Goal: Task Accomplishment & Management: Use online tool/utility

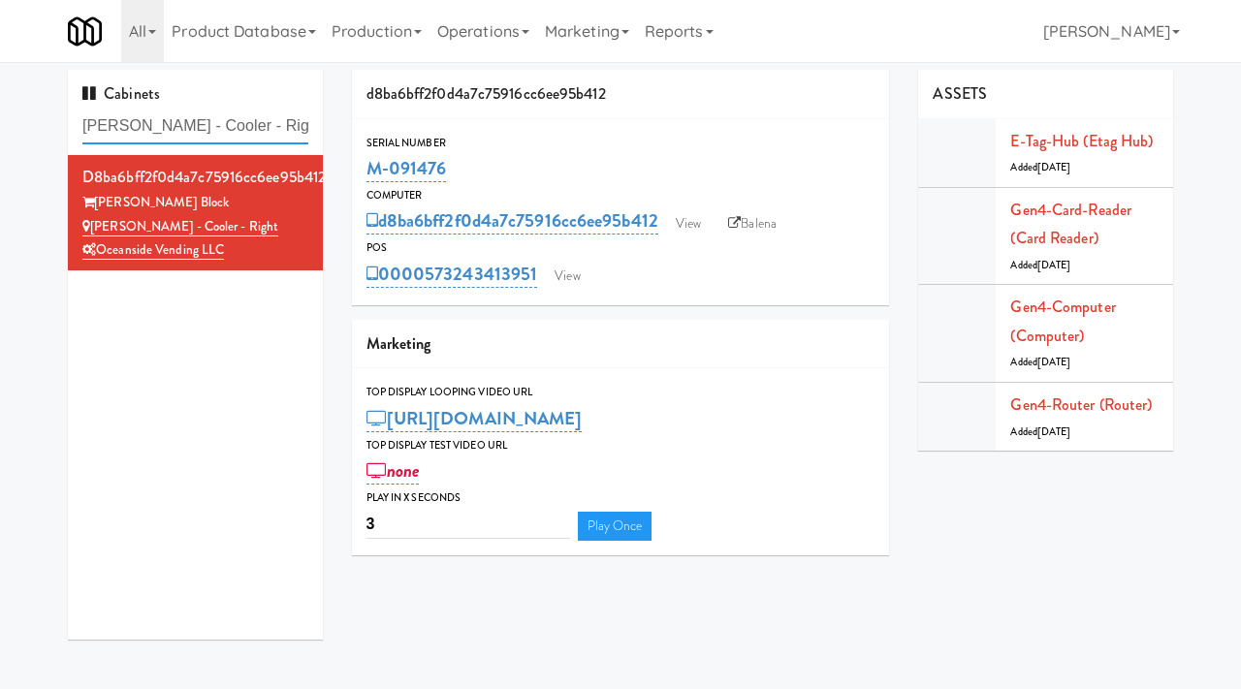
drag, startPoint x: 269, startPoint y: 135, endPoint x: 47, endPoint y: 114, distance: 223.0
click at [47, 114] on div "Cabinets [PERSON_NAME] - Cooler - Right d8ba6bff2f0d4a7c75916cc6ee95b412 [PERSO…" at bounding box center [620, 362] width 1241 height 585
paste input "Avant HP - Cooler - Middle"
type input "Avant HP - Cooler - Middle"
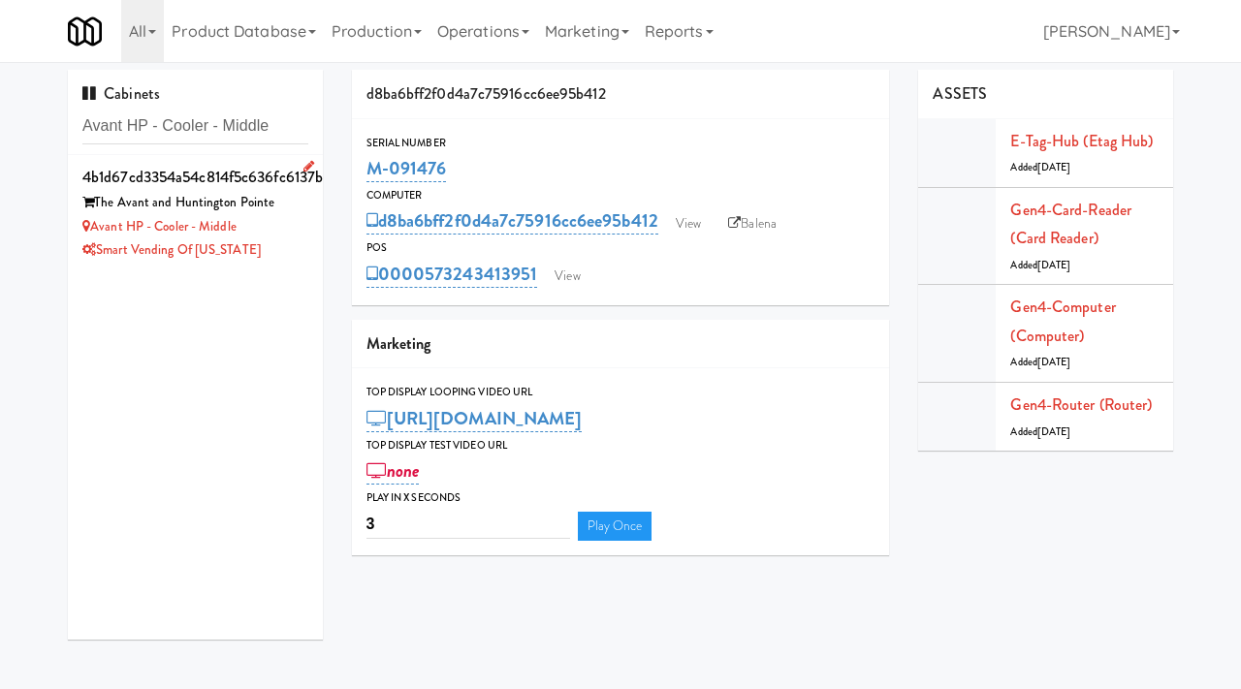
click at [274, 232] on div "Avant HP - Cooler - Middle" at bounding box center [195, 227] width 226 height 24
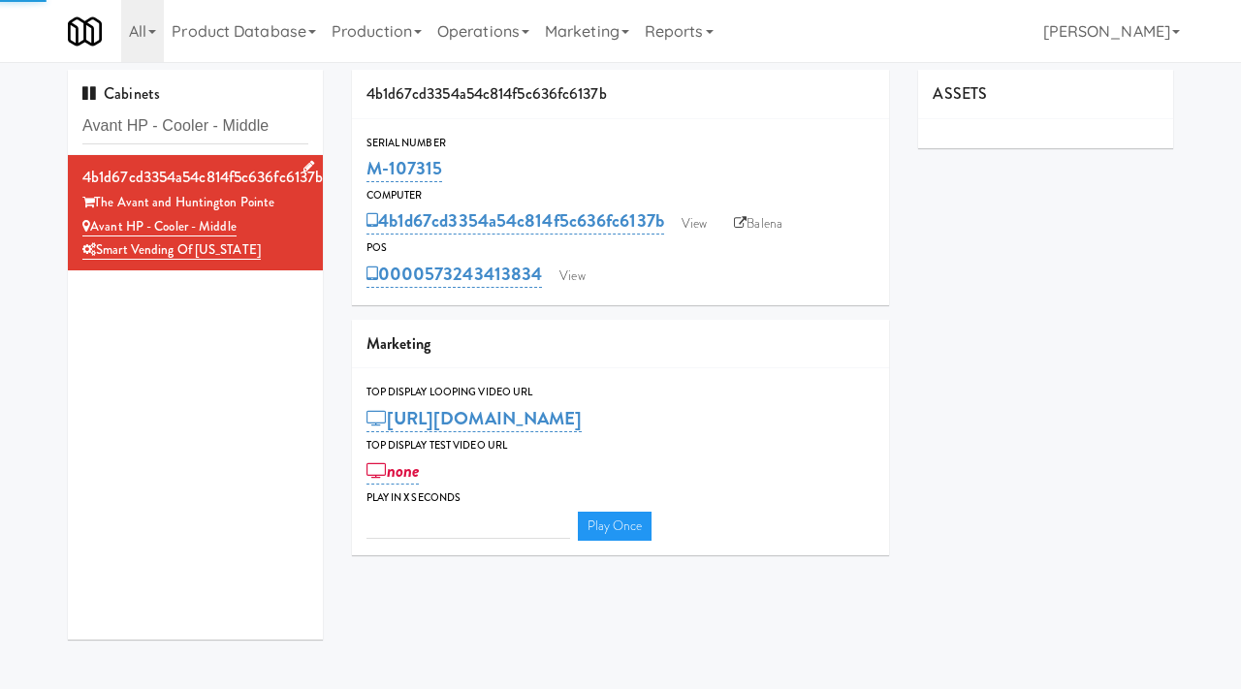
type input "3"
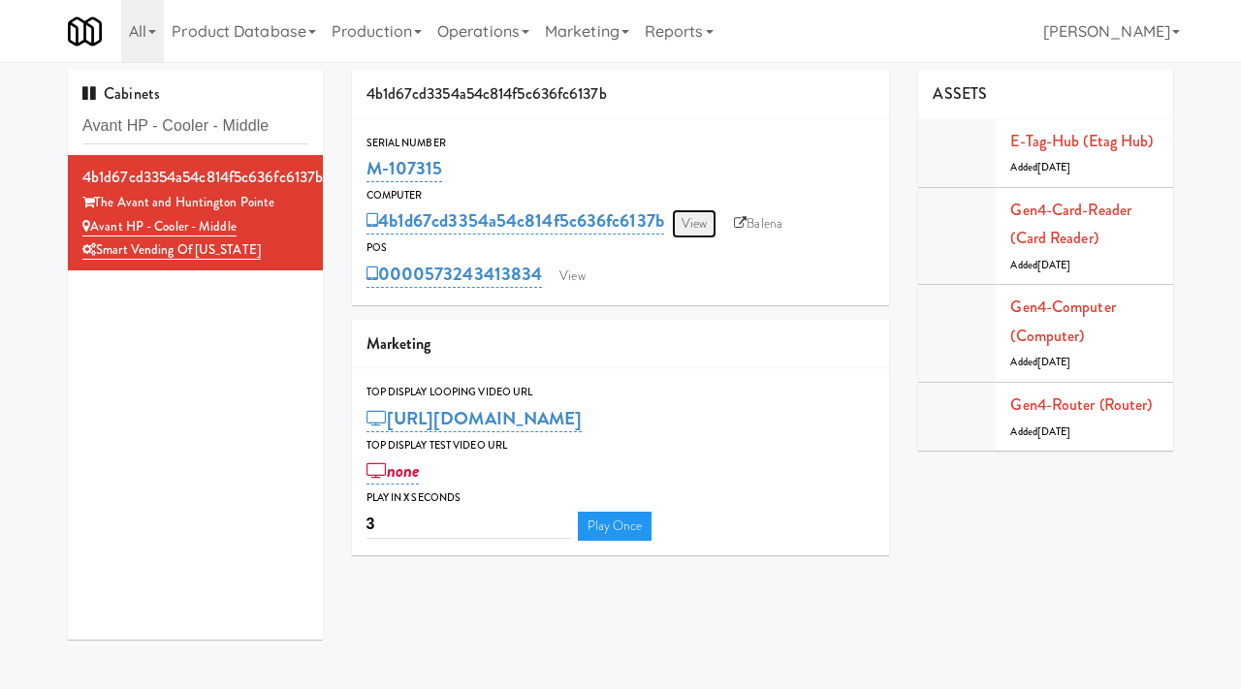
click at [695, 210] on link "View" at bounding box center [694, 223] width 45 height 29
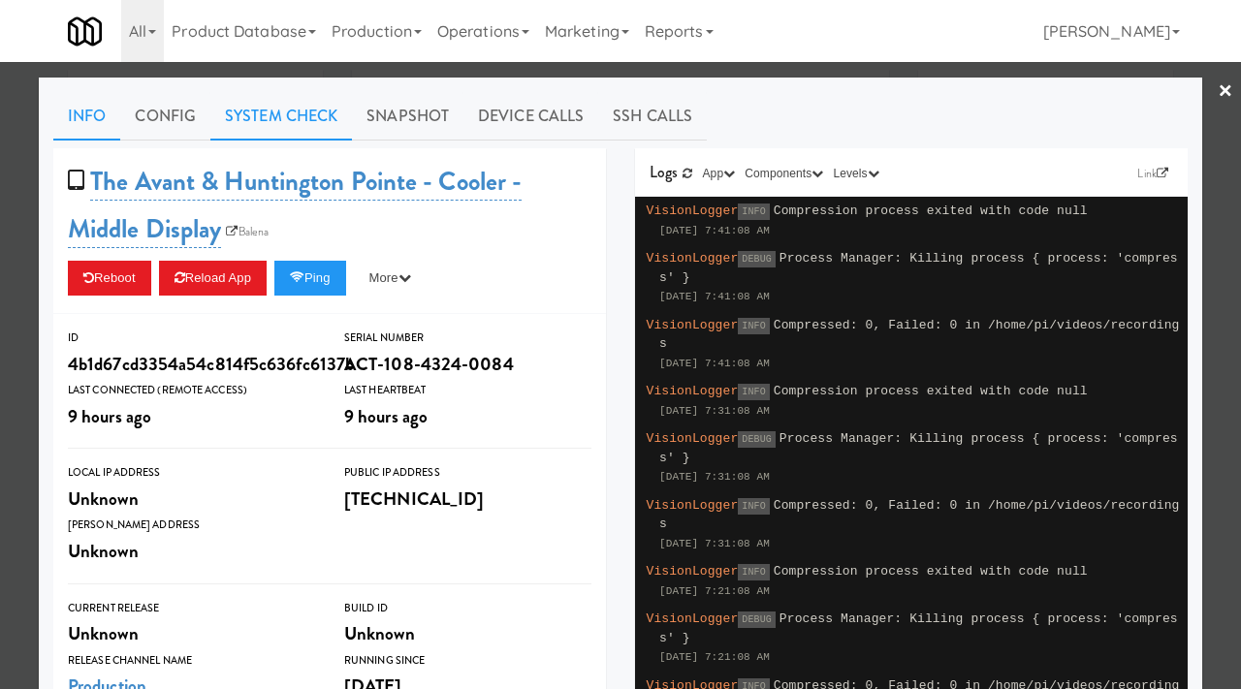
click at [327, 136] on link "System Check" at bounding box center [281, 116] width 142 height 48
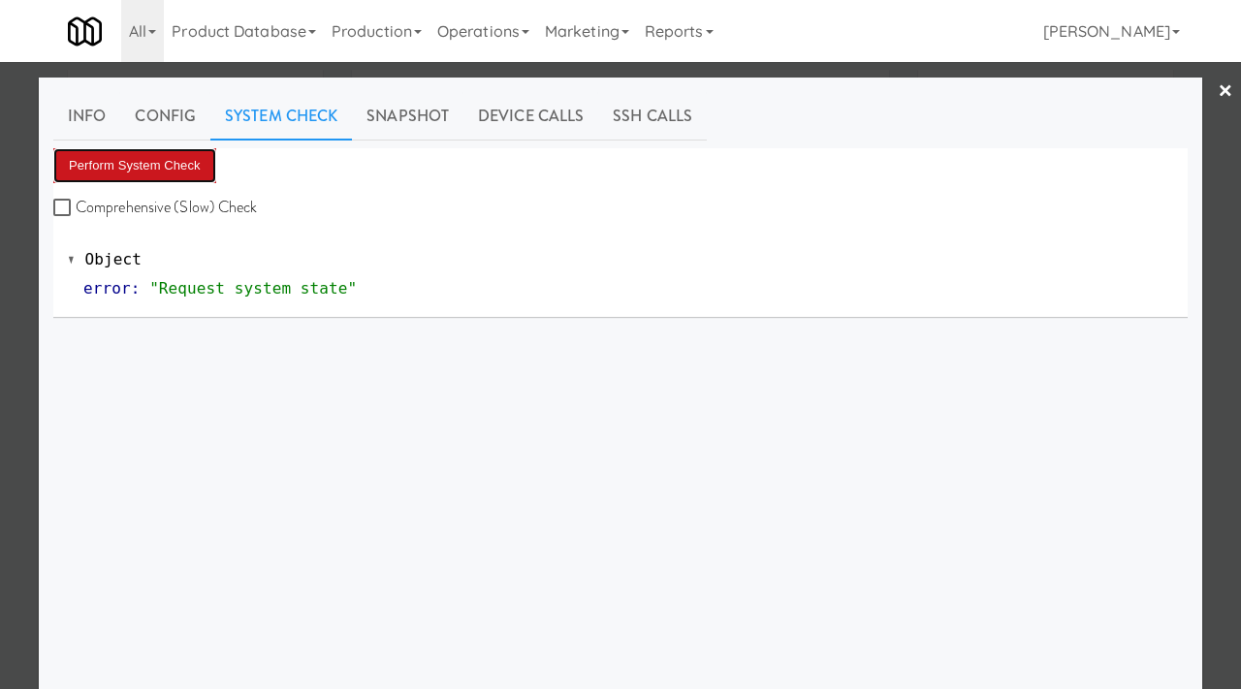
click at [176, 165] on button "Perform System Check" at bounding box center [134, 165] width 163 height 35
click at [0, 482] on div at bounding box center [620, 344] width 1241 height 689
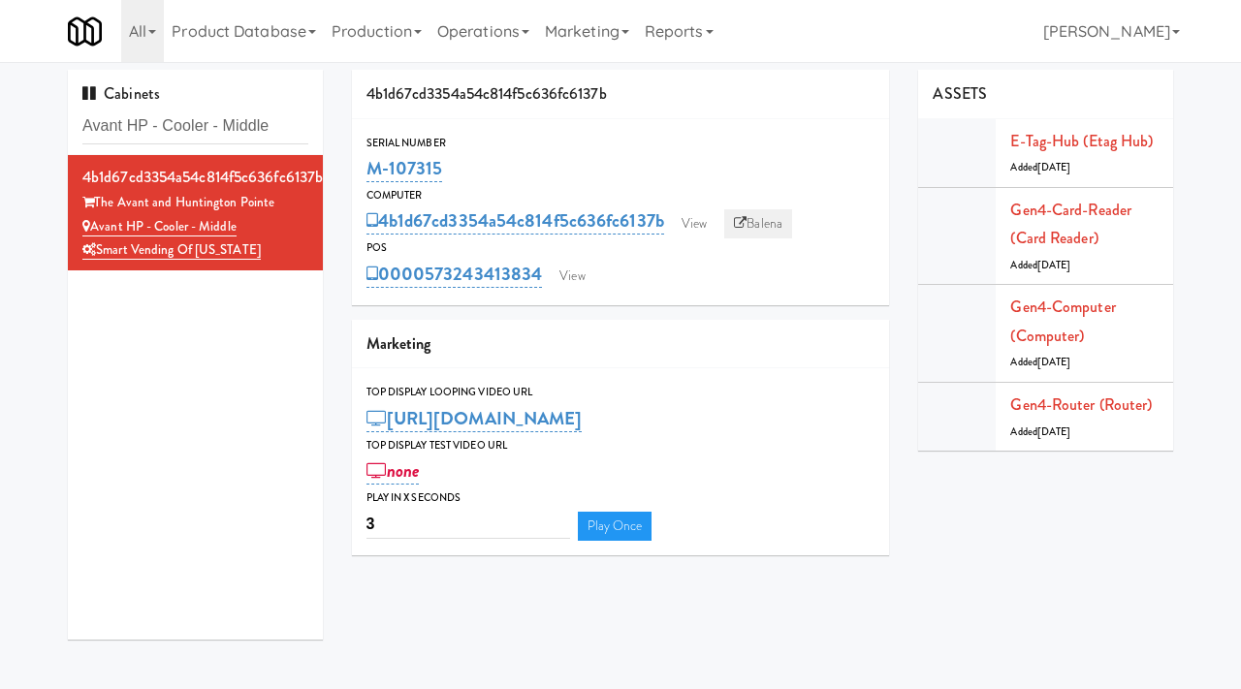
click at [764, 217] on link "Balena" at bounding box center [758, 223] width 68 height 29
click at [699, 227] on link "View" at bounding box center [694, 223] width 45 height 29
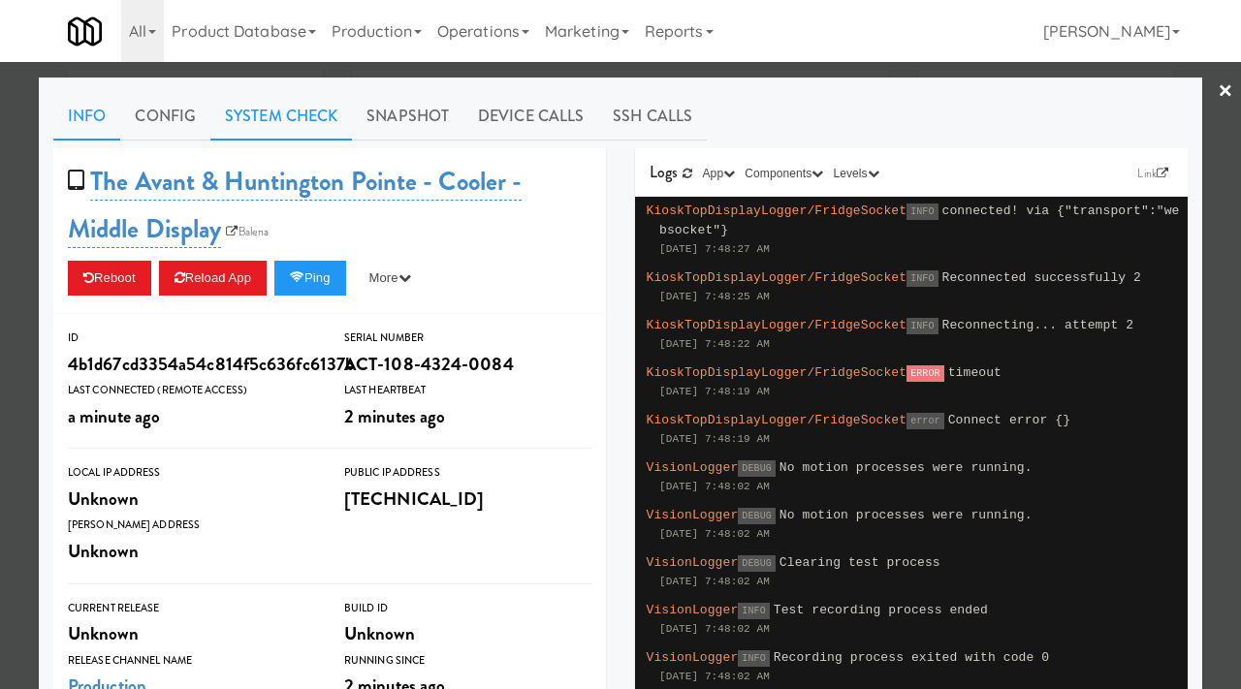
click at [312, 133] on link "System Check" at bounding box center [281, 116] width 142 height 48
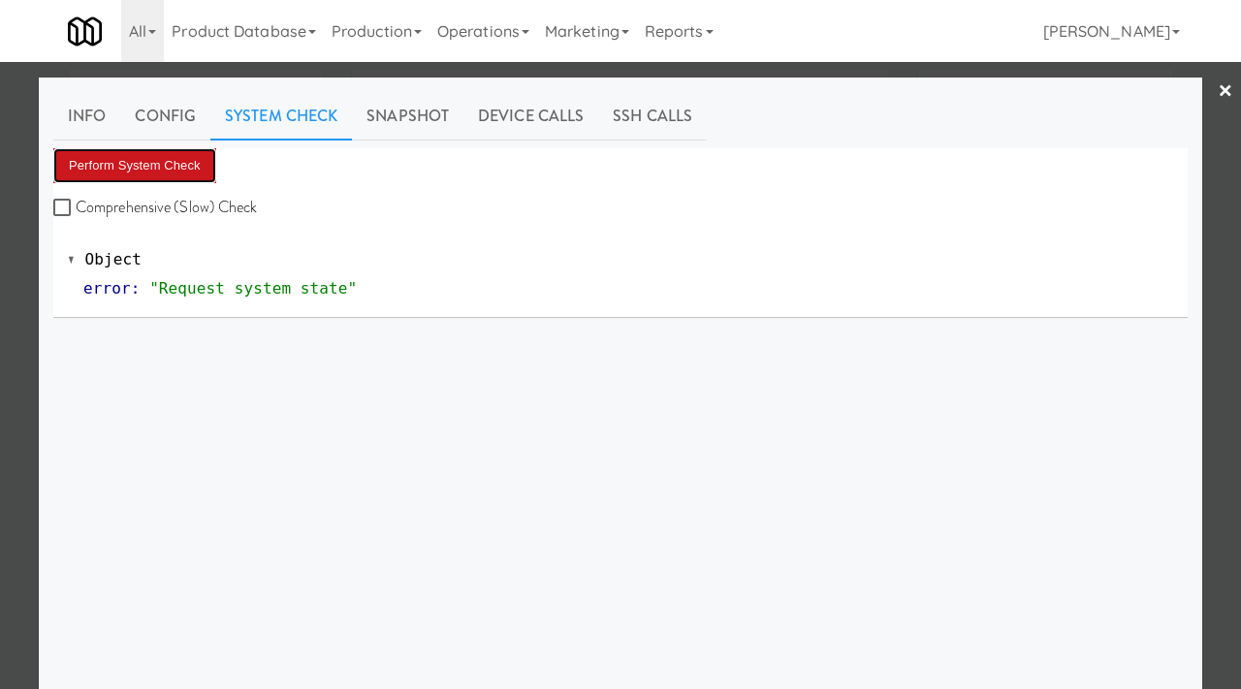
click at [177, 160] on button "Perform System Check" at bounding box center [134, 165] width 163 height 35
click at [195, 172] on button "Perform System Check" at bounding box center [134, 165] width 163 height 35
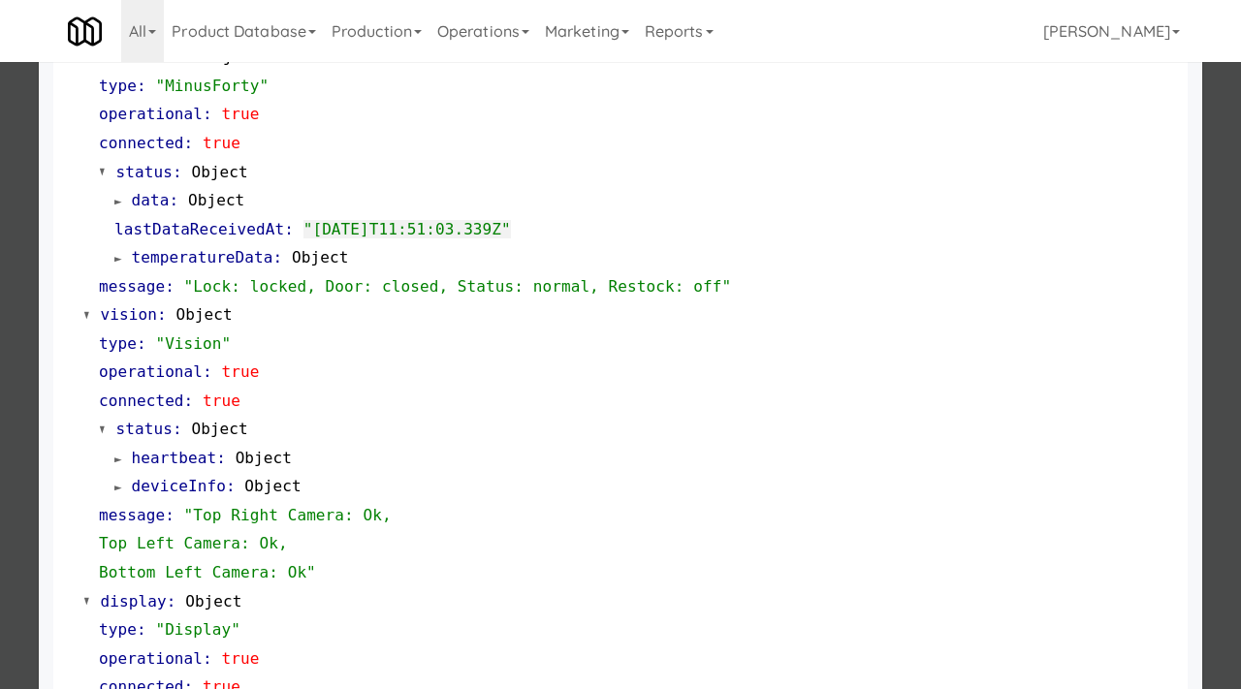
scroll to position [845, 0]
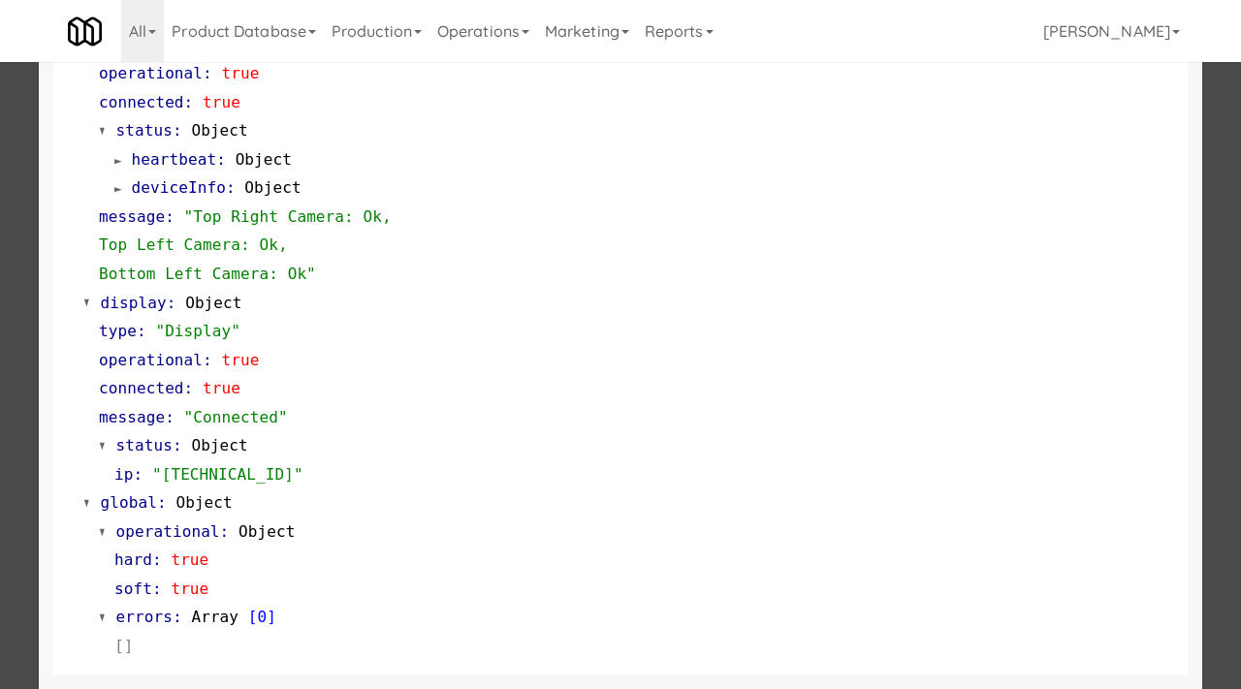
click at [0, 552] on div at bounding box center [620, 344] width 1241 height 689
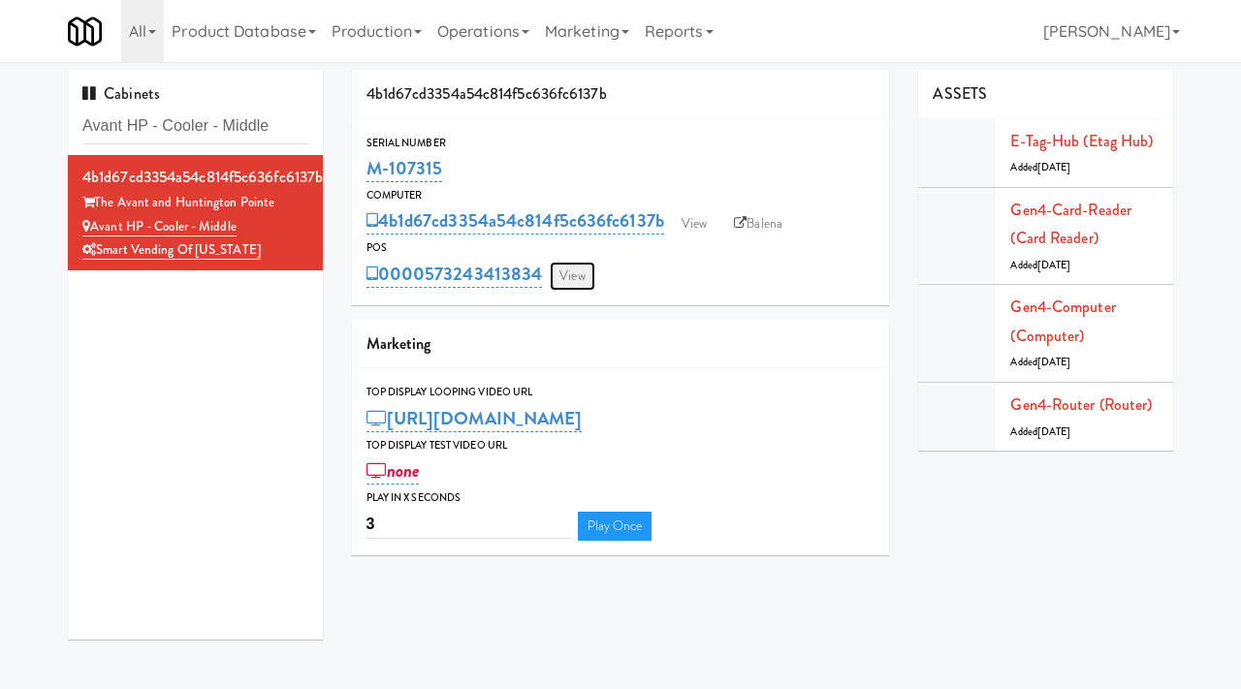
click at [591, 272] on link "View" at bounding box center [572, 276] width 45 height 29
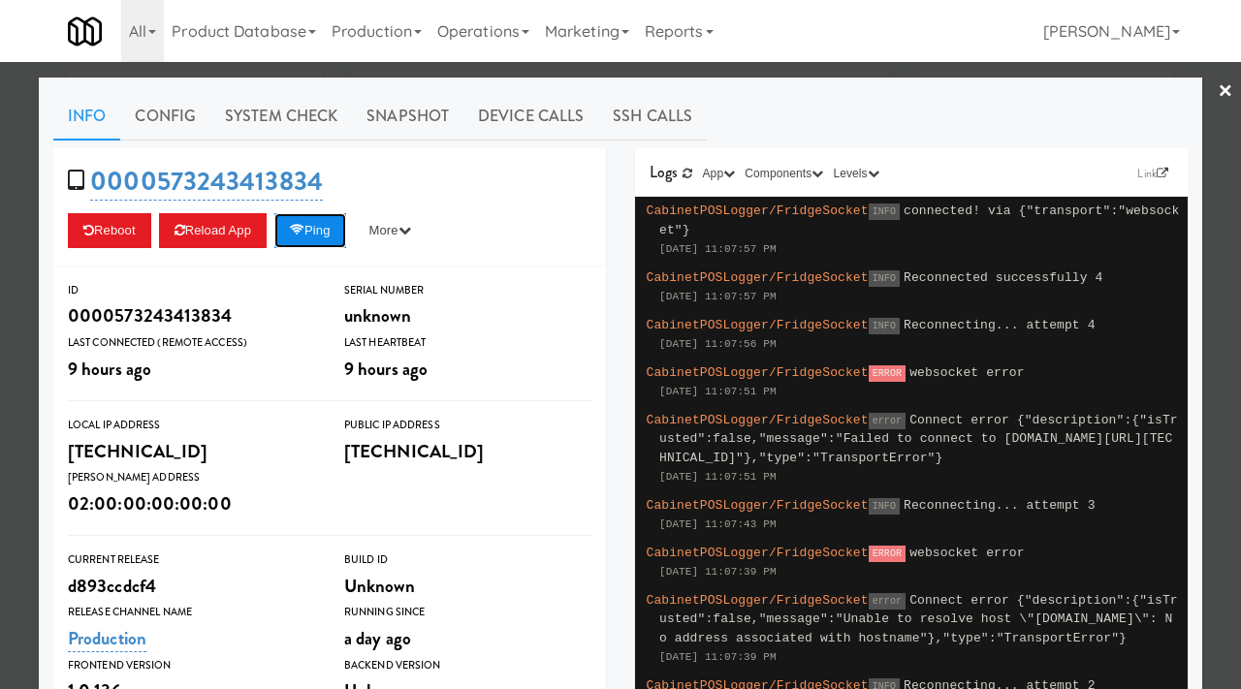
click at [320, 229] on button "Ping" at bounding box center [310, 230] width 72 height 35
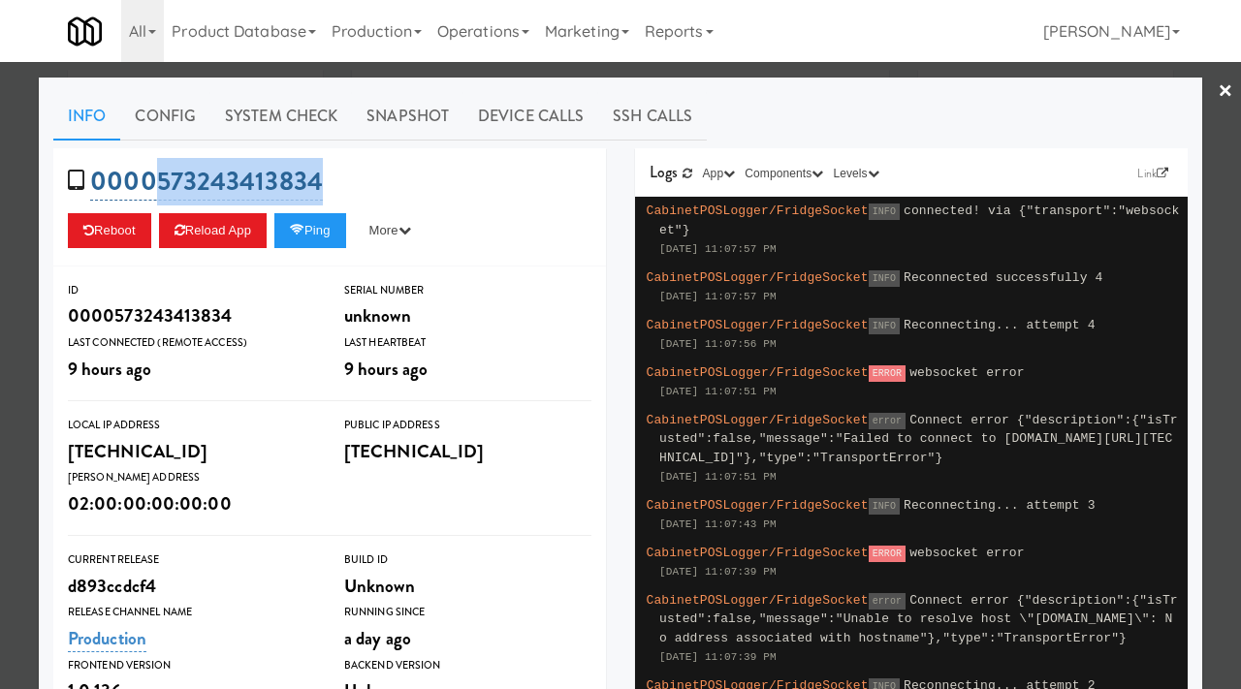
drag, startPoint x: 340, startPoint y: 185, endPoint x: 158, endPoint y: 174, distance: 182.7
click at [158, 174] on div "0000573243413834 Reboot Reload App Ping More Ping Server Restart Server Force R…" at bounding box center [329, 207] width 553 height 118
copy link "[CREDIT_CARD_NUMBER]"
click at [296, 117] on link "System Check" at bounding box center [281, 116] width 142 height 48
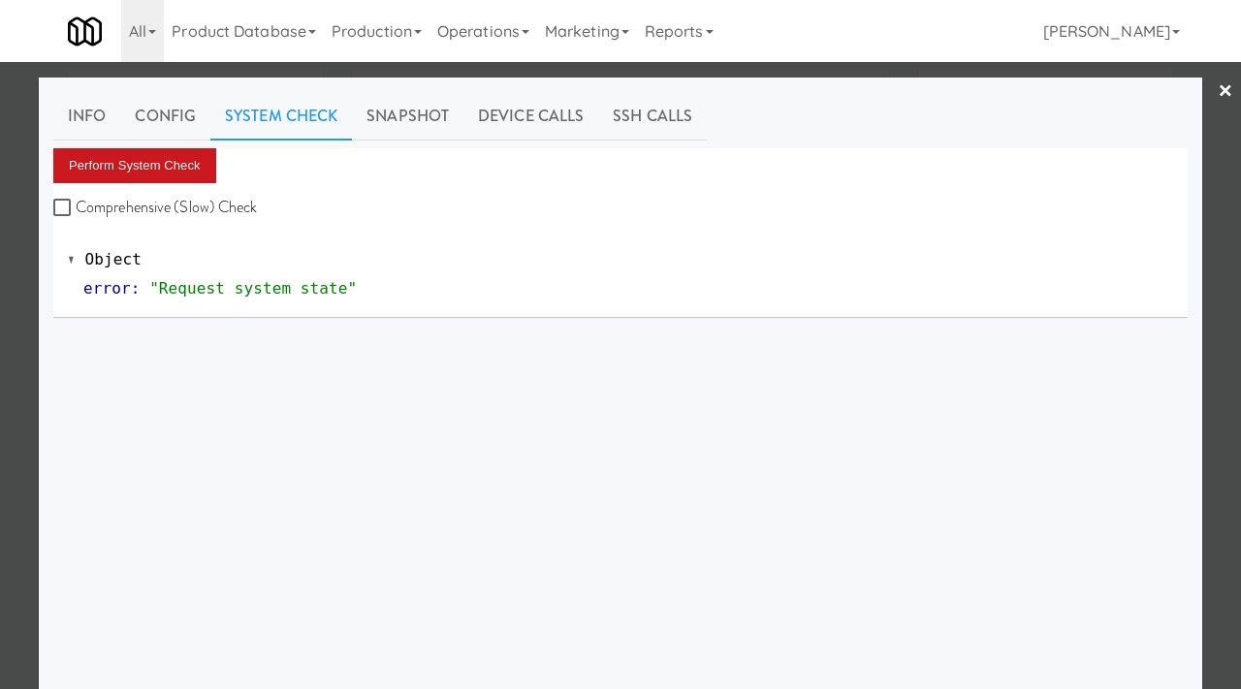
click at [160, 168] on button "Perform System Check" at bounding box center [134, 165] width 163 height 35
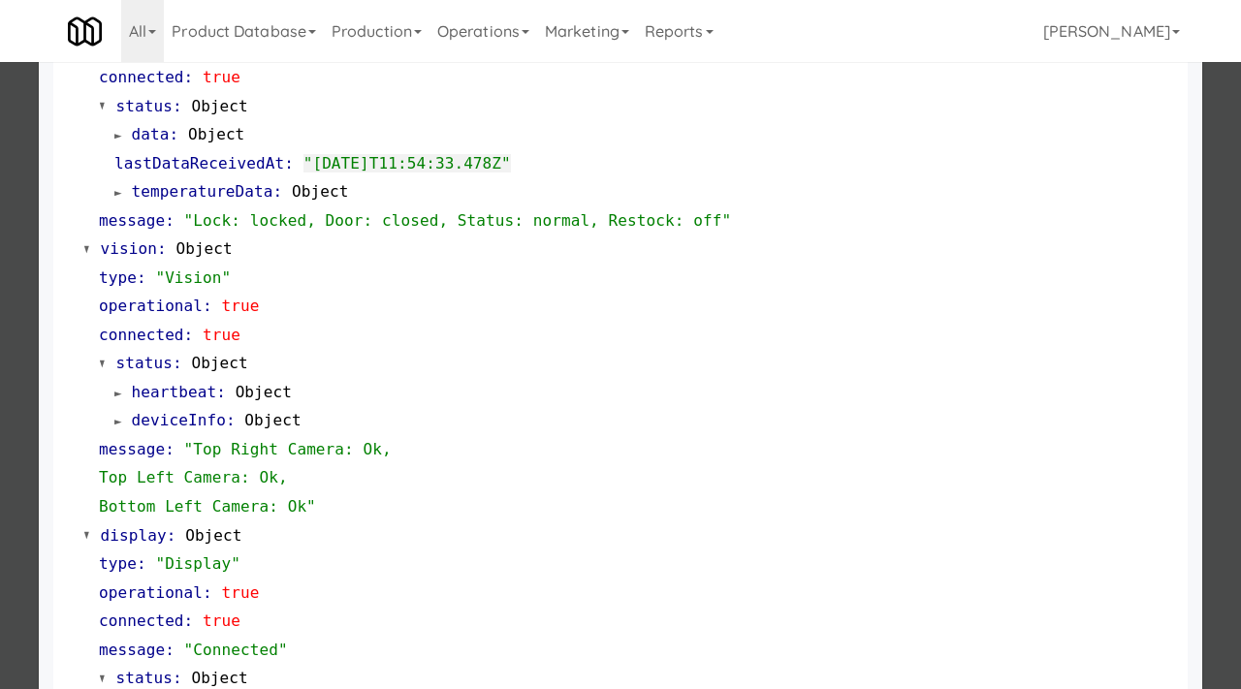
click at [801, 190] on div "temperatureData : Object" at bounding box center [643, 191] width 1059 height 29
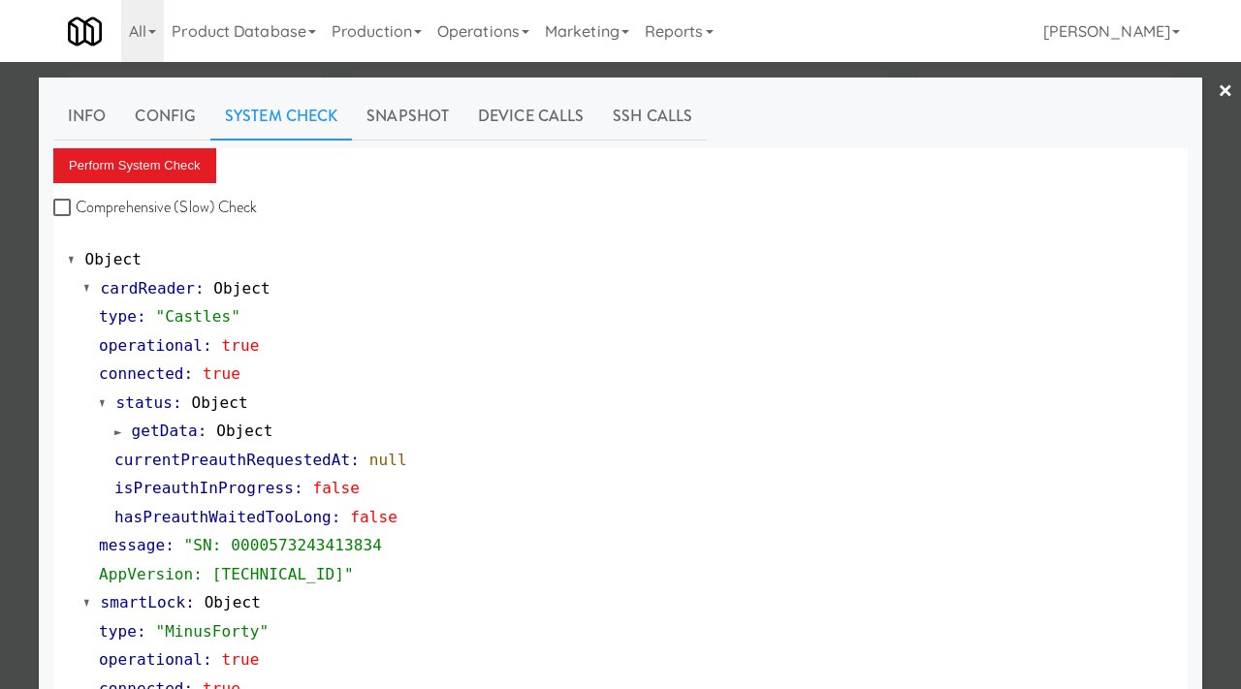
click at [0, 418] on div at bounding box center [620, 344] width 1241 height 689
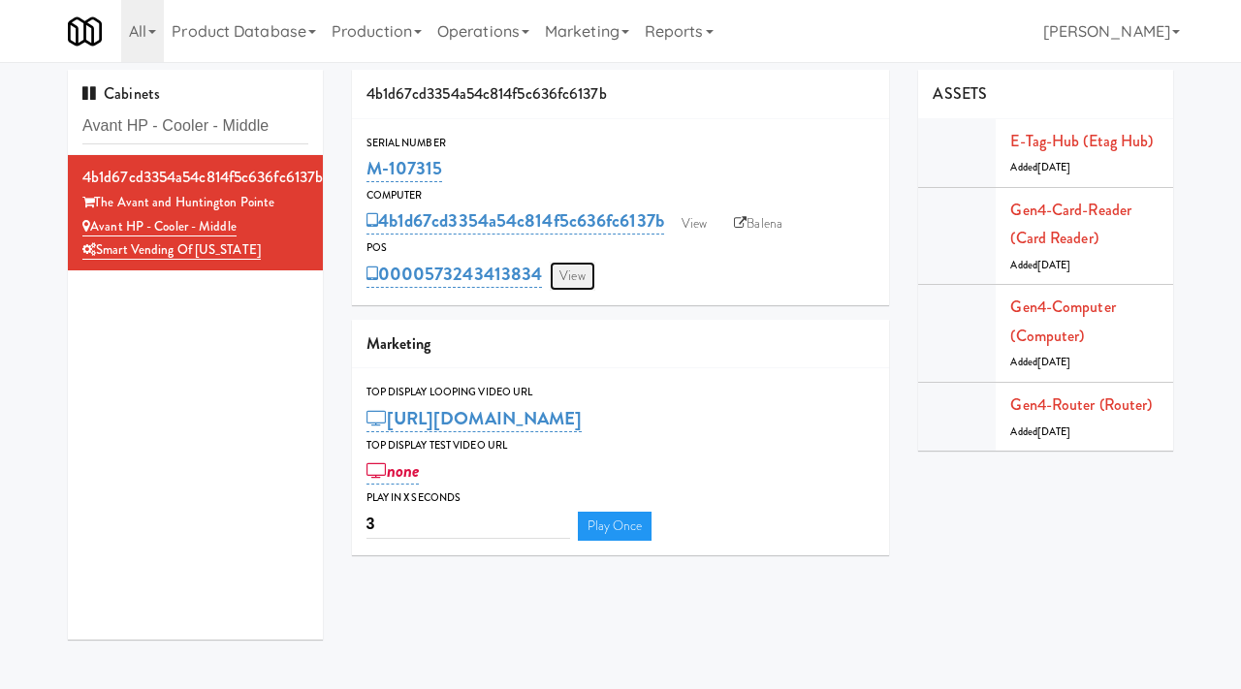
click at [588, 275] on link "View" at bounding box center [572, 276] width 45 height 29
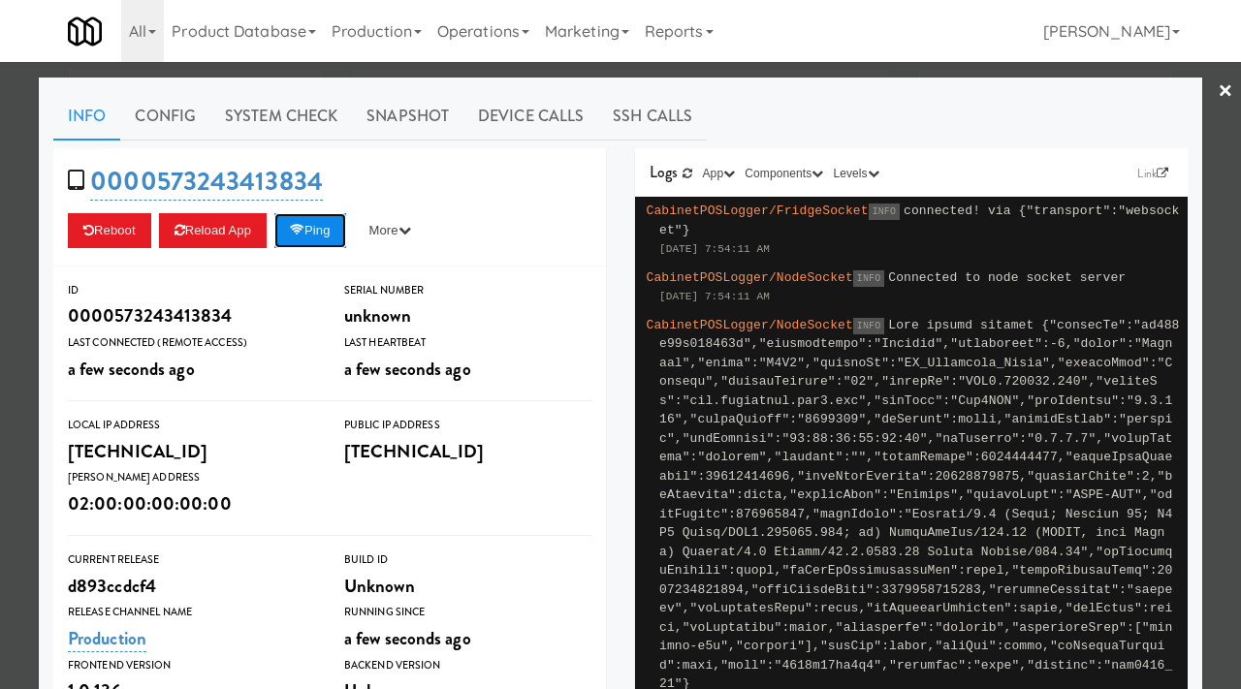
click at [304, 235] on icon at bounding box center [297, 230] width 15 height 13
click at [0, 384] on div at bounding box center [620, 344] width 1241 height 689
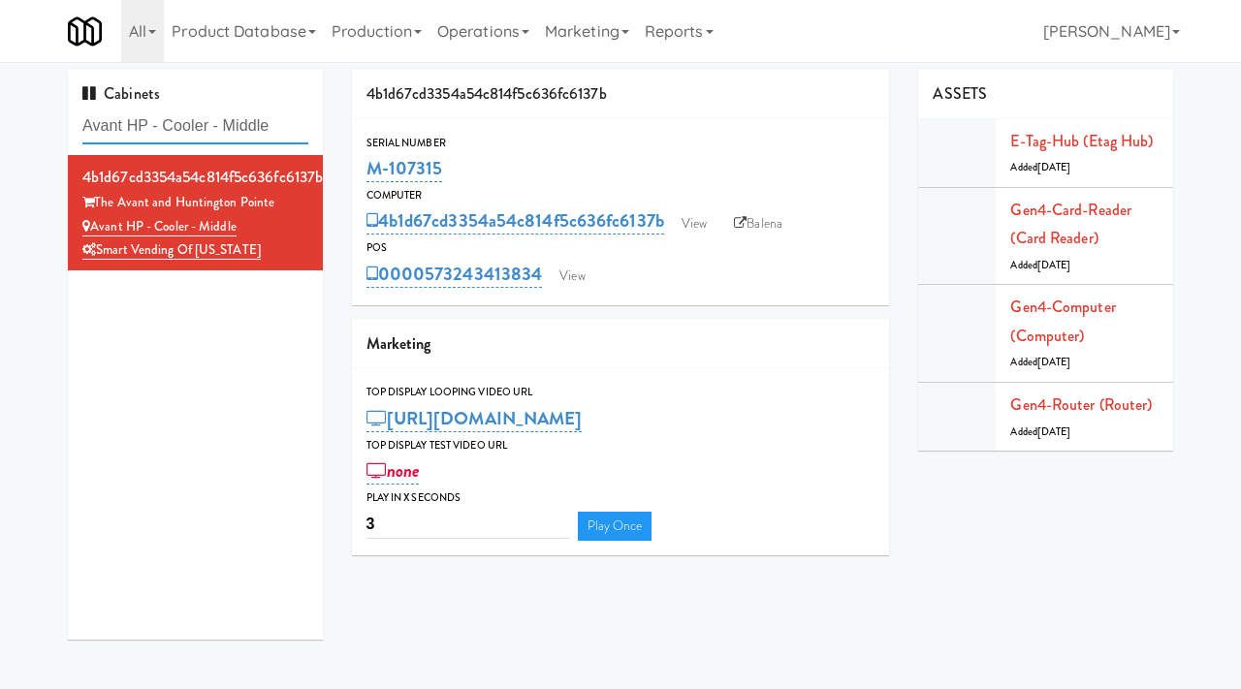
drag, startPoint x: 294, startPoint y: 122, endPoint x: 85, endPoint y: 123, distance: 208.5
click at [85, 123] on input "Avant HP - Cooler - Middle" at bounding box center [195, 127] width 226 height 36
paste input "Illume - Cooler - Left"
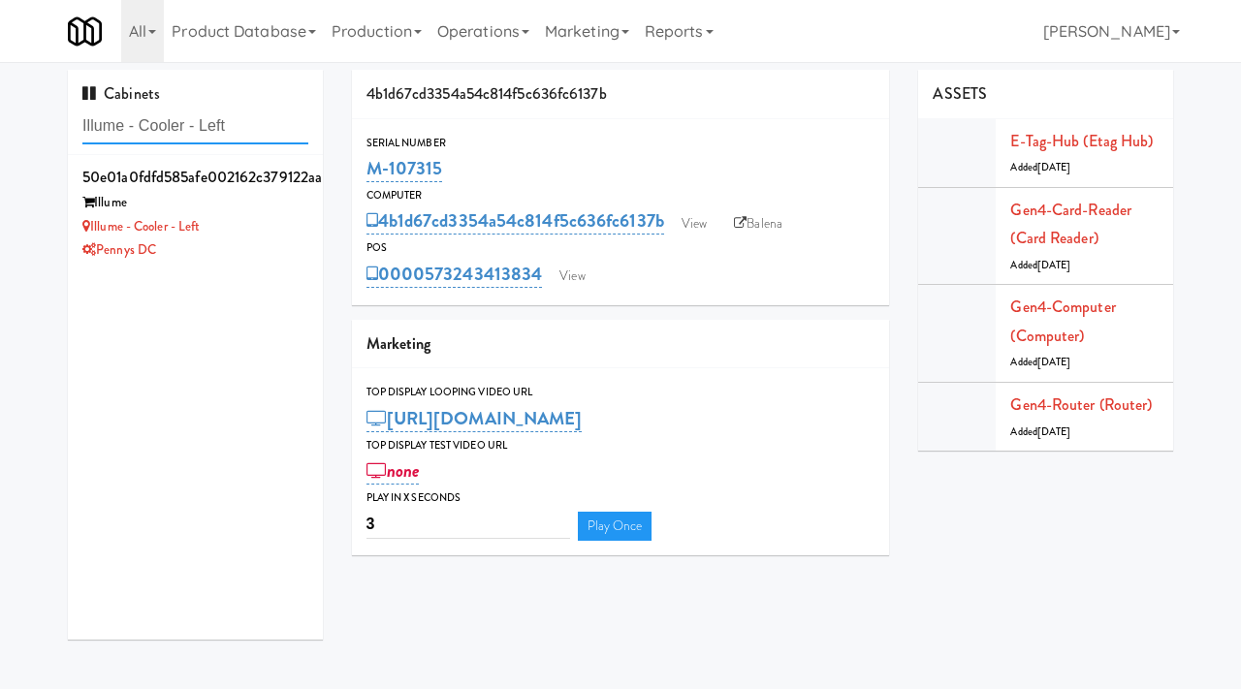
type input "Illume - Cooler - Left"
click at [230, 229] on div "Illume - Cooler - Left" at bounding box center [195, 227] width 226 height 24
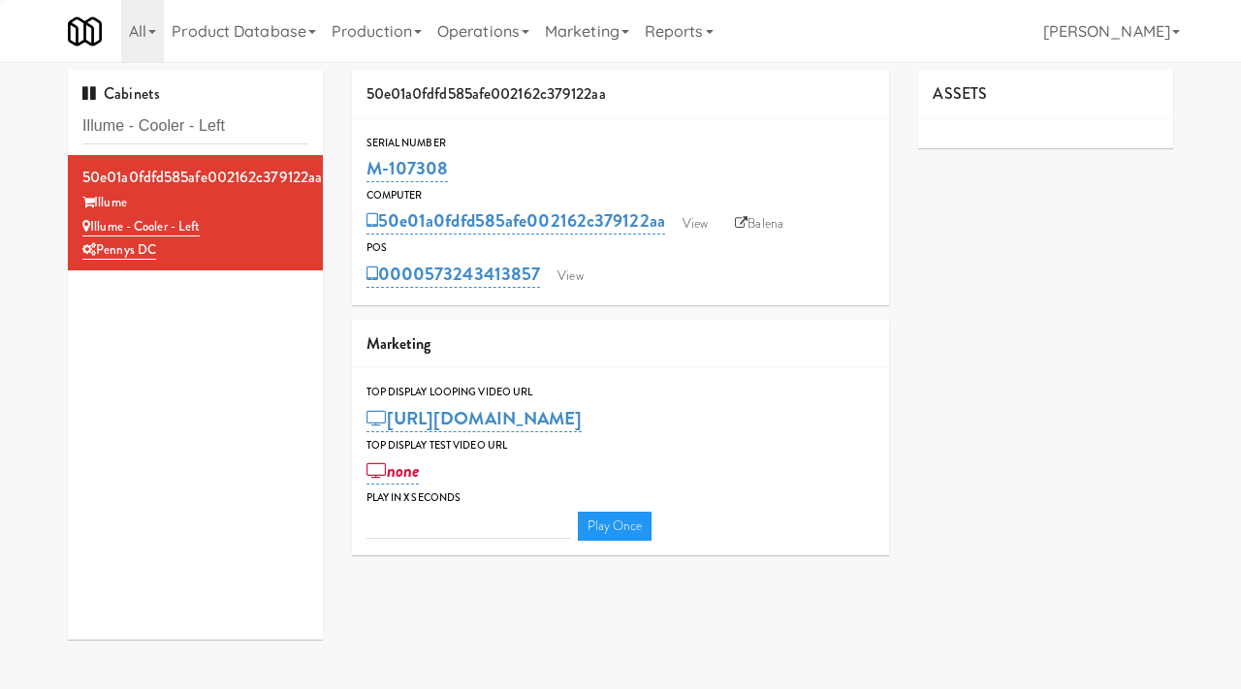
type input "3"
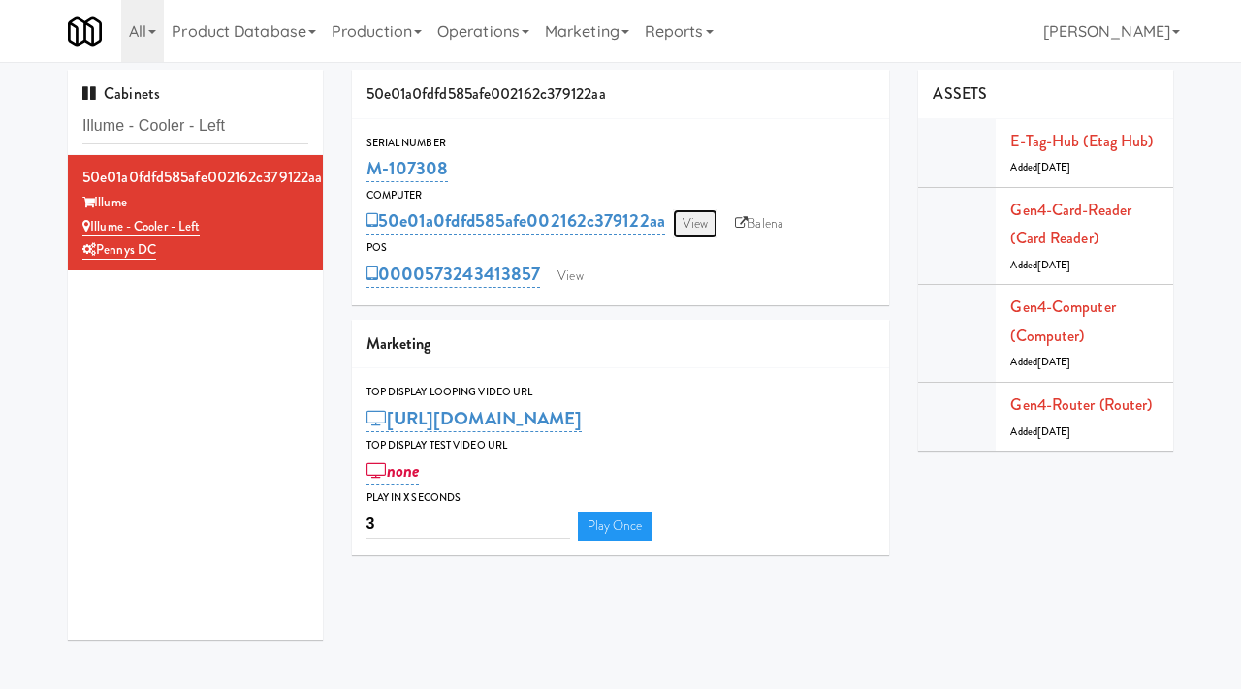
click at [697, 212] on link "View" at bounding box center [695, 223] width 45 height 29
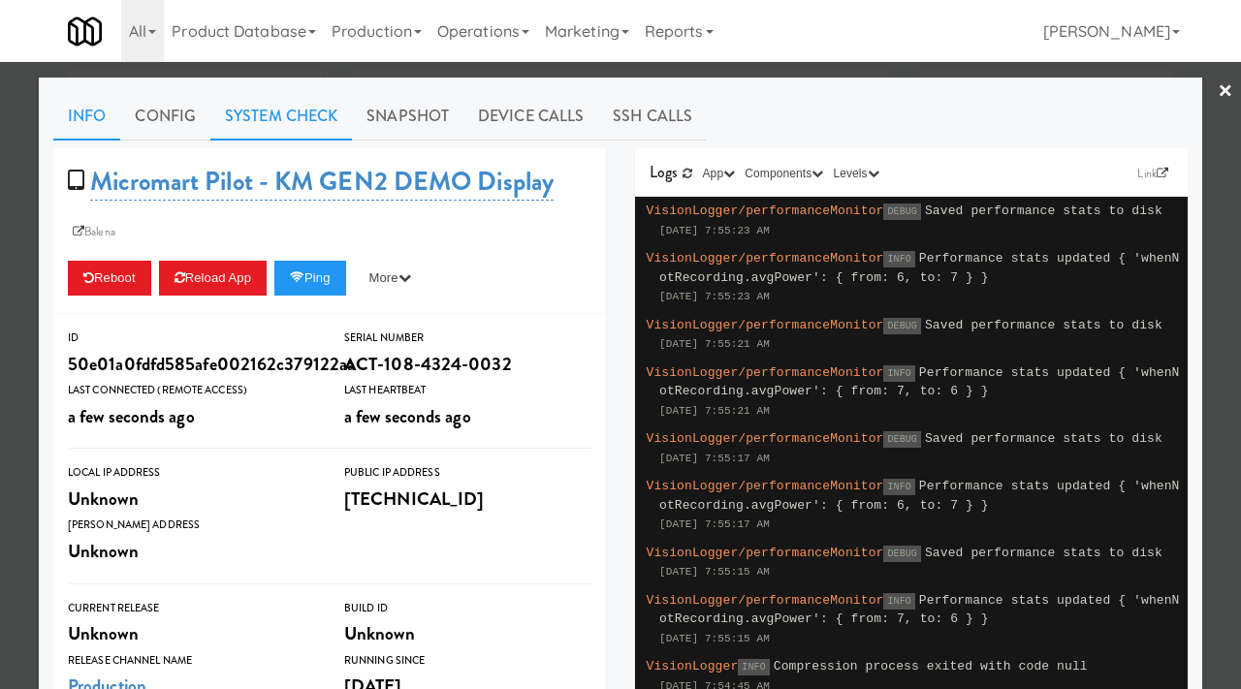
click at [304, 112] on link "System Check" at bounding box center [281, 116] width 142 height 48
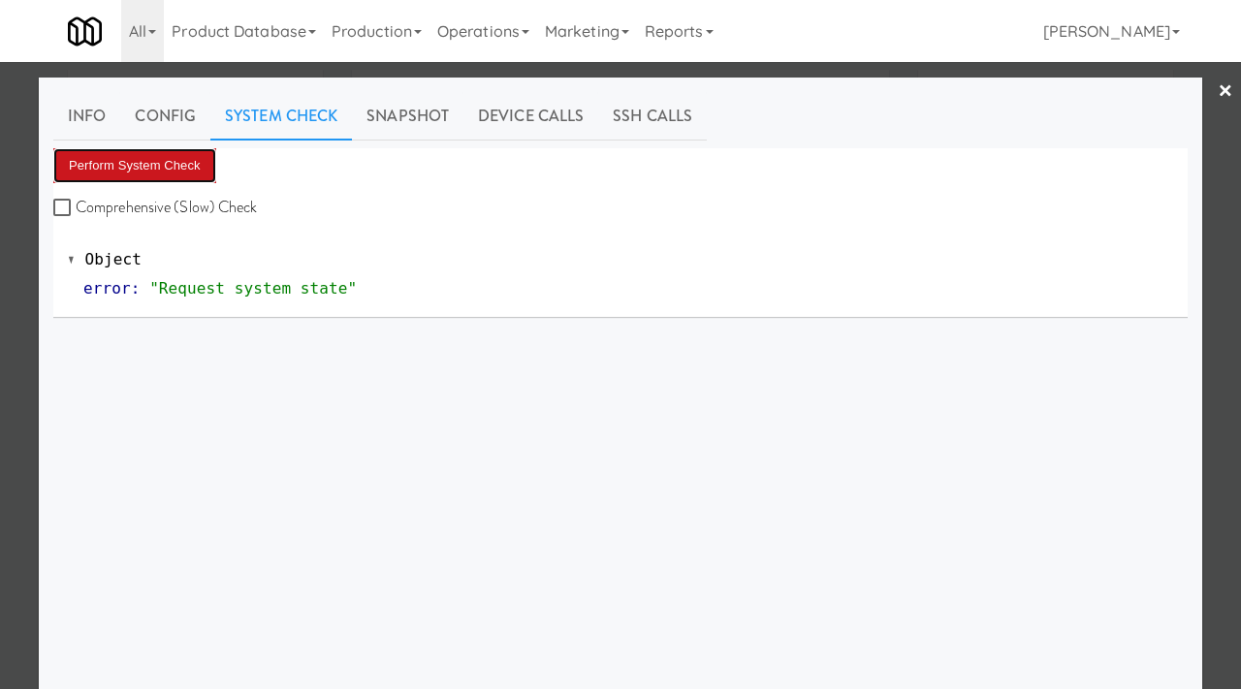
click at [185, 172] on button "Perform System Check" at bounding box center [134, 165] width 163 height 35
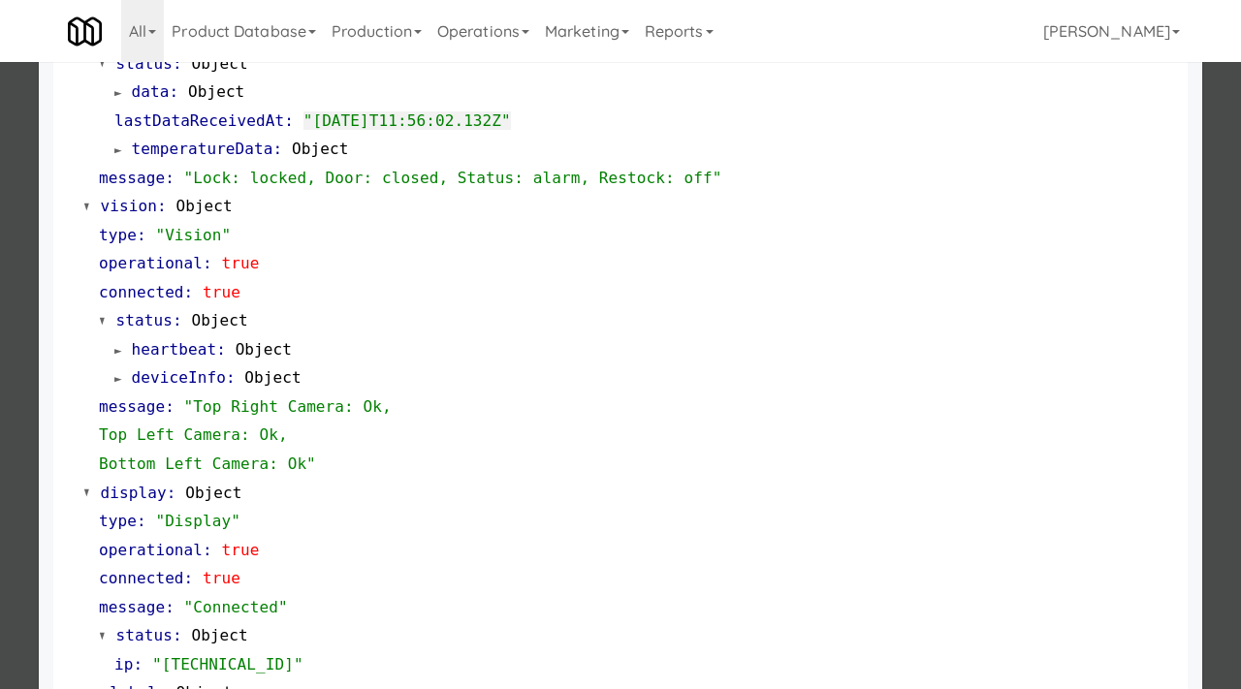
scroll to position [845, 0]
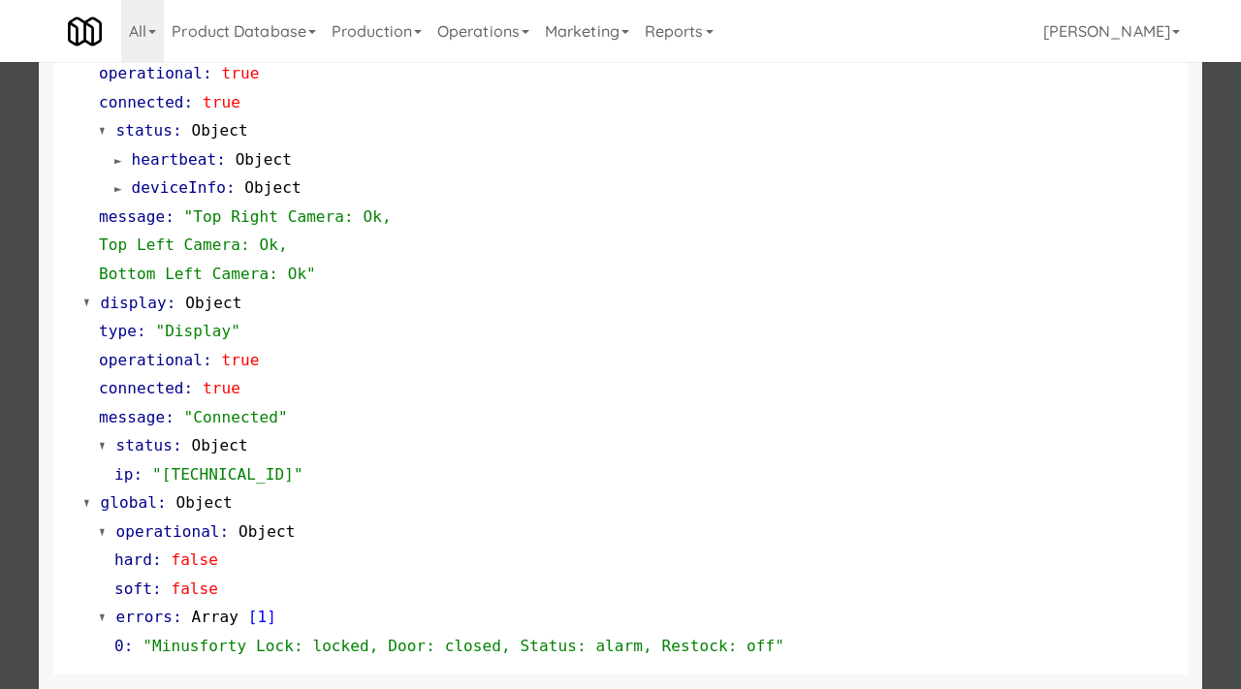
click at [0, 538] on div at bounding box center [620, 344] width 1241 height 689
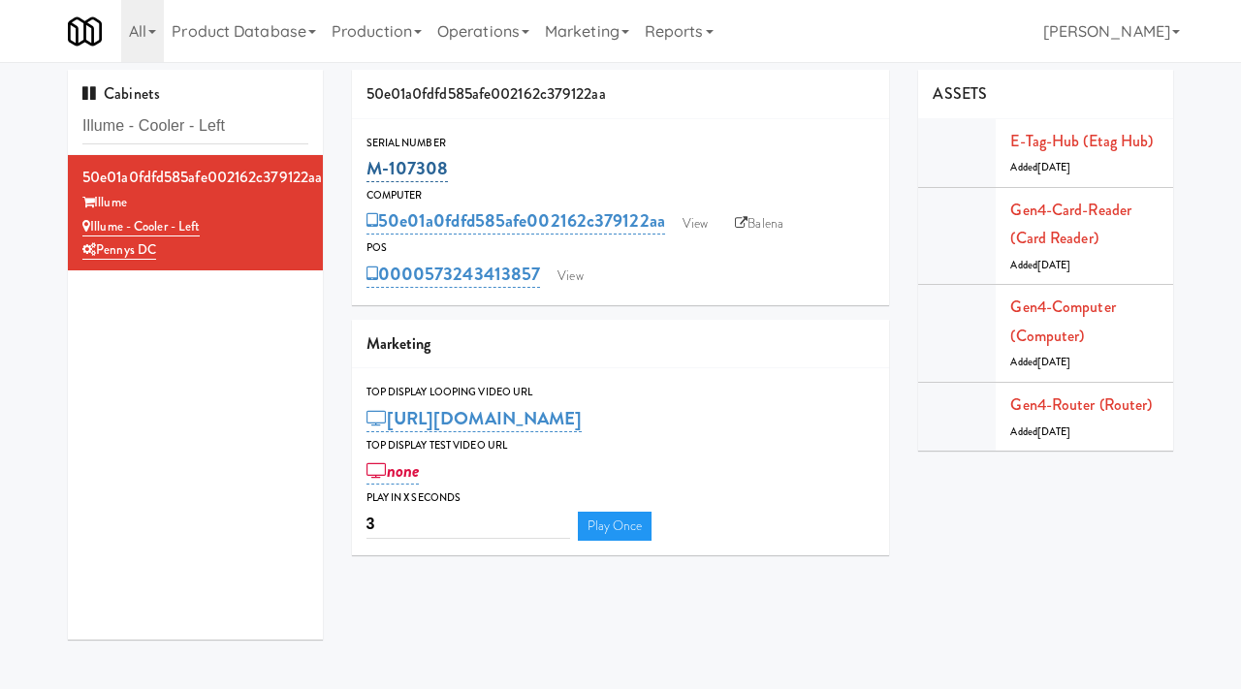
drag, startPoint x: 456, startPoint y: 170, endPoint x: 372, endPoint y: 163, distance: 83.7
click at [372, 163] on div "M-107308" at bounding box center [621, 168] width 509 height 33
copy link "M-107308"
click at [712, 232] on link "View" at bounding box center [695, 223] width 45 height 29
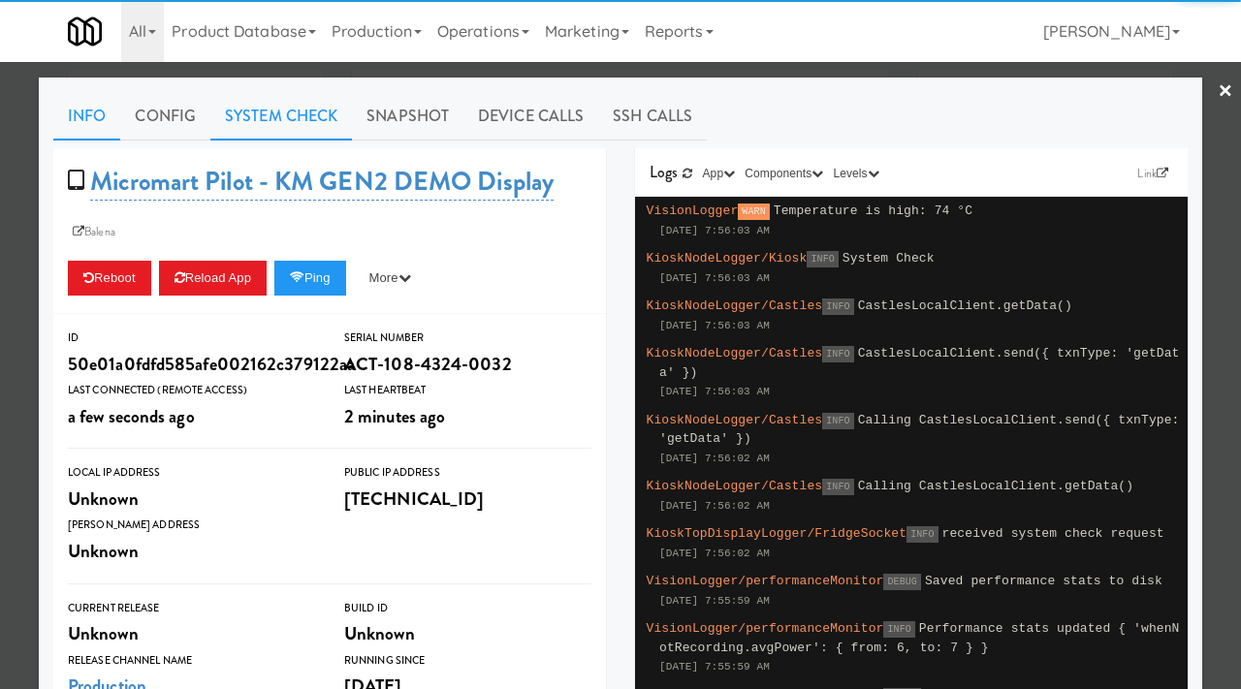
click at [267, 112] on link "System Check" at bounding box center [281, 116] width 142 height 48
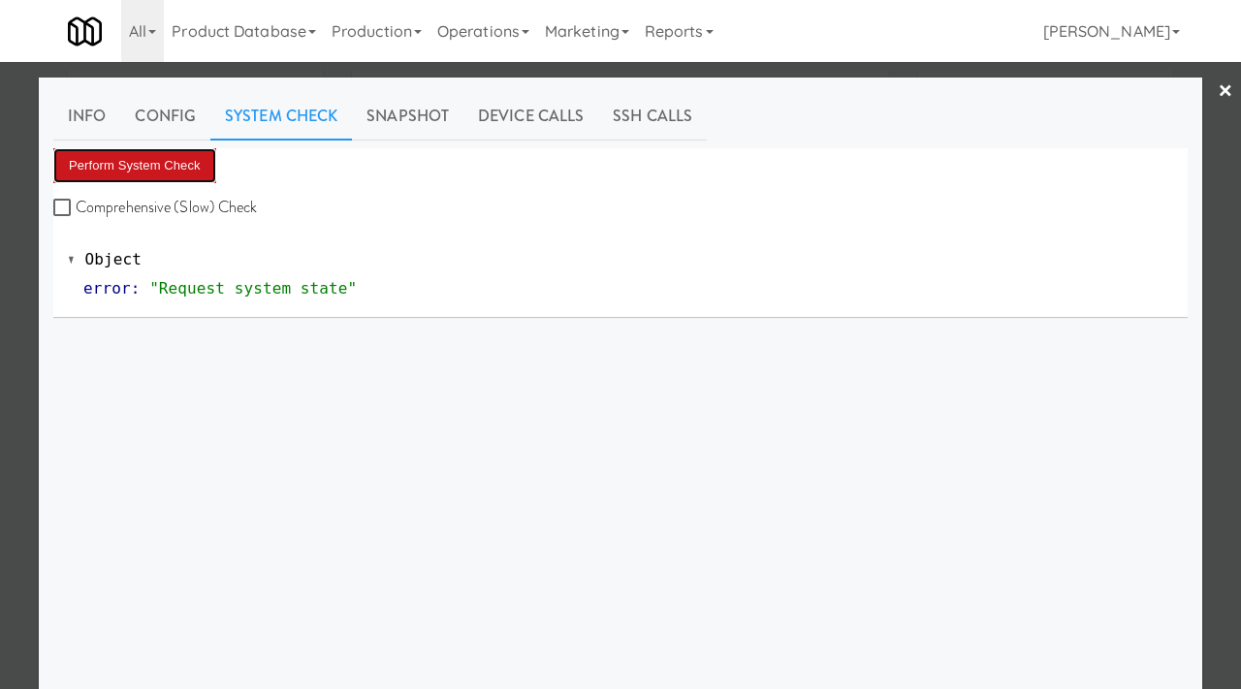
click at [185, 171] on button "Perform System Check" at bounding box center [134, 165] width 163 height 35
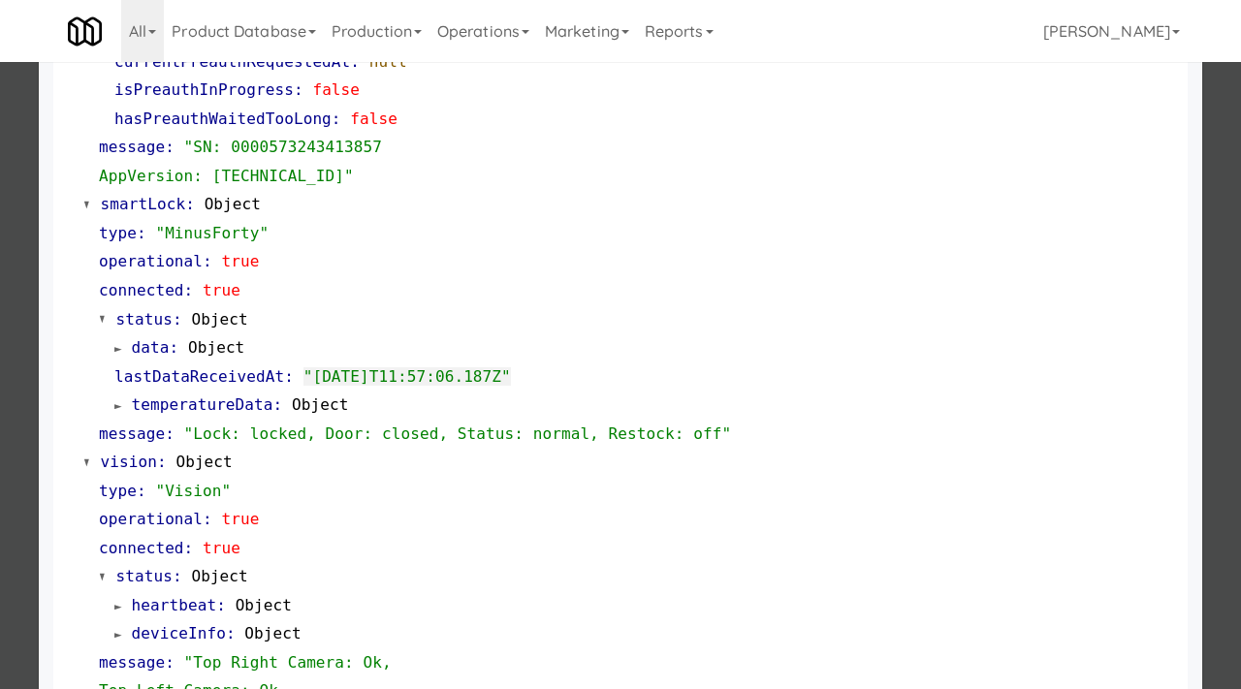
scroll to position [845, 0]
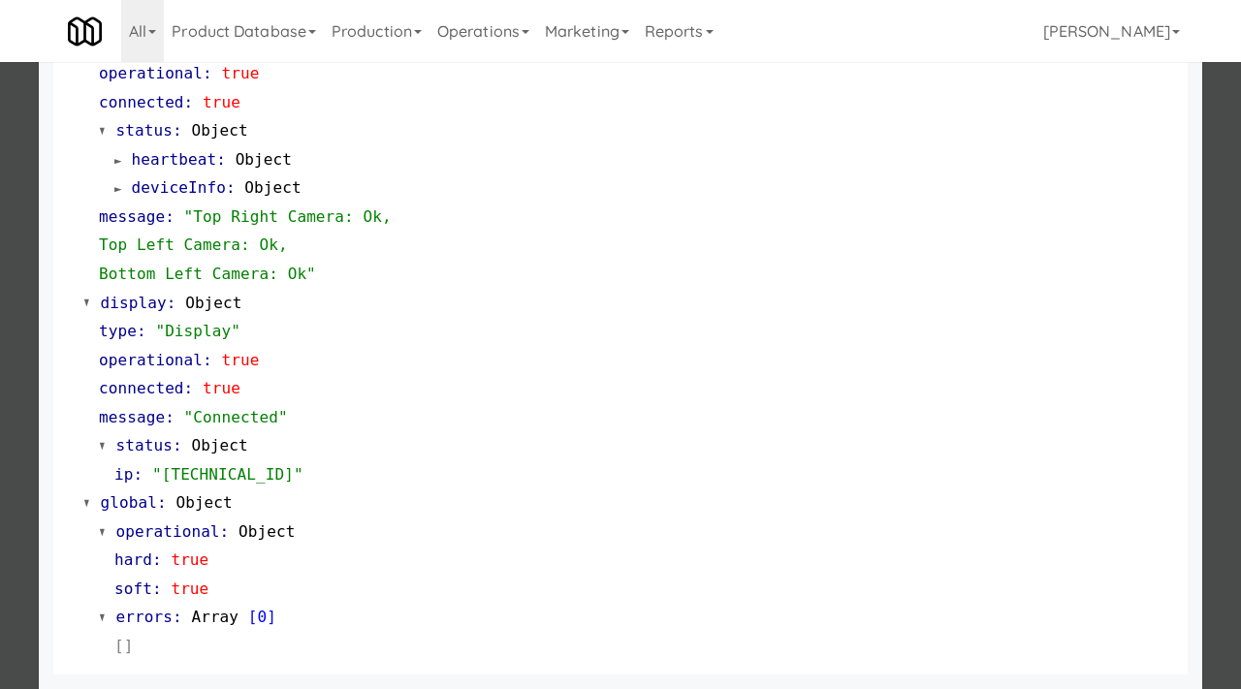
click at [0, 486] on div at bounding box center [620, 344] width 1241 height 689
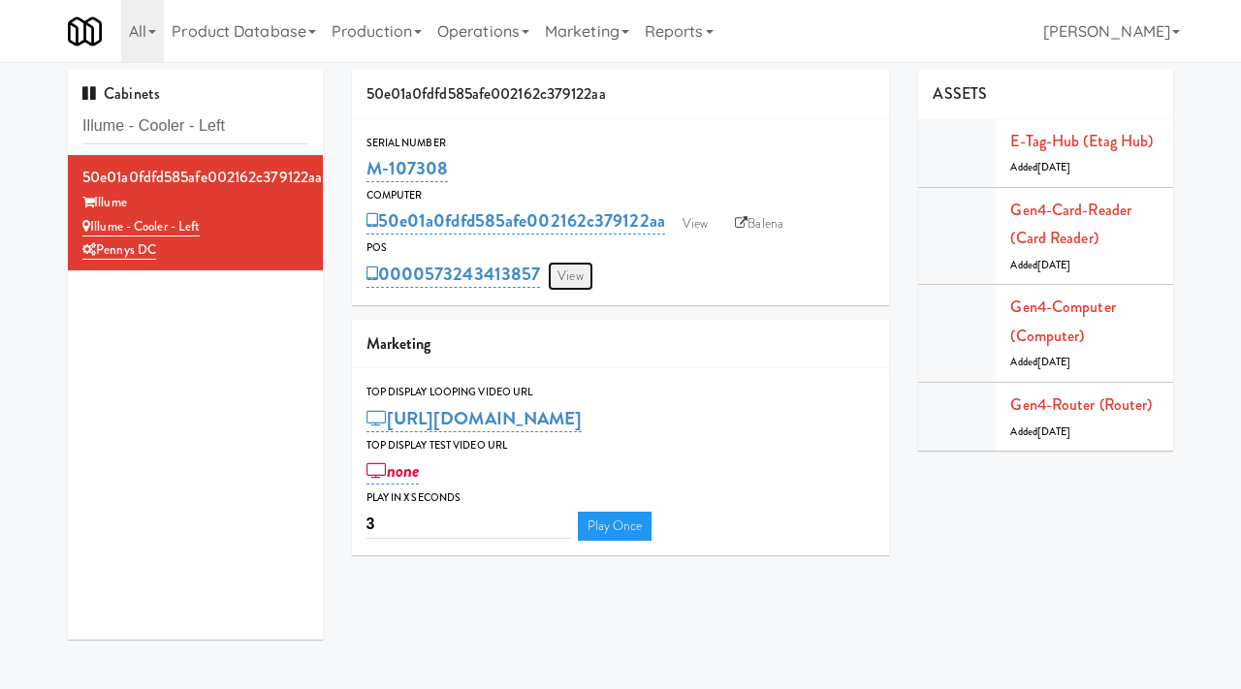
click at [592, 277] on link "View" at bounding box center [570, 276] width 45 height 29
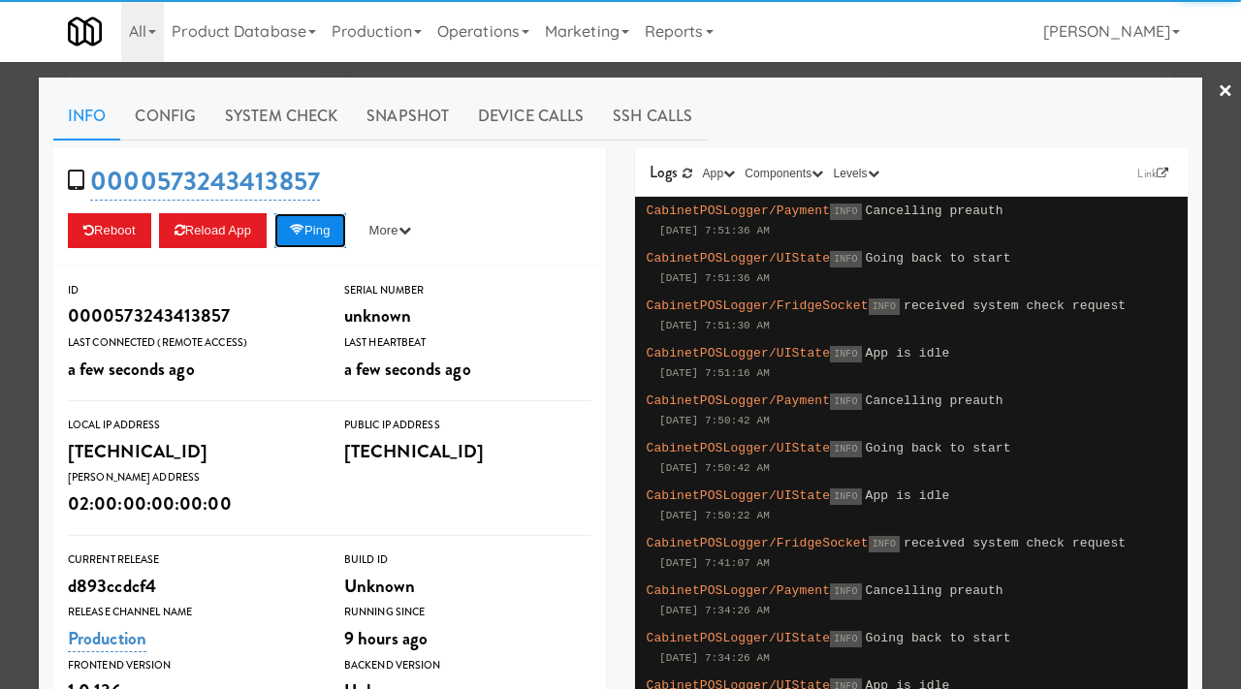
click at [304, 229] on icon at bounding box center [297, 230] width 15 height 13
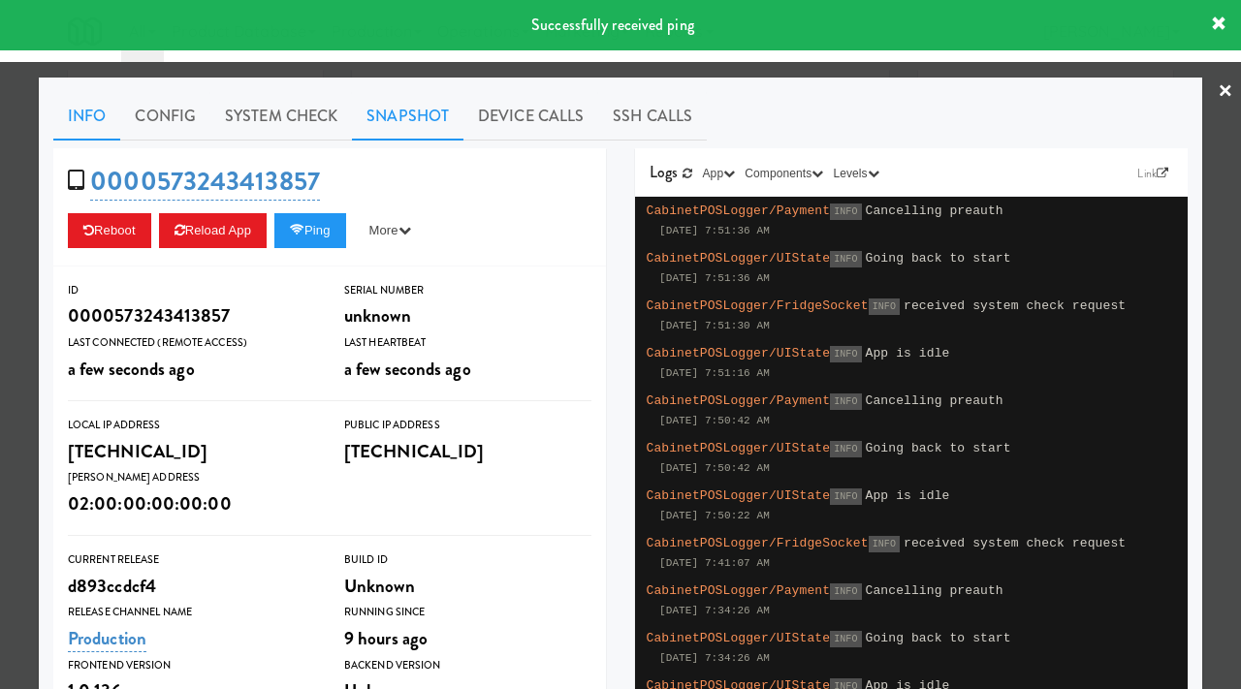
click at [399, 119] on link "Snapshot" at bounding box center [408, 116] width 112 height 48
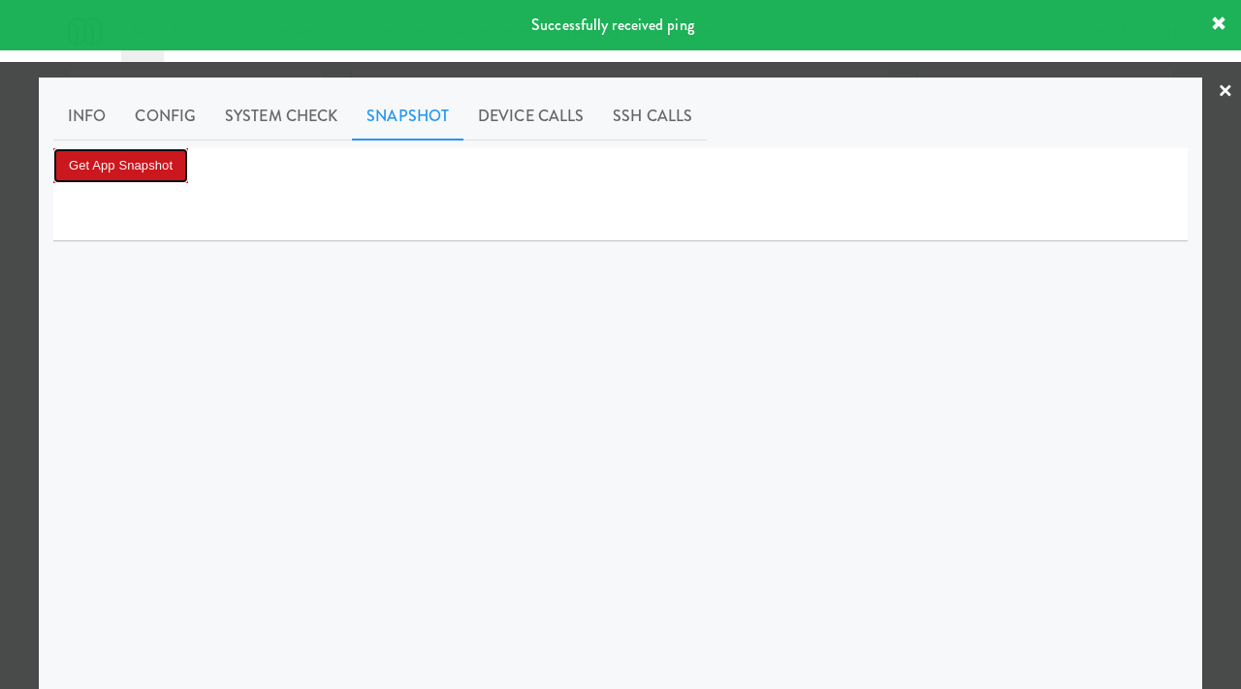
click at [174, 165] on button "Get App Snapshot" at bounding box center [120, 165] width 135 height 35
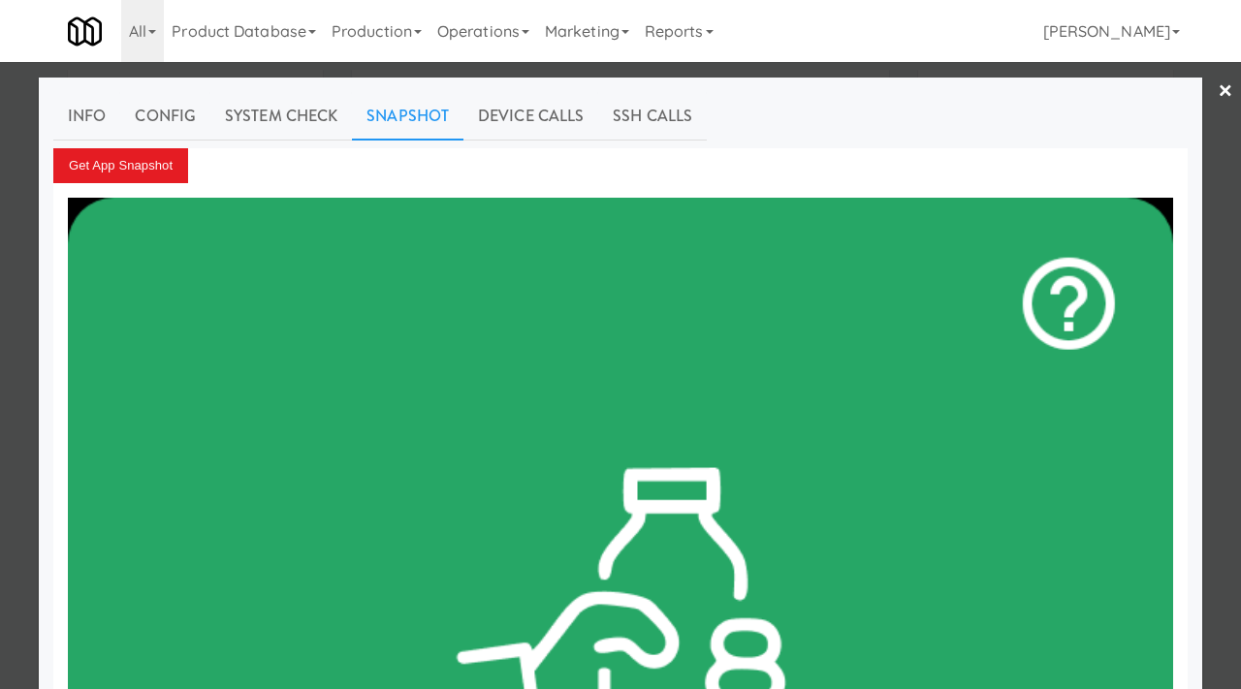
click at [2, 343] on div at bounding box center [620, 344] width 1241 height 689
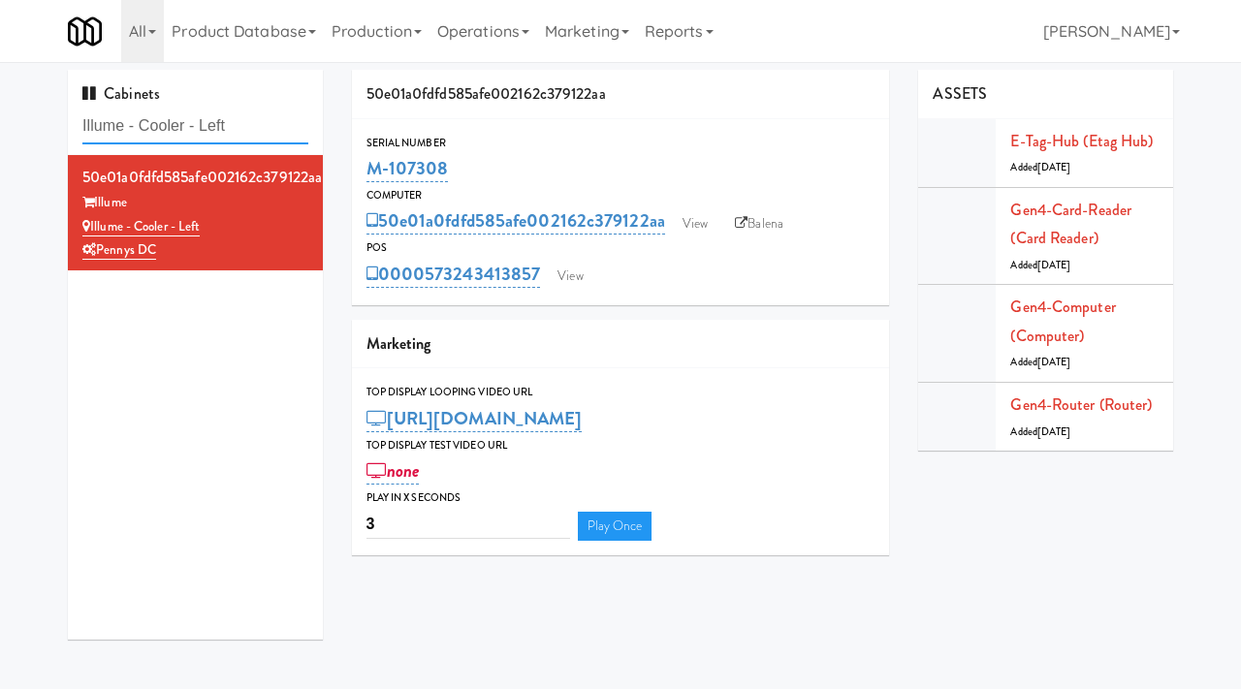
drag, startPoint x: 240, startPoint y: 126, endPoint x: 38, endPoint y: 122, distance: 202.7
click at [38, 122] on div "Cabinets Illume - Cooler - Left 50e01a0fdfd585afe002162c379122aa Illume Illume …" at bounding box center [620, 362] width 1241 height 585
paste input "481 on [PERSON_NAME],"
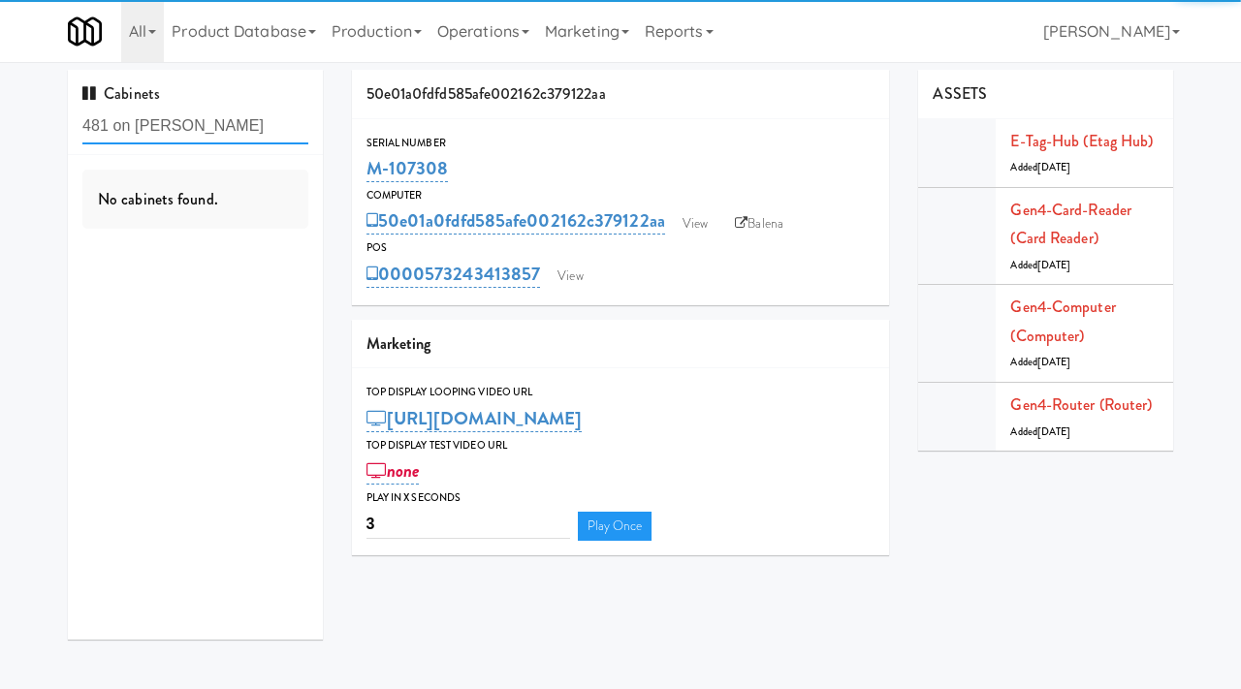
type input "481 on [PERSON_NAME]"
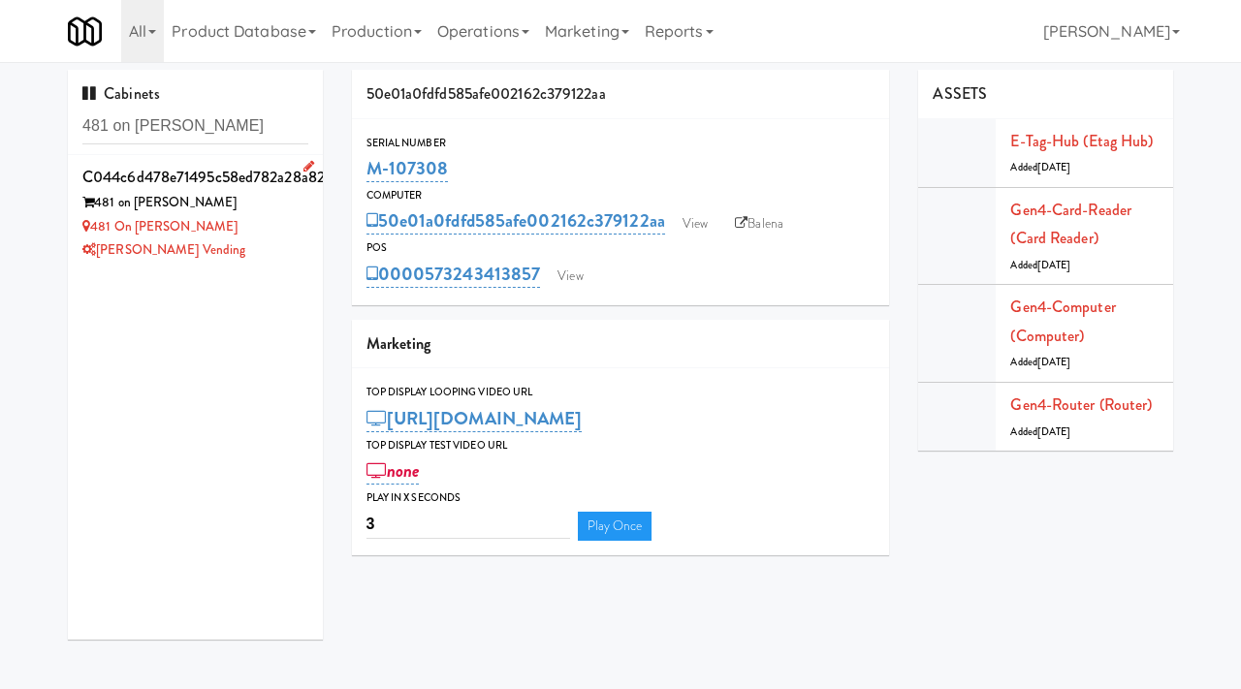
click at [261, 216] on div "481 on [PERSON_NAME]" at bounding box center [195, 227] width 226 height 24
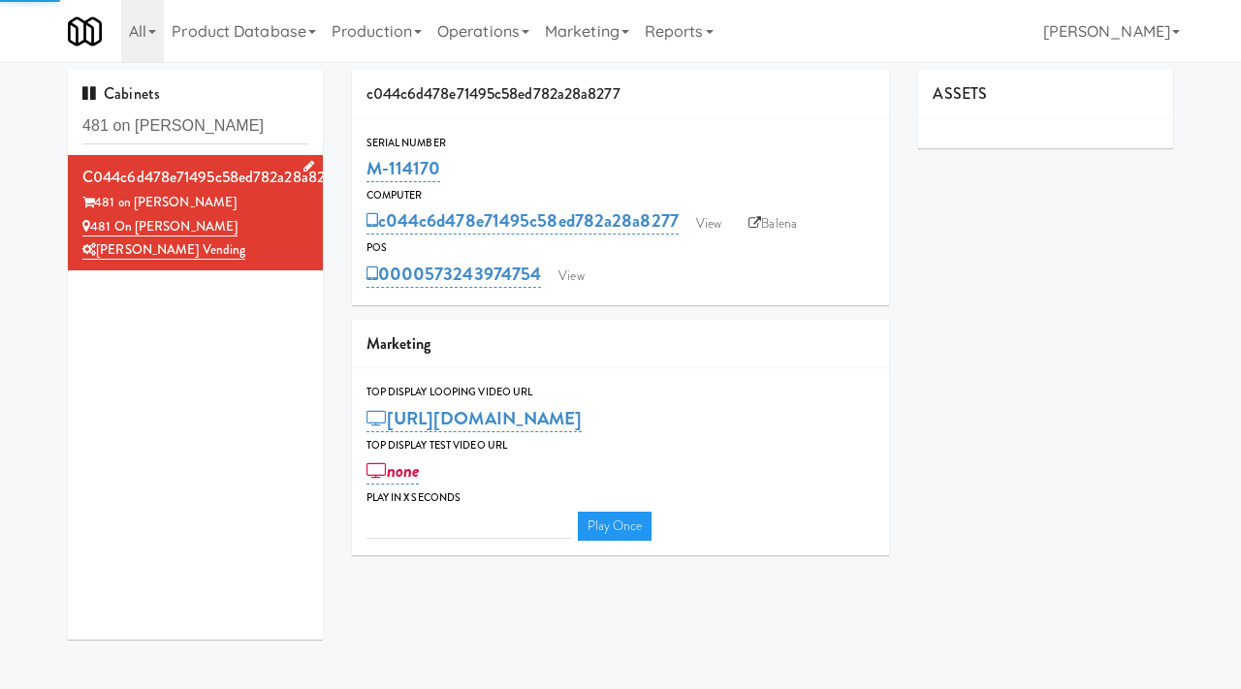
type input "3"
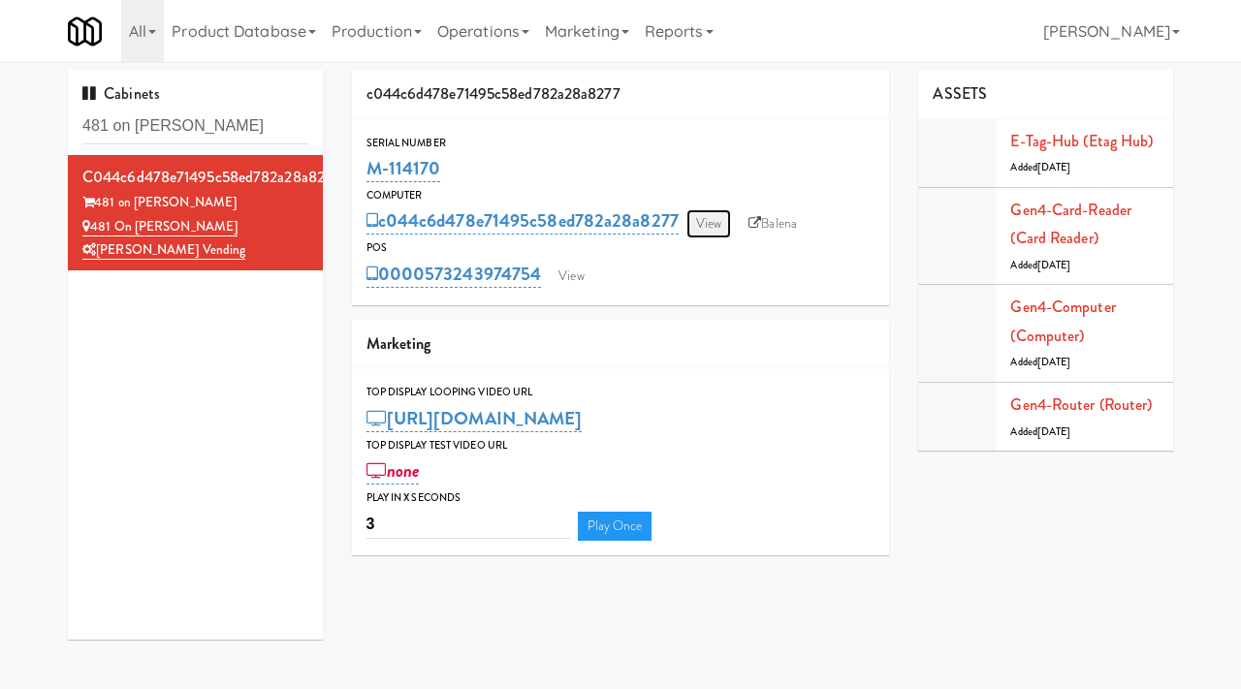
click at [706, 223] on link "View" at bounding box center [708, 223] width 45 height 29
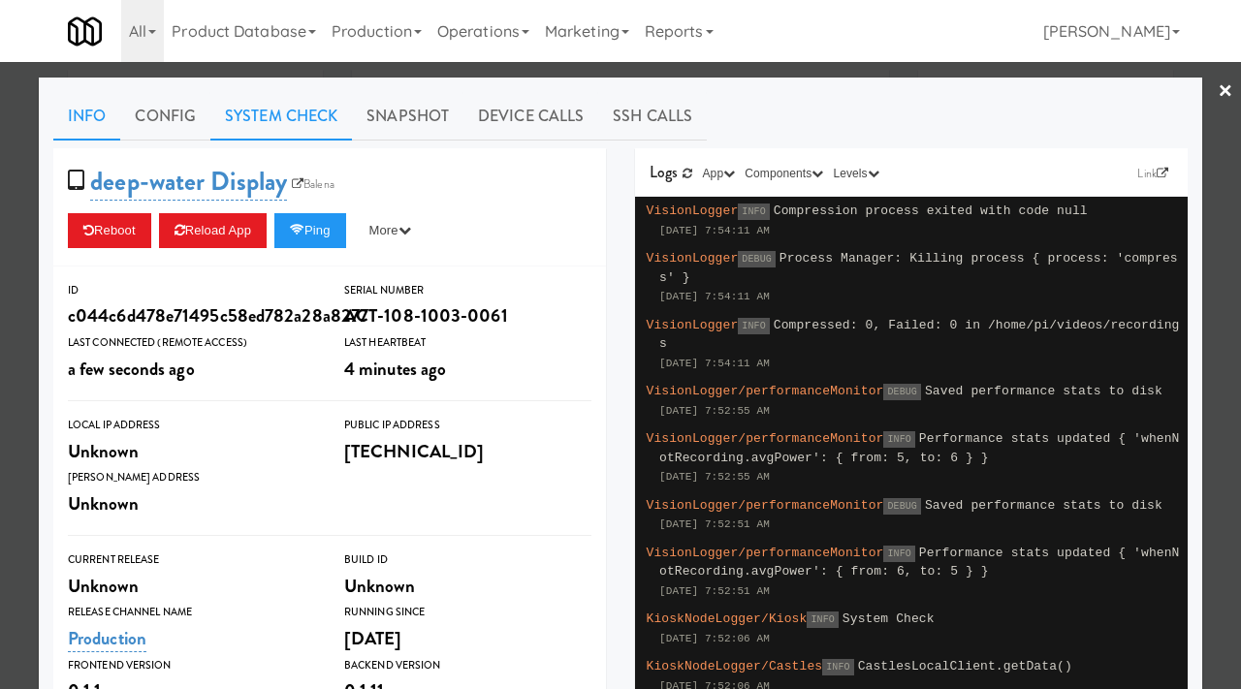
click at [265, 108] on link "System Check" at bounding box center [281, 116] width 142 height 48
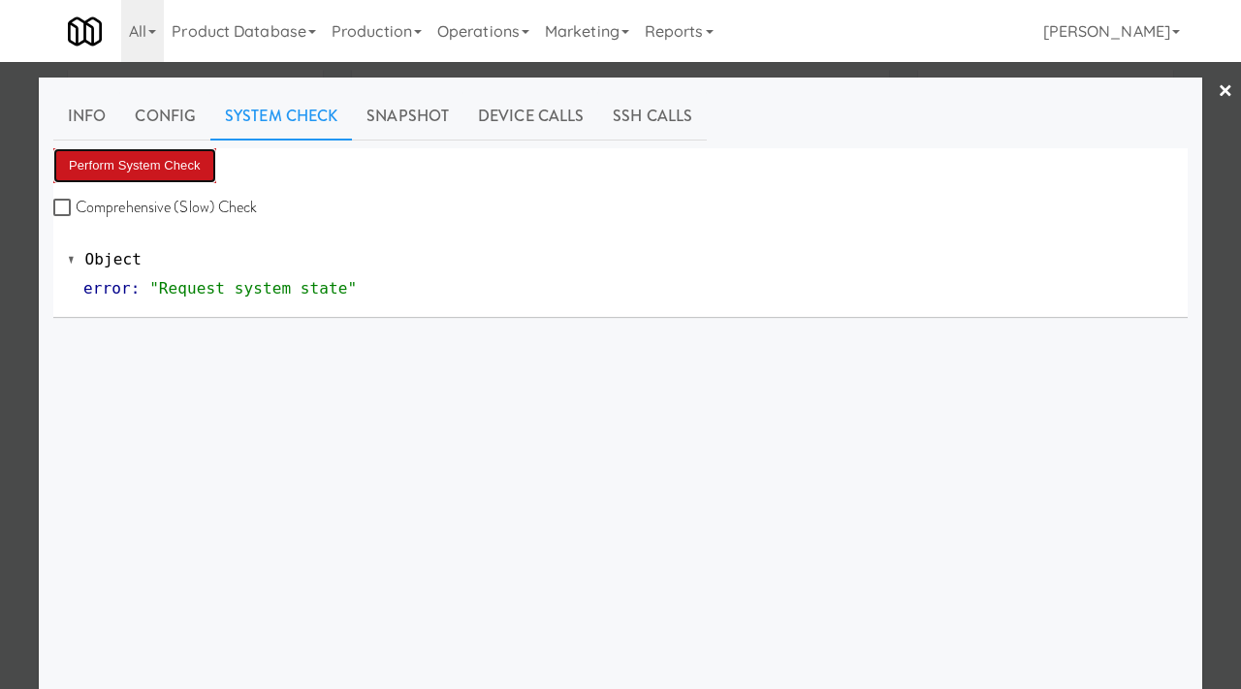
click at [172, 165] on button "Perform System Check" at bounding box center [134, 165] width 163 height 35
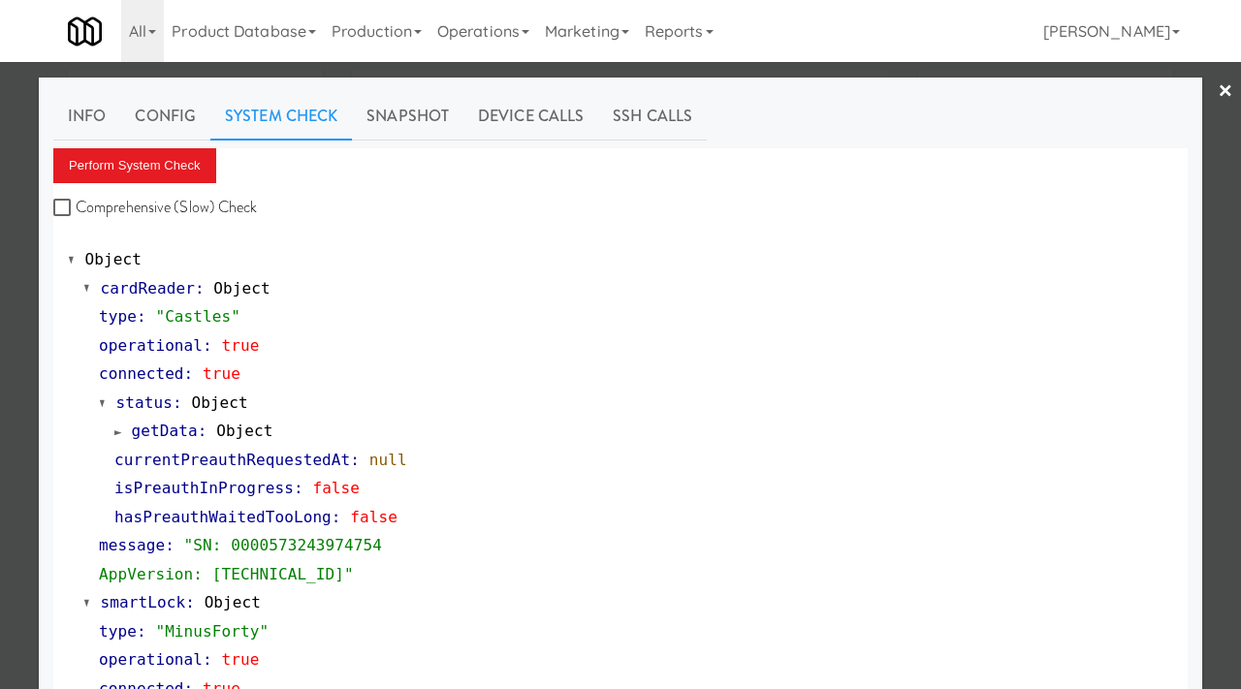
click at [0, 577] on div at bounding box center [620, 344] width 1241 height 689
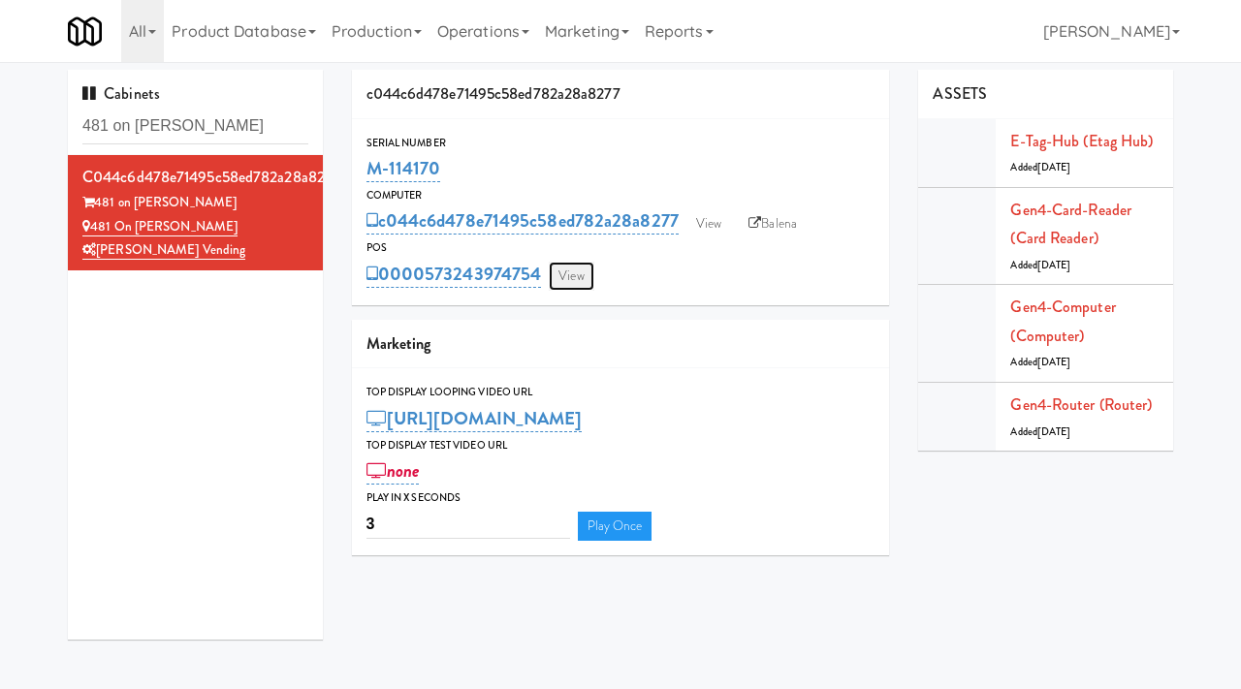
click at [576, 270] on link "View" at bounding box center [571, 276] width 45 height 29
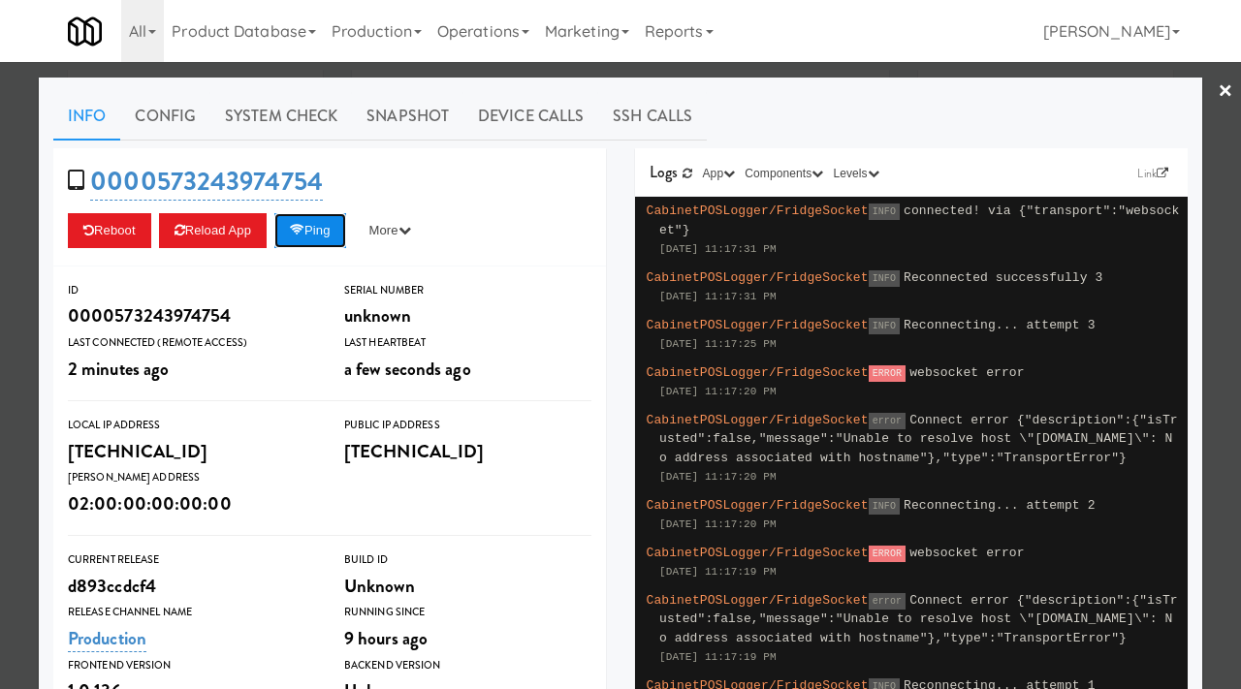
click at [340, 225] on button "Ping" at bounding box center [310, 230] width 72 height 35
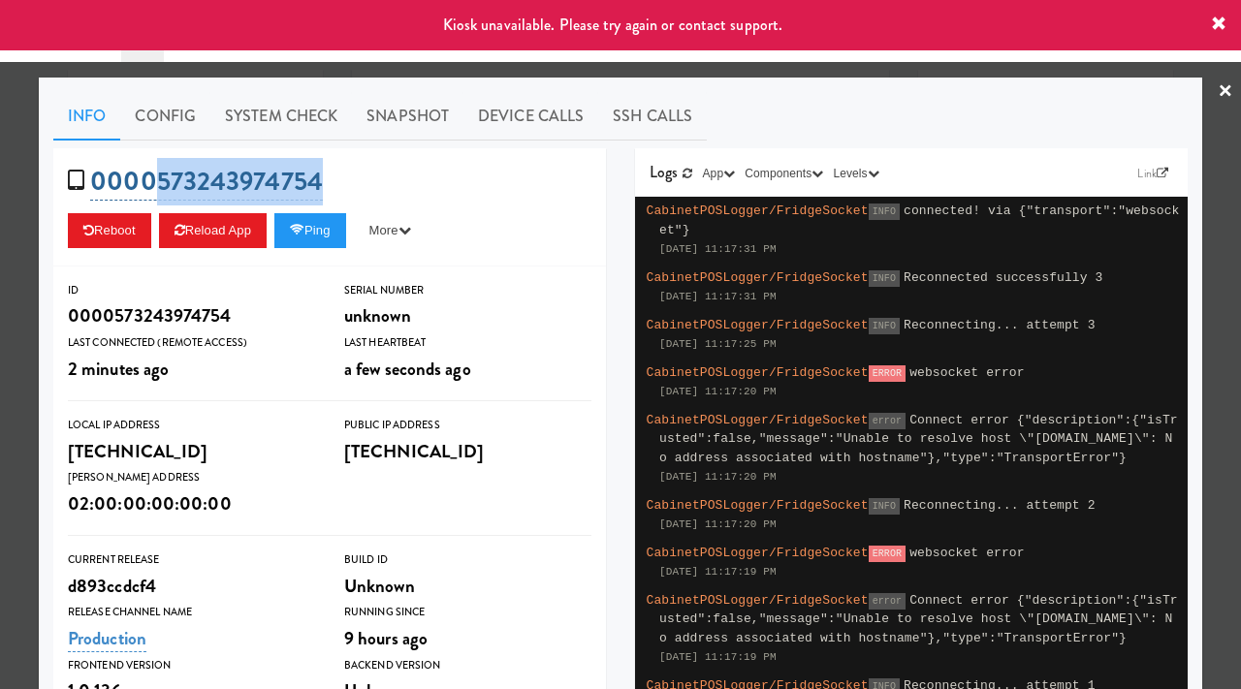
drag, startPoint x: 332, startPoint y: 176, endPoint x: 158, endPoint y: 175, distance: 173.6
click at [158, 175] on div "0000573243974754 Reboot Reload App Ping More Ping Server Restart Server Force R…" at bounding box center [329, 207] width 553 height 118
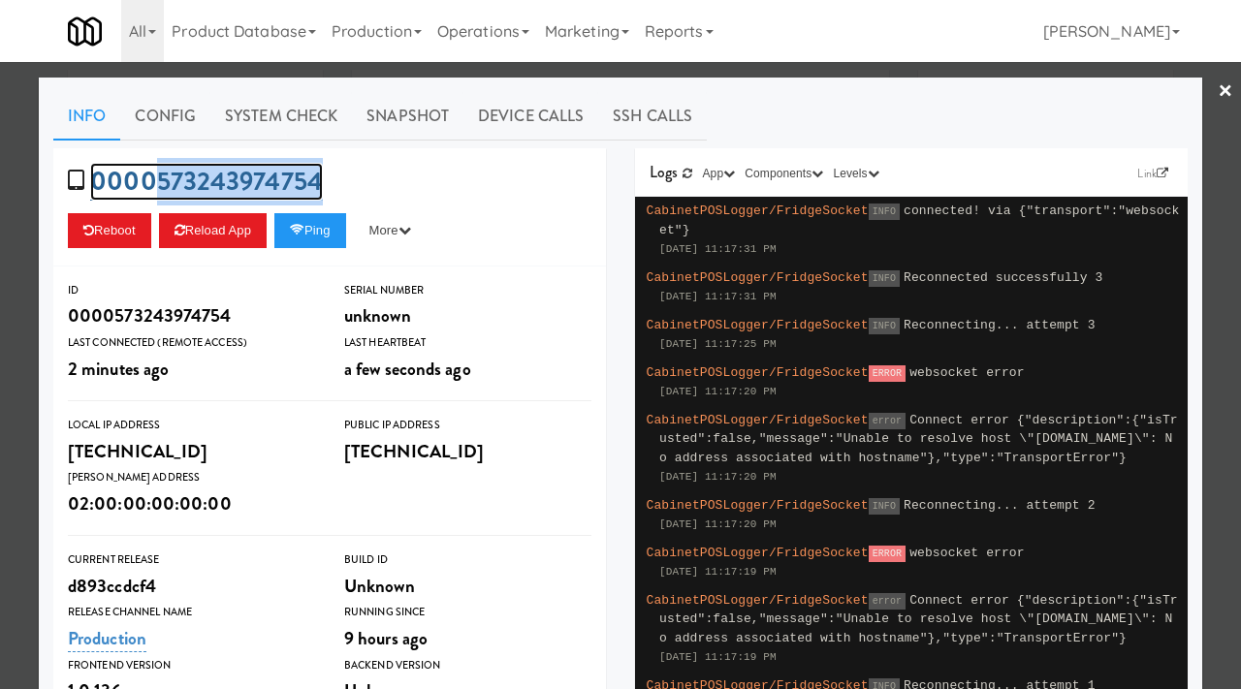
copy link "573243974754"
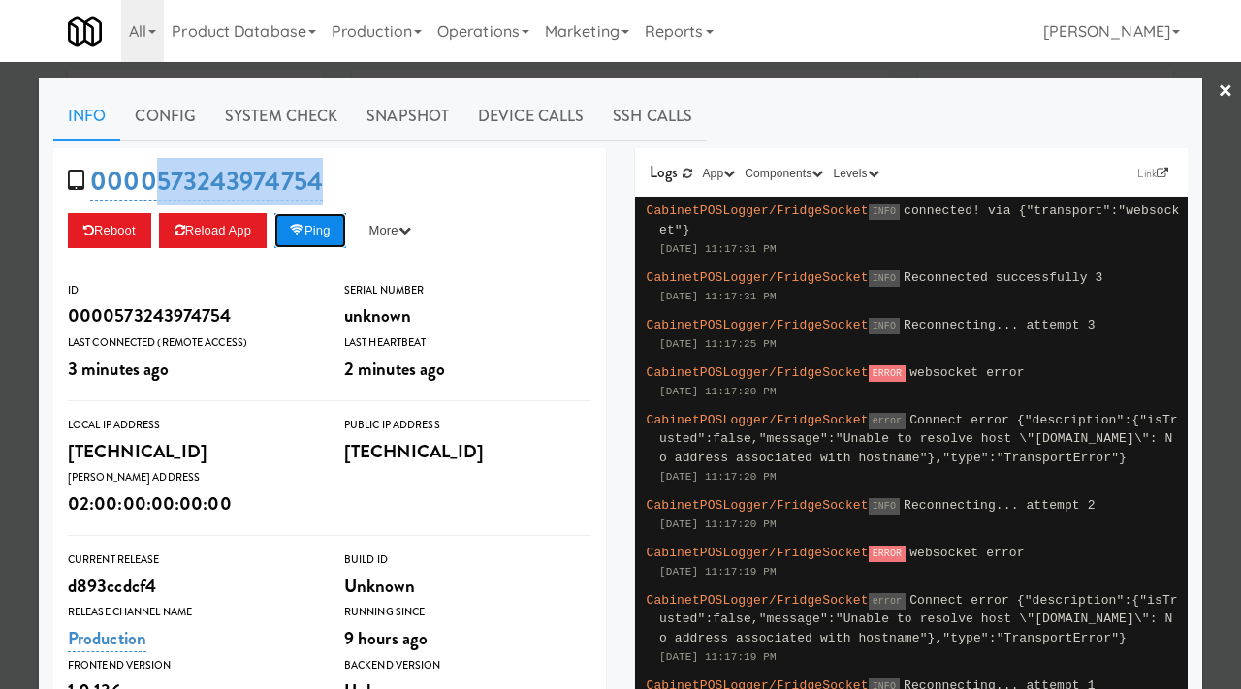
click at [319, 232] on button "Ping" at bounding box center [310, 230] width 72 height 35
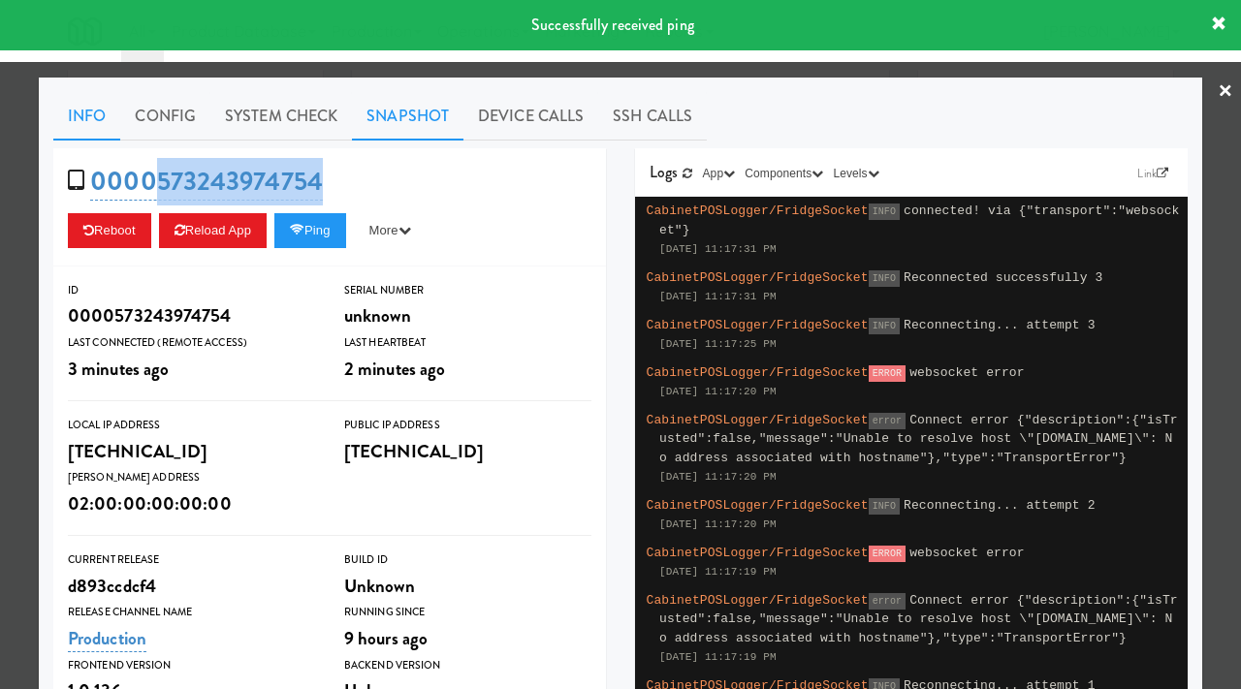
click at [410, 120] on link "Snapshot" at bounding box center [408, 116] width 112 height 48
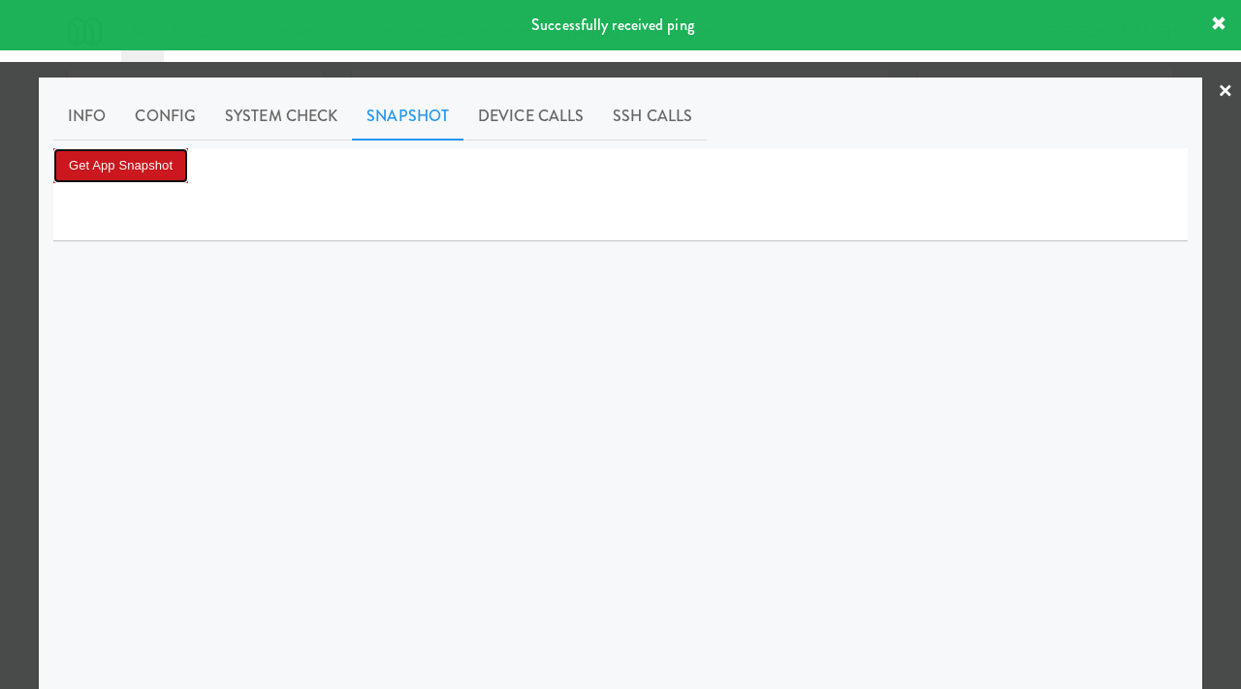
click at [184, 176] on button "Get App Snapshot" at bounding box center [120, 165] width 135 height 35
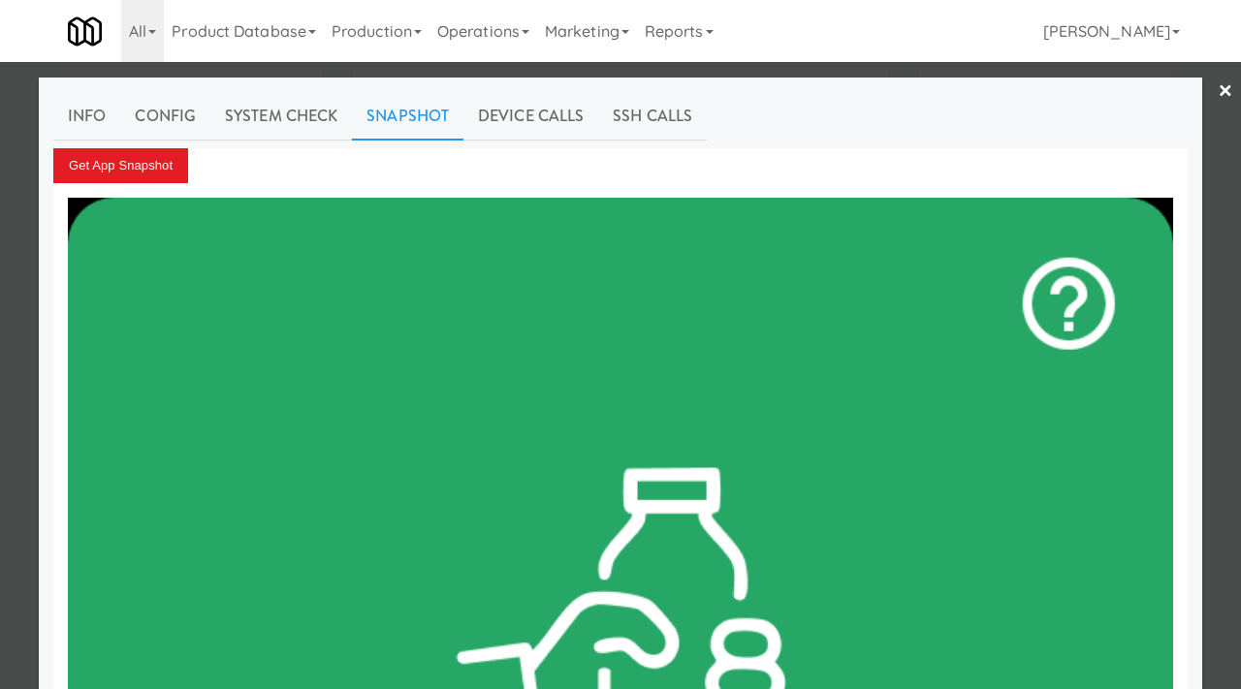
click at [0, 261] on div at bounding box center [620, 344] width 1241 height 689
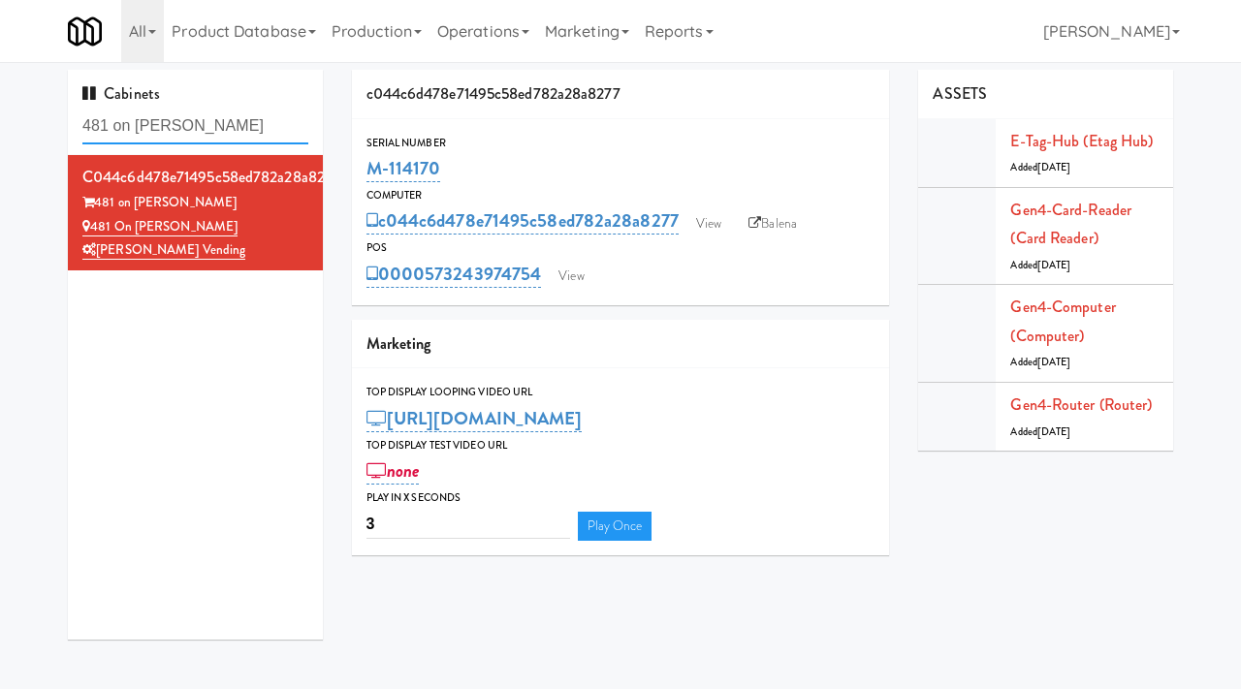
drag, startPoint x: 276, startPoint y: 124, endPoint x: 59, endPoint y: 111, distance: 217.6
click at [59, 111] on div "Cabinets 481 on Mathilda - Pantry c044c6d478e71495c58ed782a28a8277 481 on [PERS…" at bounding box center [195, 362] width 284 height 585
paste input "City Gate - Cooler"
type input "City Gate - Cooler"
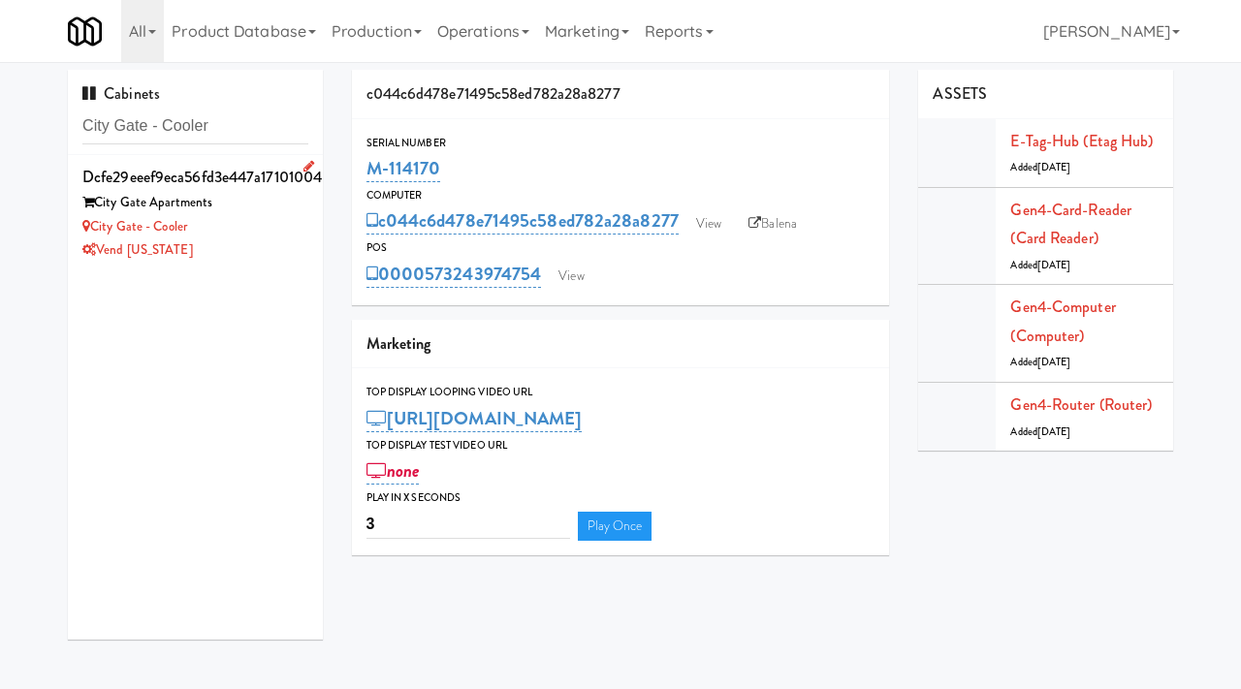
click at [264, 213] on div "City Gate Apartments" at bounding box center [195, 203] width 226 height 24
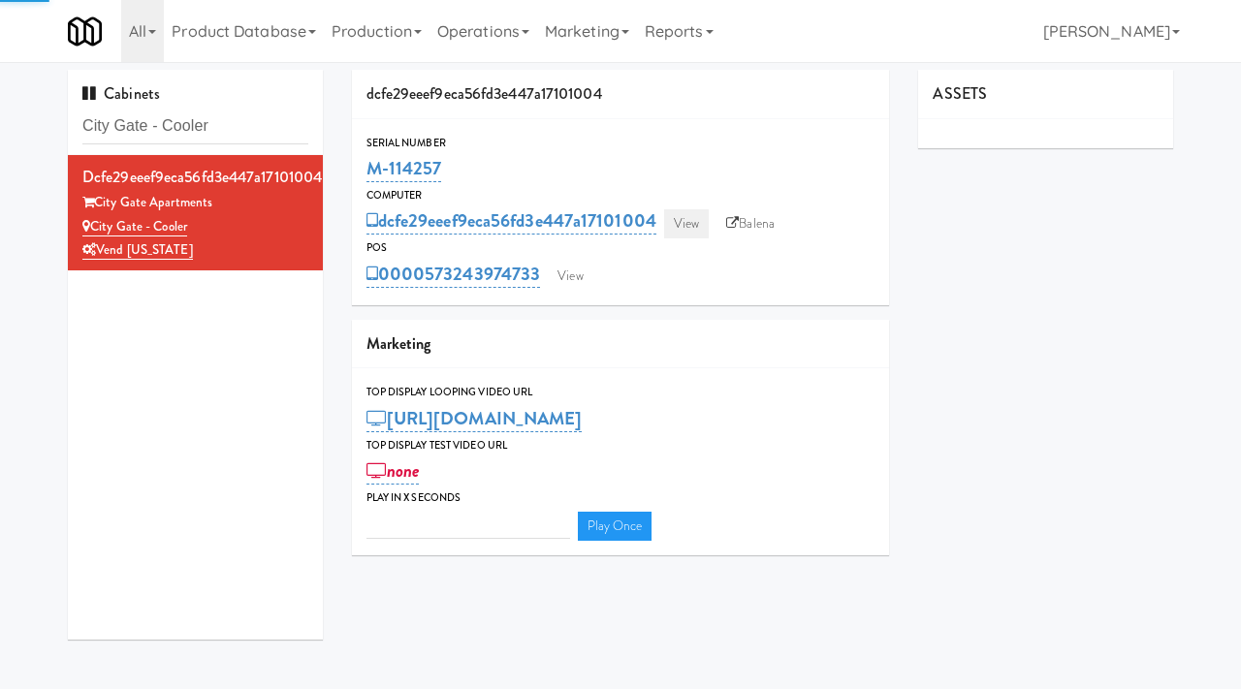
type input "3"
click at [686, 225] on link "View" at bounding box center [686, 223] width 45 height 29
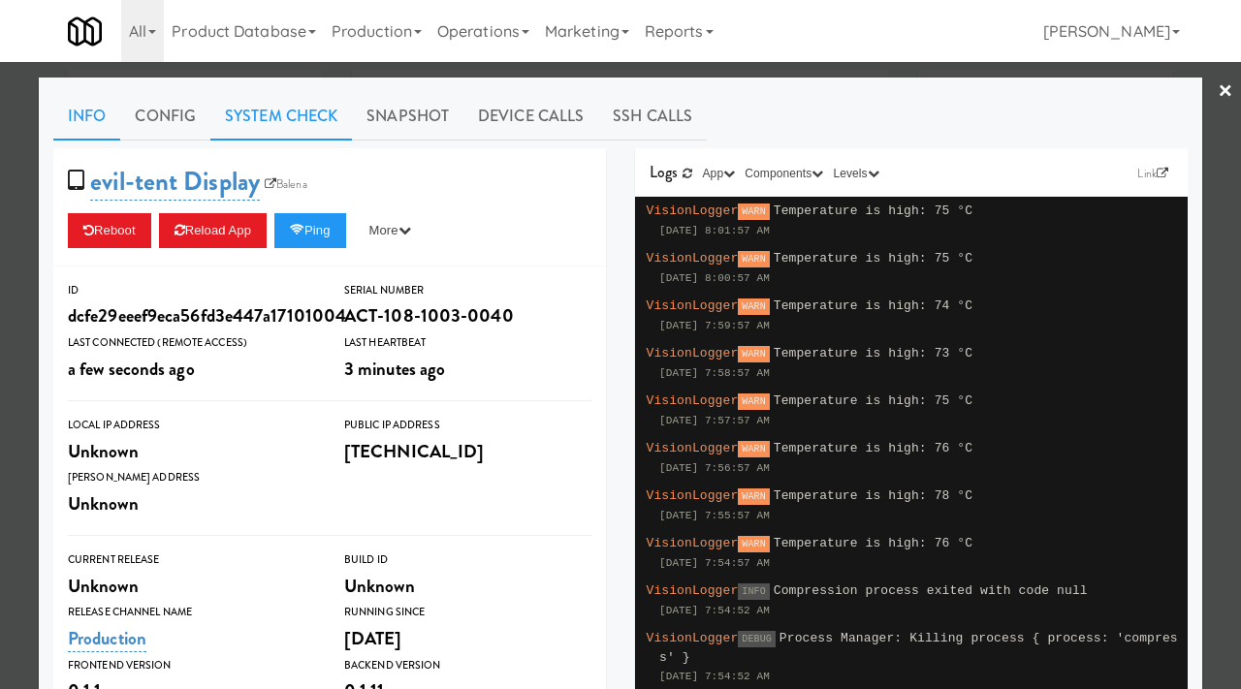
click at [255, 112] on link "System Check" at bounding box center [281, 116] width 142 height 48
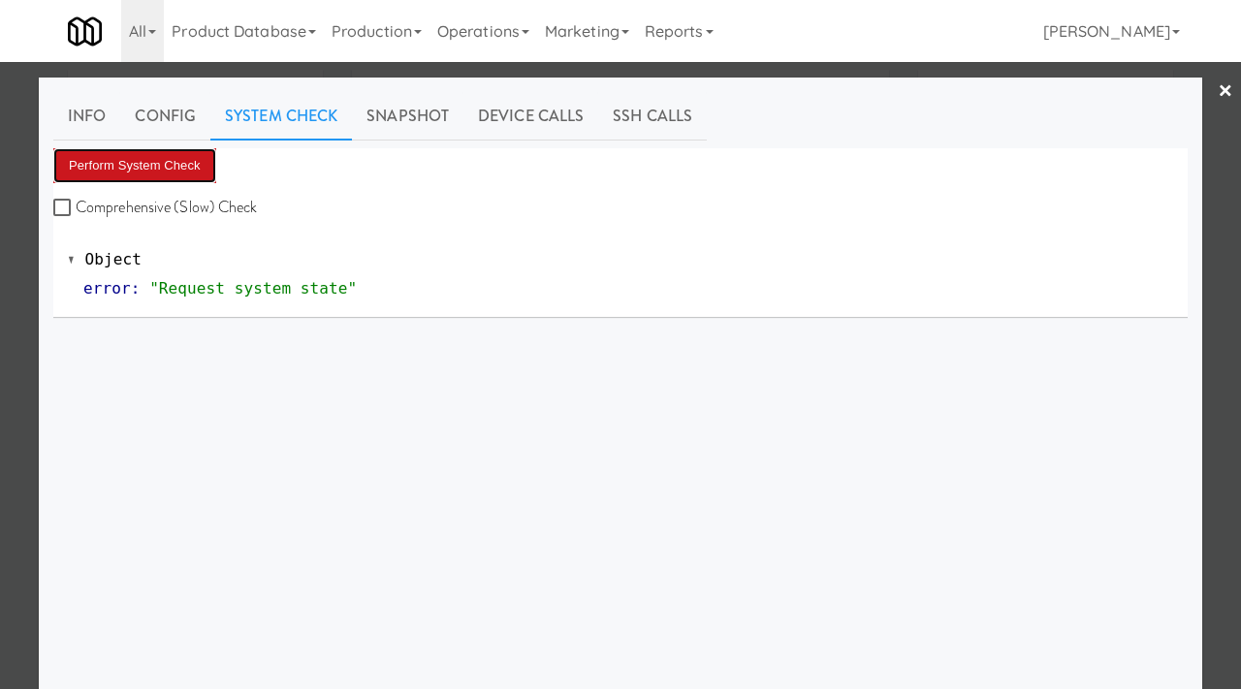
click at [173, 166] on button "Perform System Check" at bounding box center [134, 165] width 163 height 35
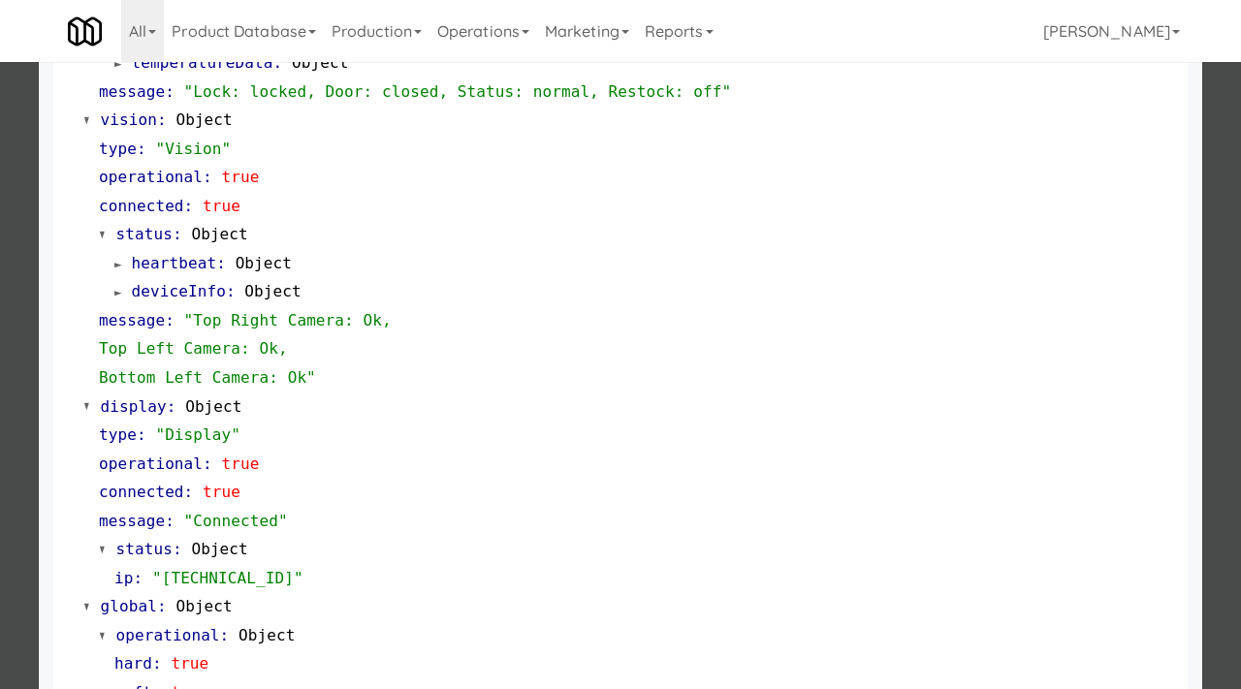
scroll to position [845, 0]
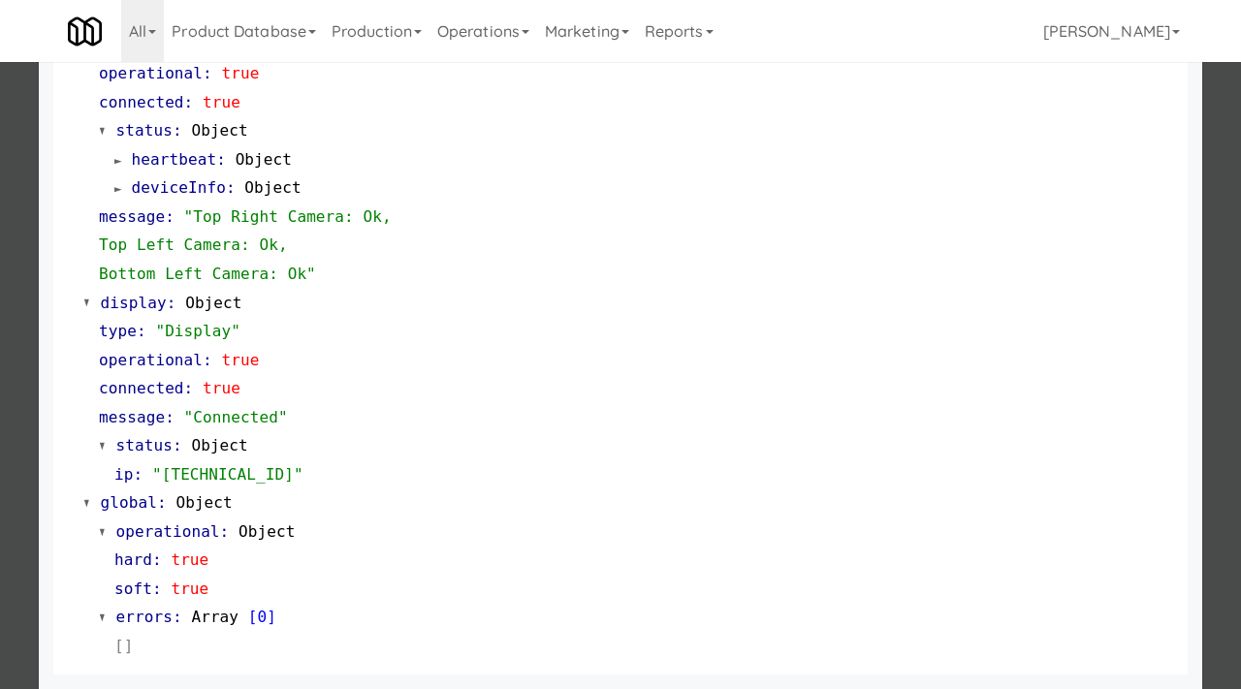
click at [0, 443] on div at bounding box center [620, 344] width 1241 height 689
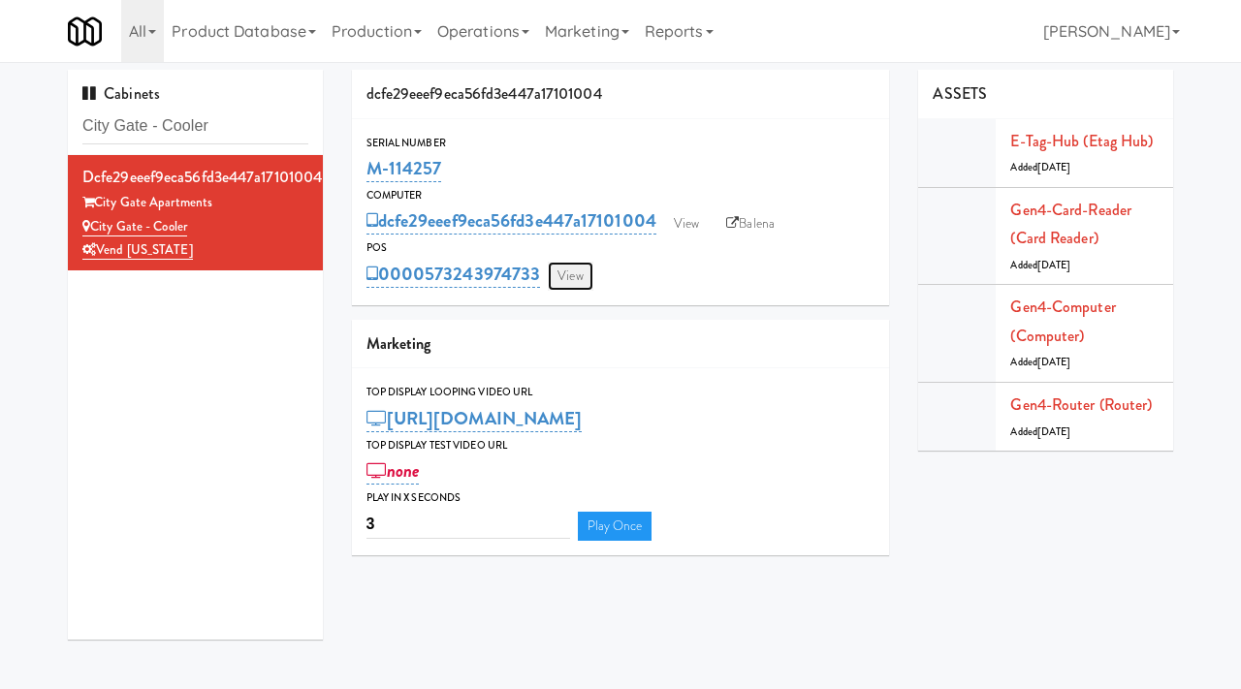
click at [568, 263] on link "View" at bounding box center [570, 276] width 45 height 29
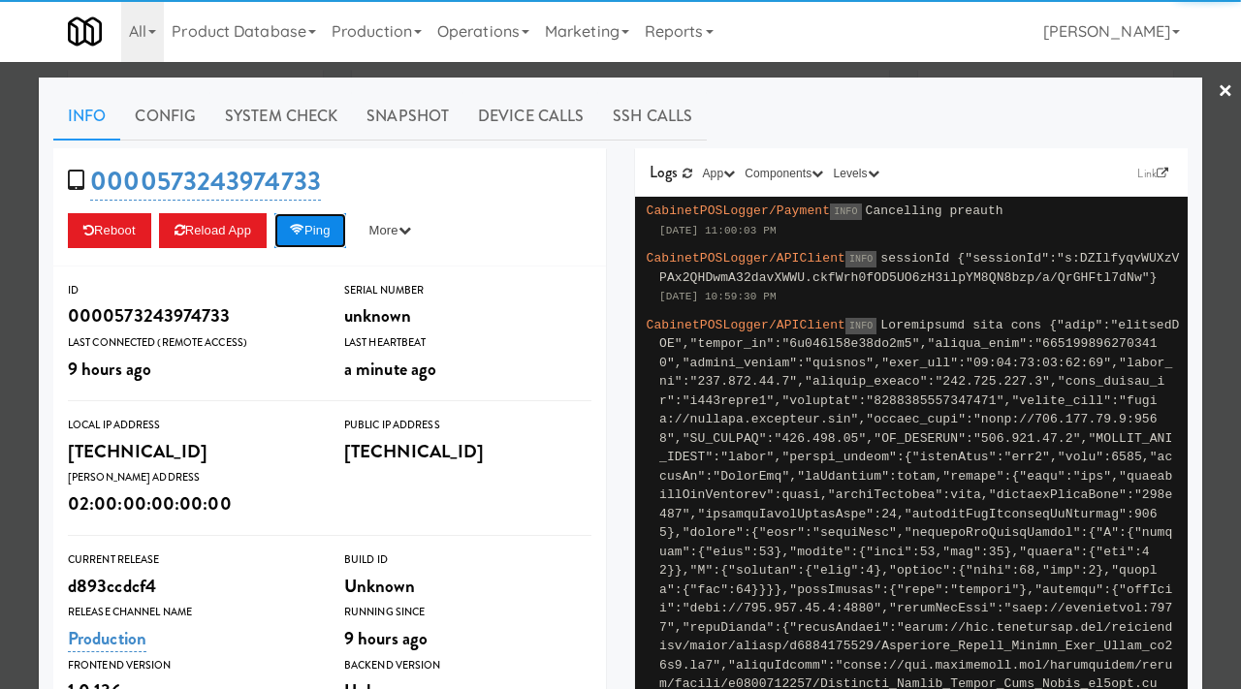
click at [315, 220] on button "Ping" at bounding box center [310, 230] width 72 height 35
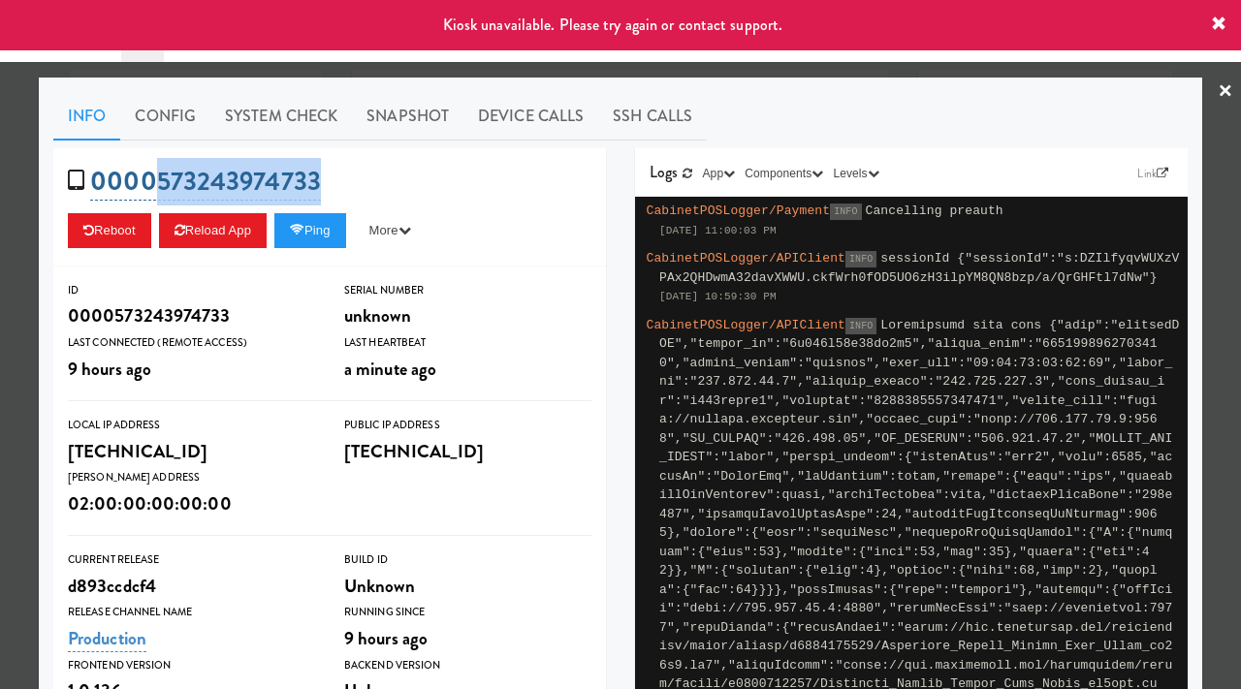
drag, startPoint x: 341, startPoint y: 183, endPoint x: 158, endPoint y: 182, distance: 183.3
click at [158, 182] on div "0000573243974733 Reboot Reload App Ping More Ping Server Restart Server Force R…" at bounding box center [329, 207] width 553 height 118
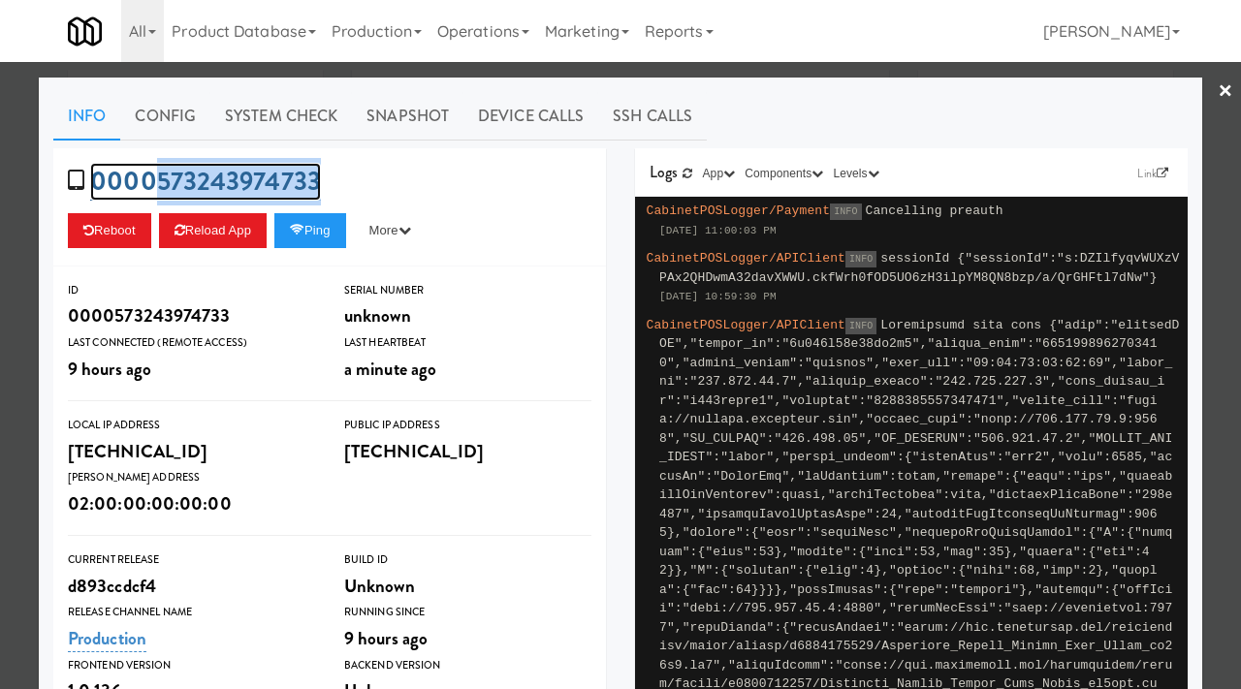
copy link "573243974733"
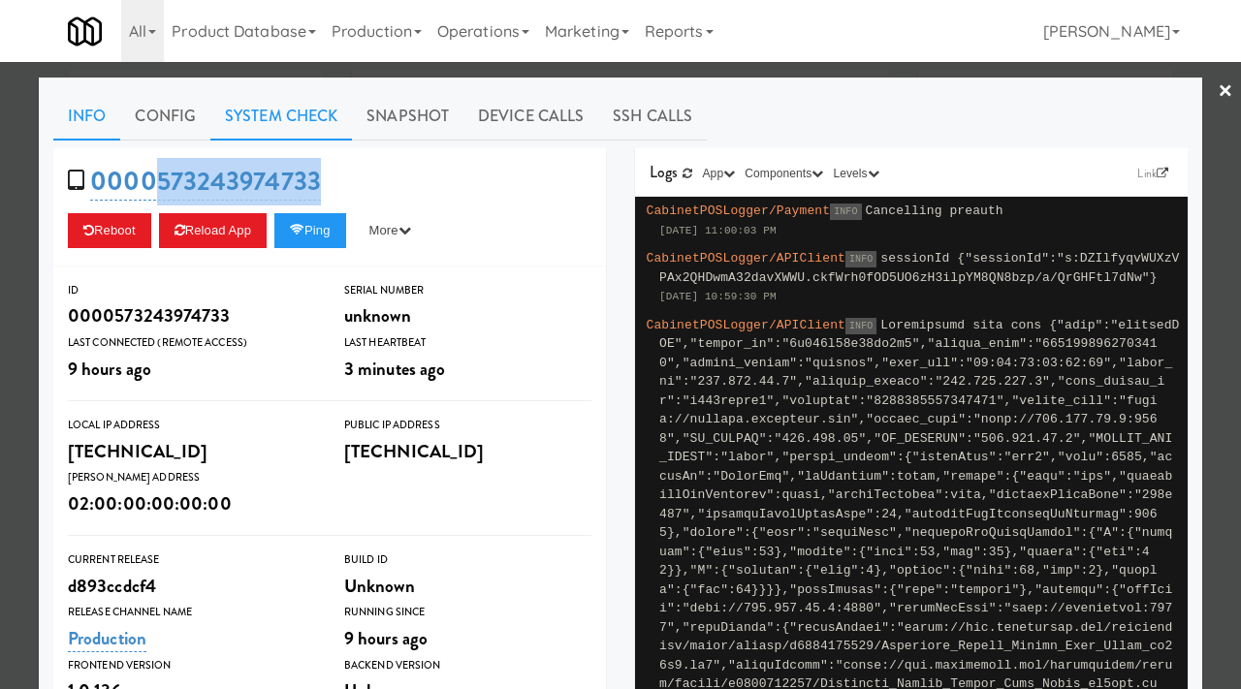
click at [275, 120] on link "System Check" at bounding box center [281, 116] width 142 height 48
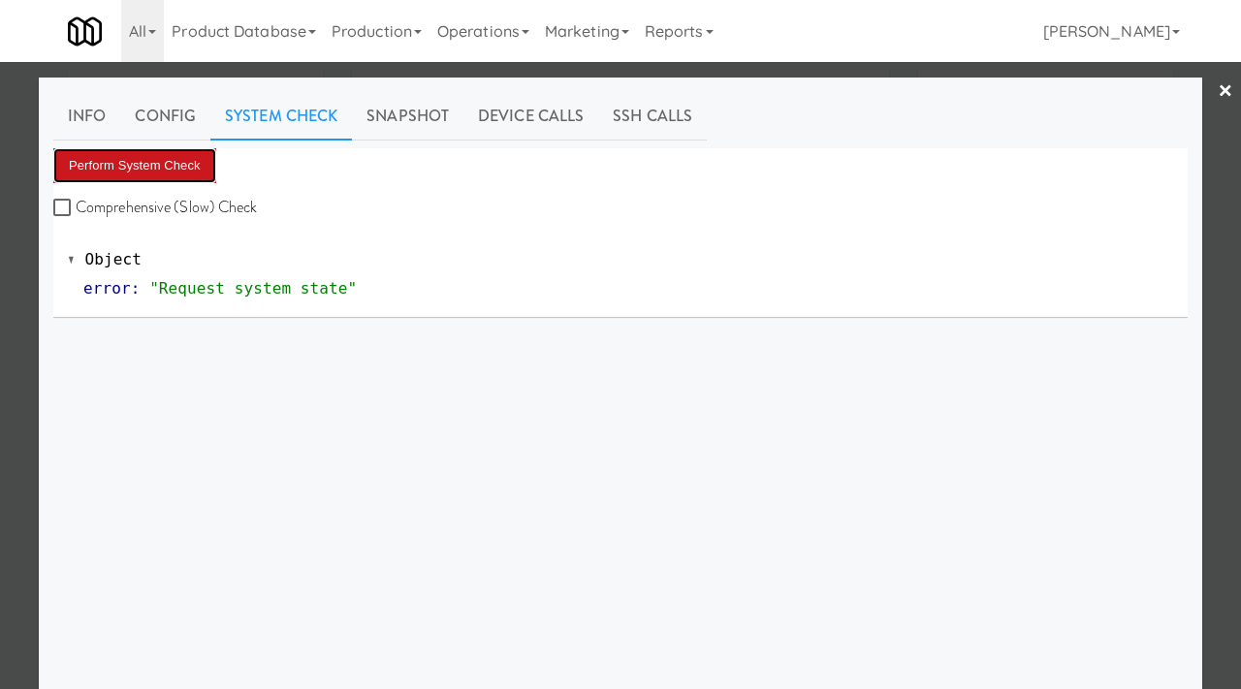
click at [173, 161] on button "Perform System Check" at bounding box center [134, 165] width 163 height 35
click at [112, 167] on button "Perform System Check" at bounding box center [134, 165] width 163 height 35
click at [140, 176] on button "Perform System Check" at bounding box center [134, 165] width 163 height 35
click at [0, 360] on div at bounding box center [620, 344] width 1241 height 689
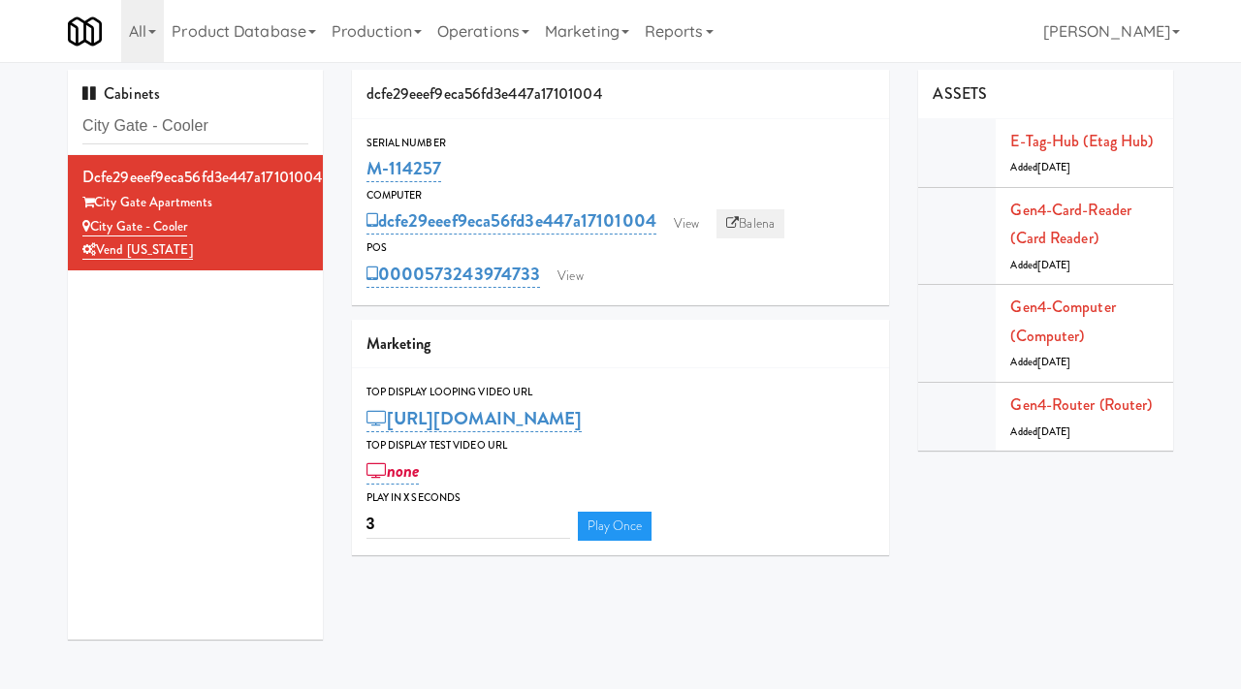
click at [772, 226] on link "Balena" at bounding box center [751, 223] width 68 height 29
click at [585, 283] on link "View" at bounding box center [570, 276] width 45 height 29
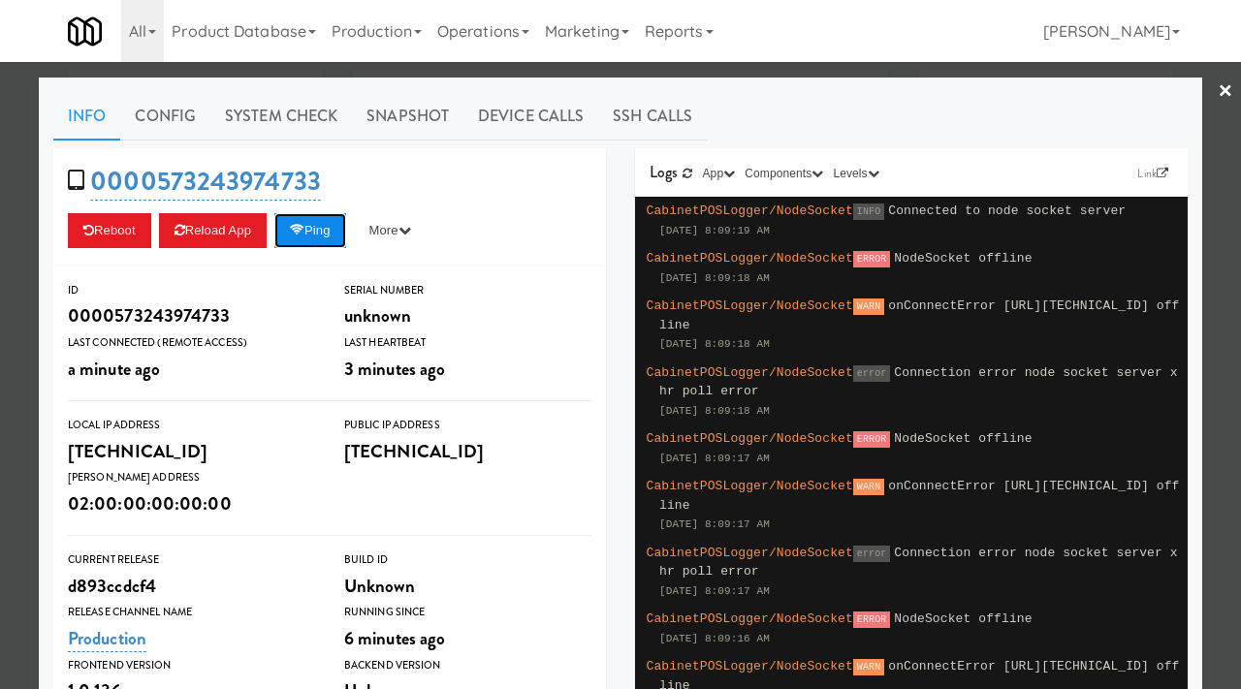
click at [322, 229] on button "Ping" at bounding box center [310, 230] width 72 height 35
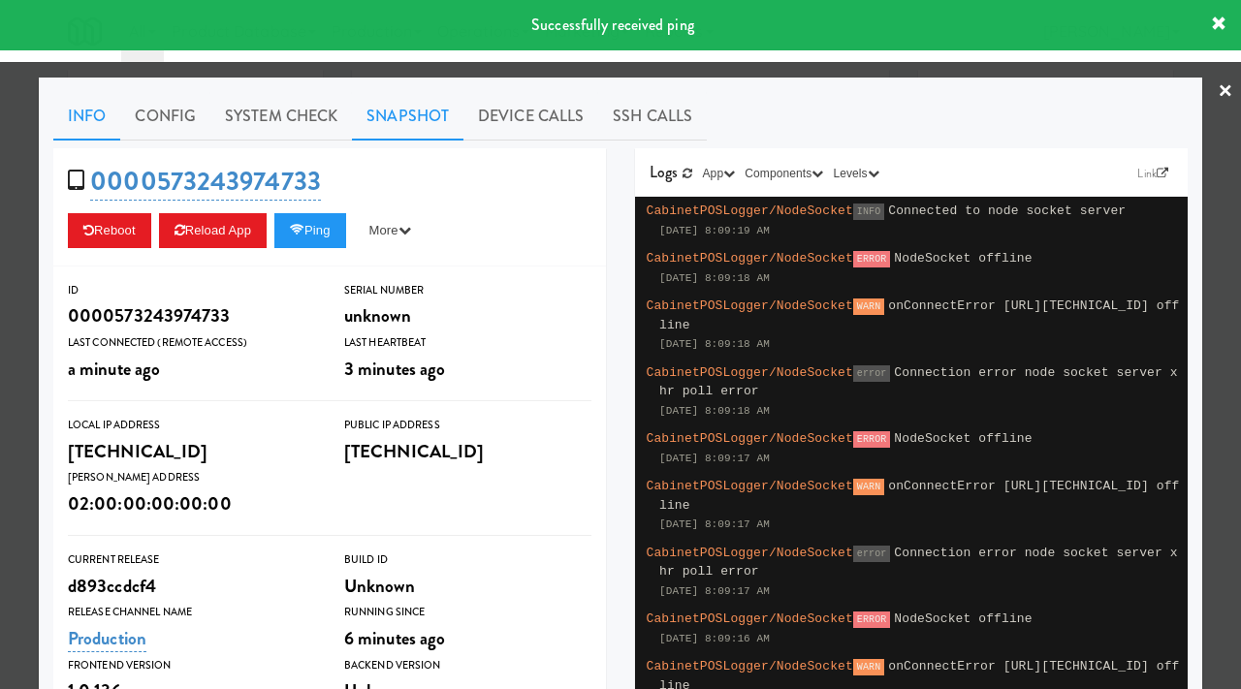
click at [392, 123] on link "Snapshot" at bounding box center [408, 116] width 112 height 48
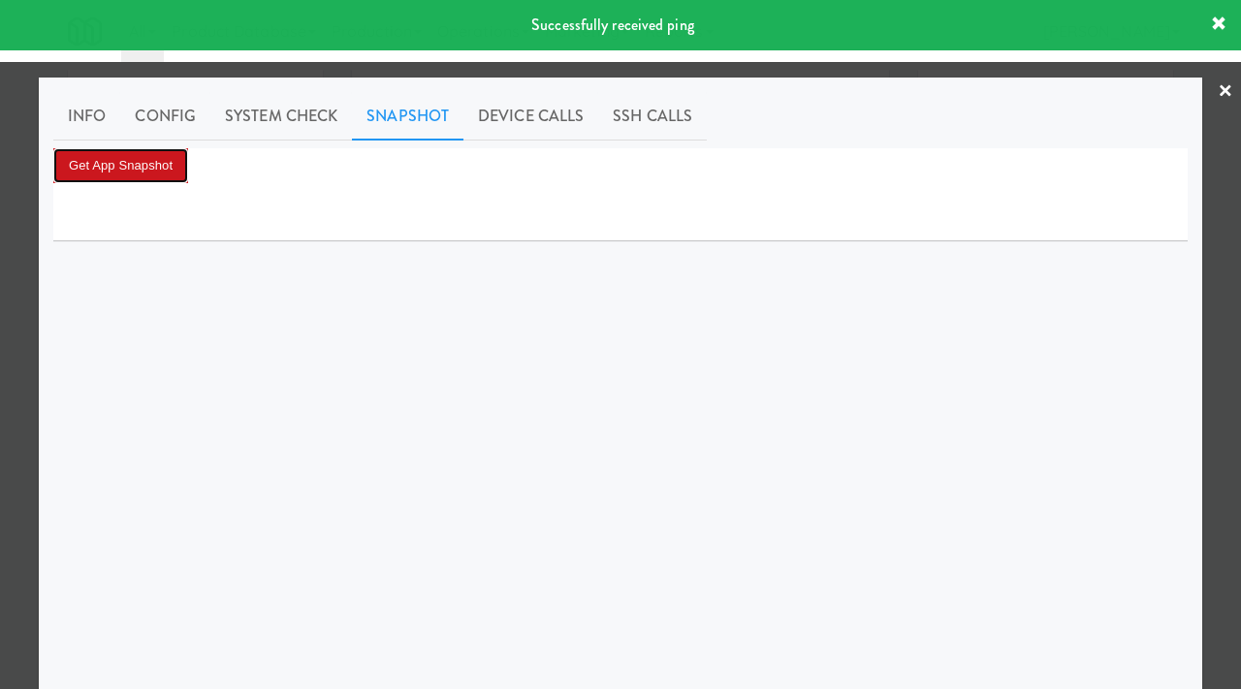
click at [100, 174] on button "Get App Snapshot" at bounding box center [120, 165] width 135 height 35
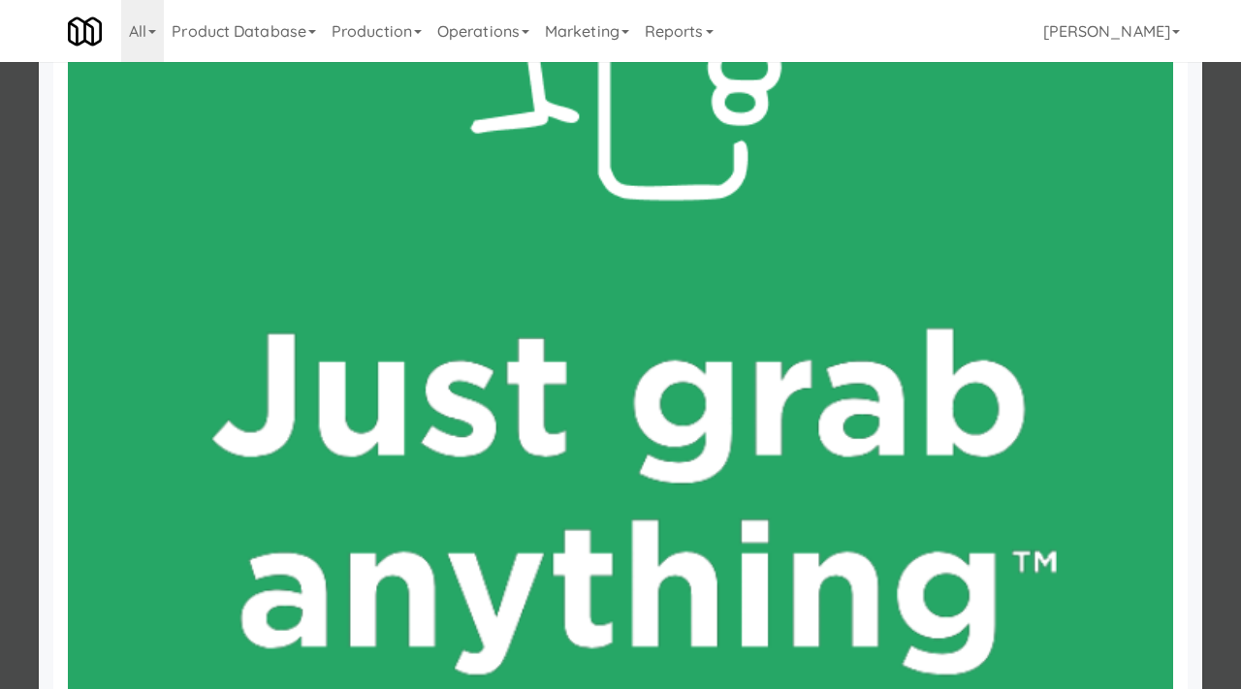
scroll to position [370, 0]
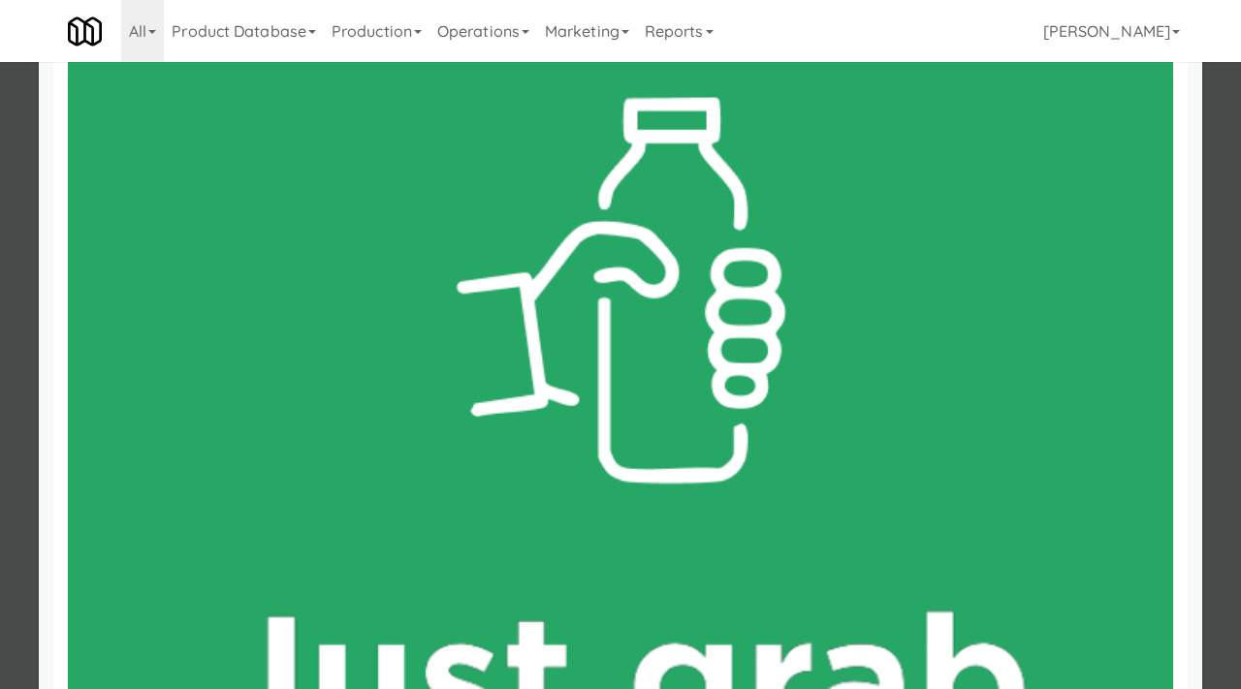
click at [0, 373] on div at bounding box center [620, 344] width 1241 height 689
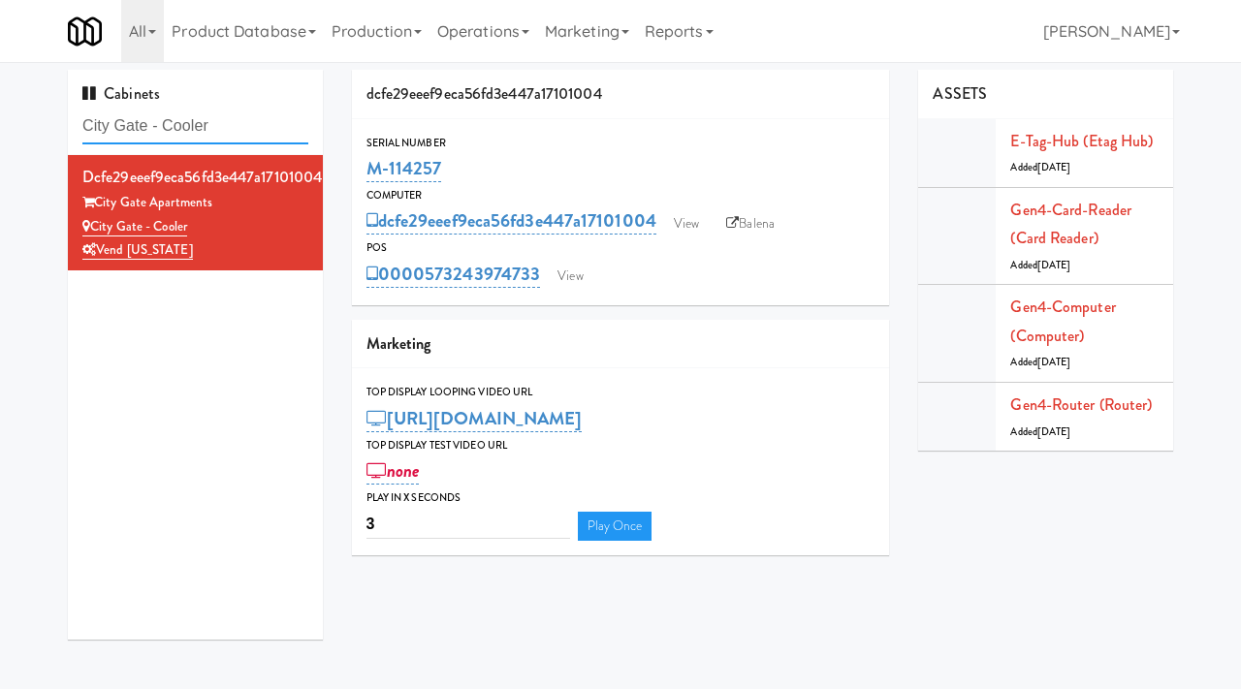
drag, startPoint x: 239, startPoint y: 126, endPoint x: 78, endPoint y: 131, distance: 162.0
click at [78, 131] on div "Cabinets City Gate - Cooler" at bounding box center [195, 112] width 255 height 85
paste input "(Food, Snack & Drink) [GEOGRAPHIC_DATA]"
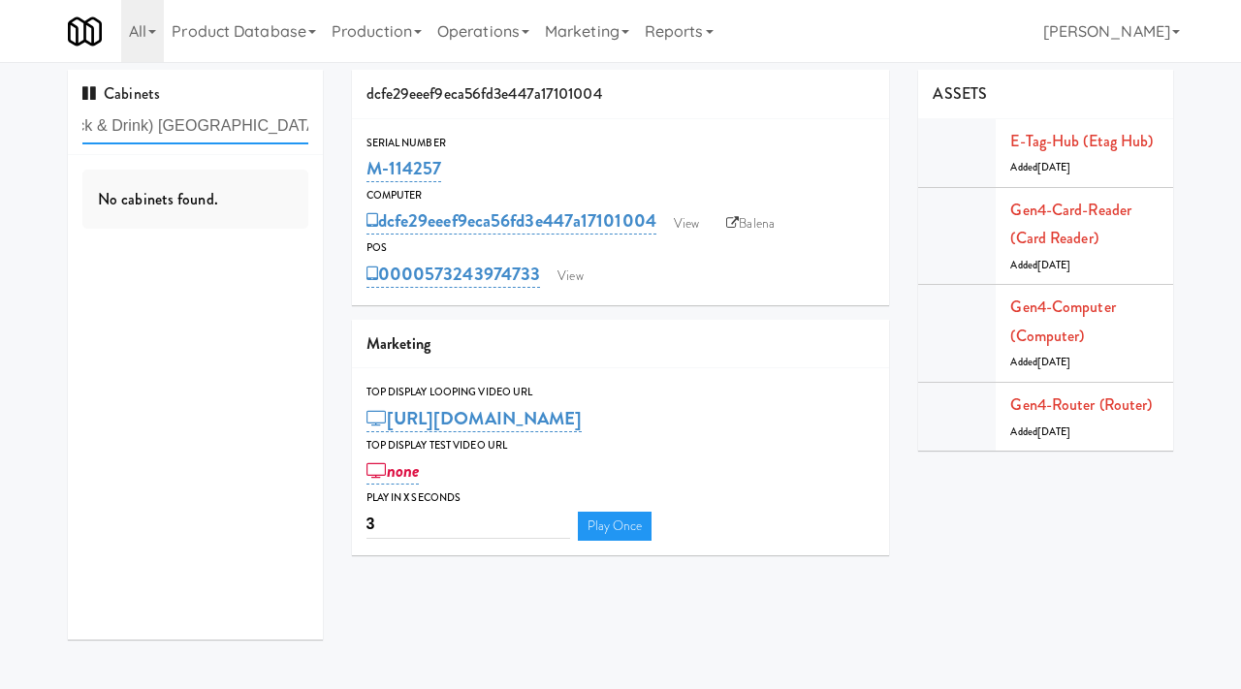
type input "(Food, Snack & Drink) [GEOGRAPHIC_DATA] - Cooler"
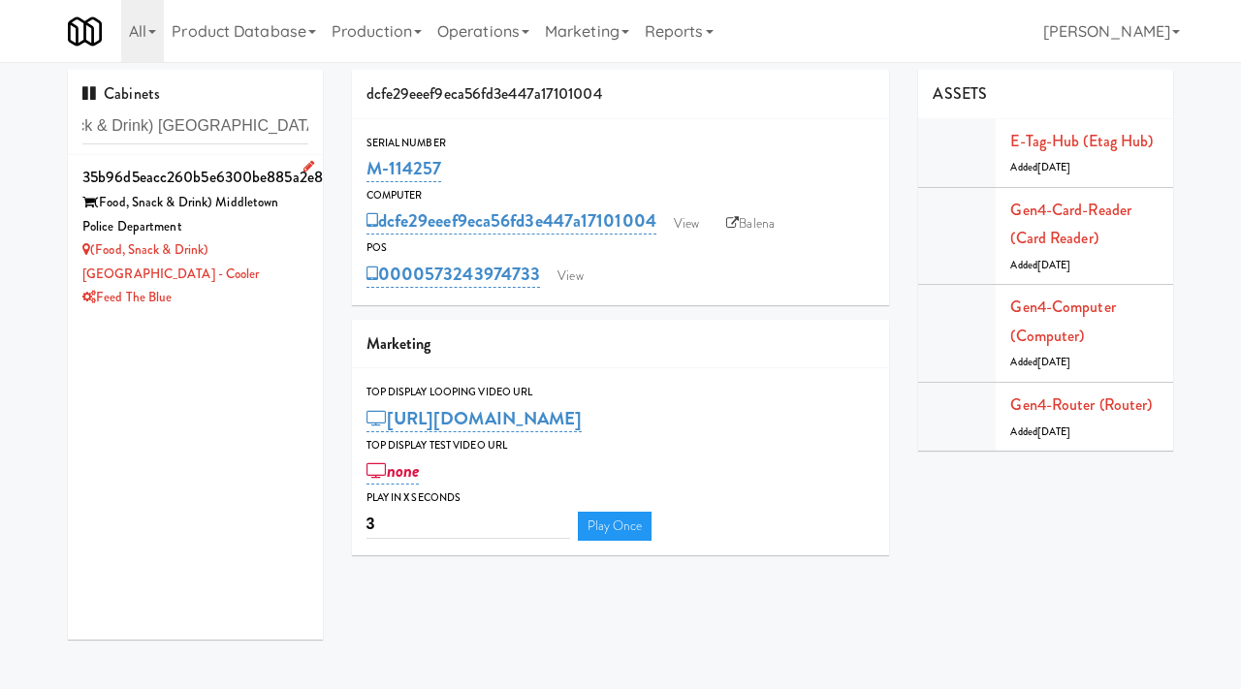
click at [304, 243] on div "(Food, Snack & Drink) [GEOGRAPHIC_DATA] - Cooler" at bounding box center [195, 263] width 226 height 48
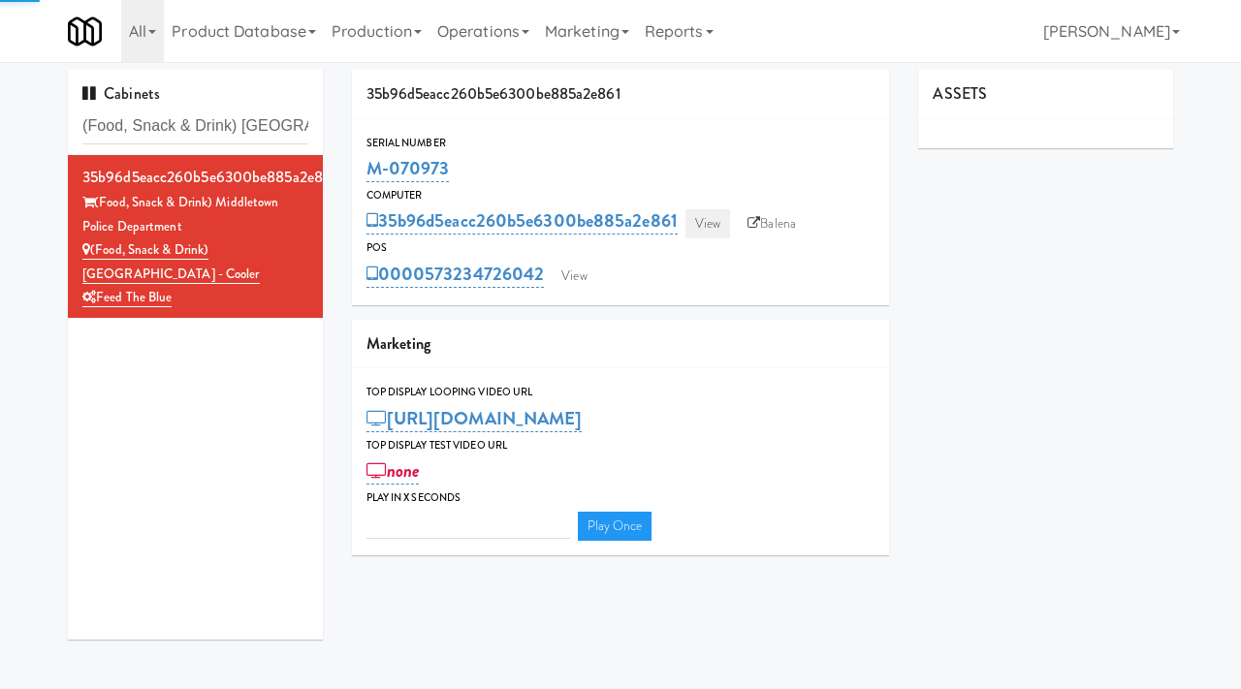
type input "3"
click at [709, 226] on link "View" at bounding box center [708, 223] width 45 height 29
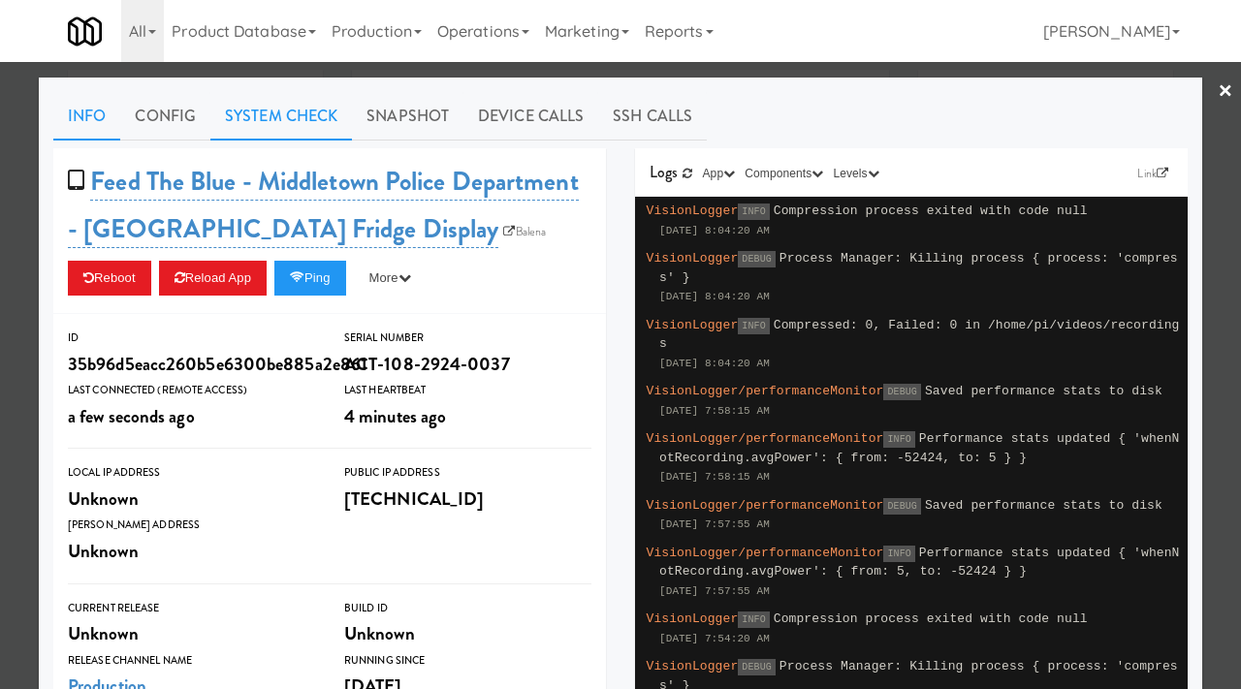
click at [287, 117] on link "System Check" at bounding box center [281, 116] width 142 height 48
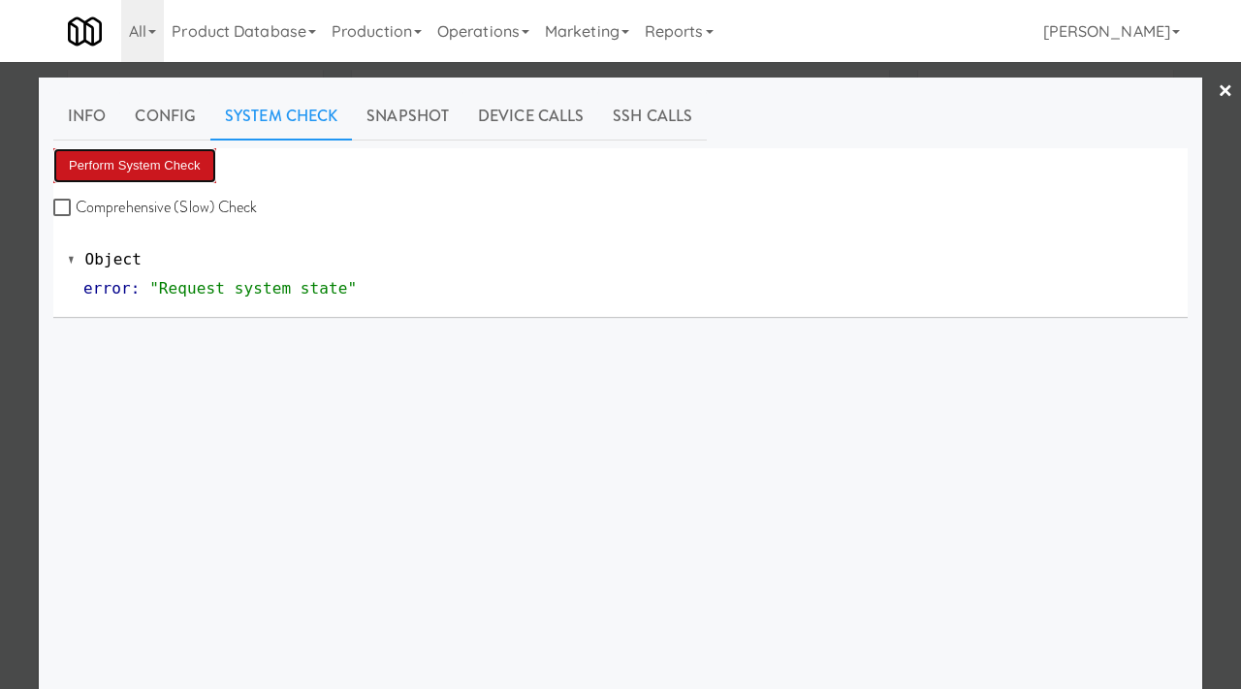
click at [187, 172] on button "Perform System Check" at bounding box center [134, 165] width 163 height 35
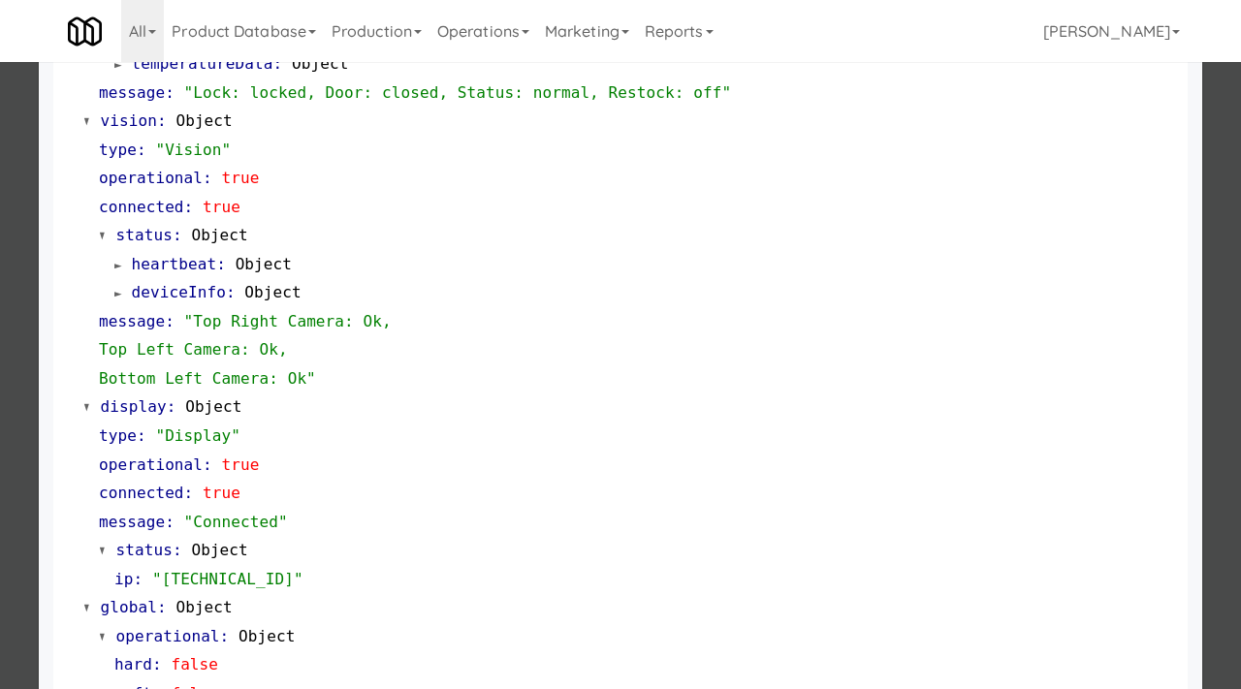
scroll to position [787, 0]
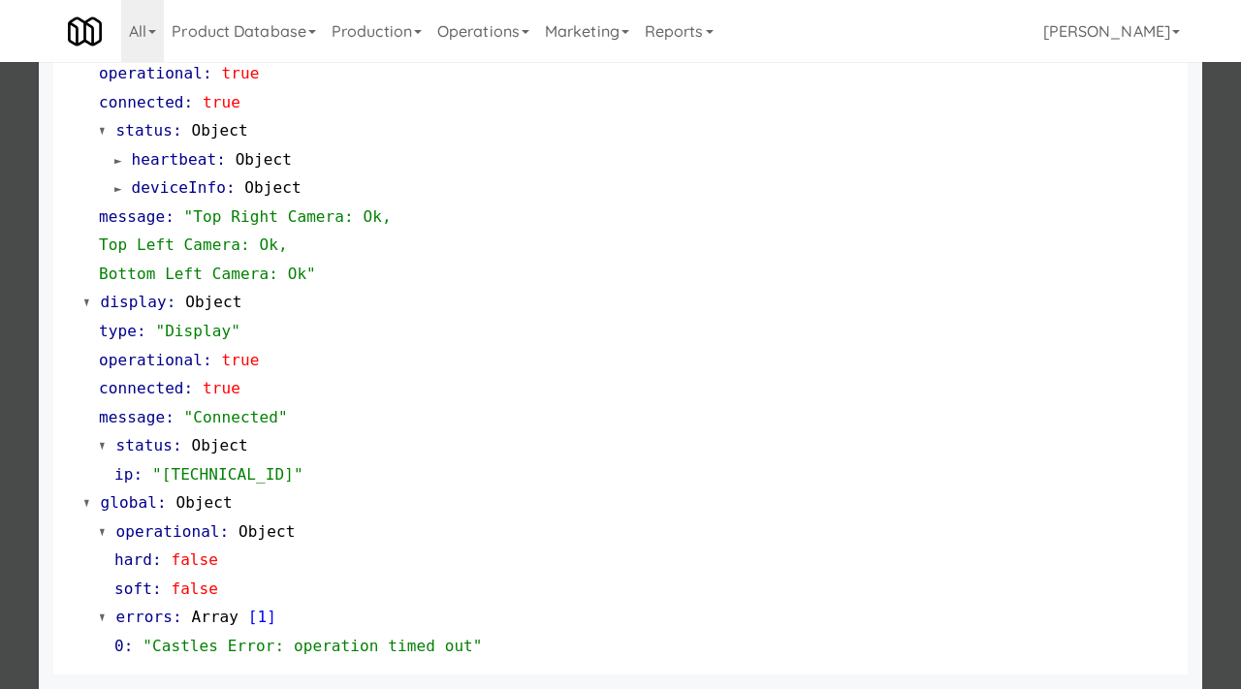
click at [0, 458] on div at bounding box center [620, 344] width 1241 height 689
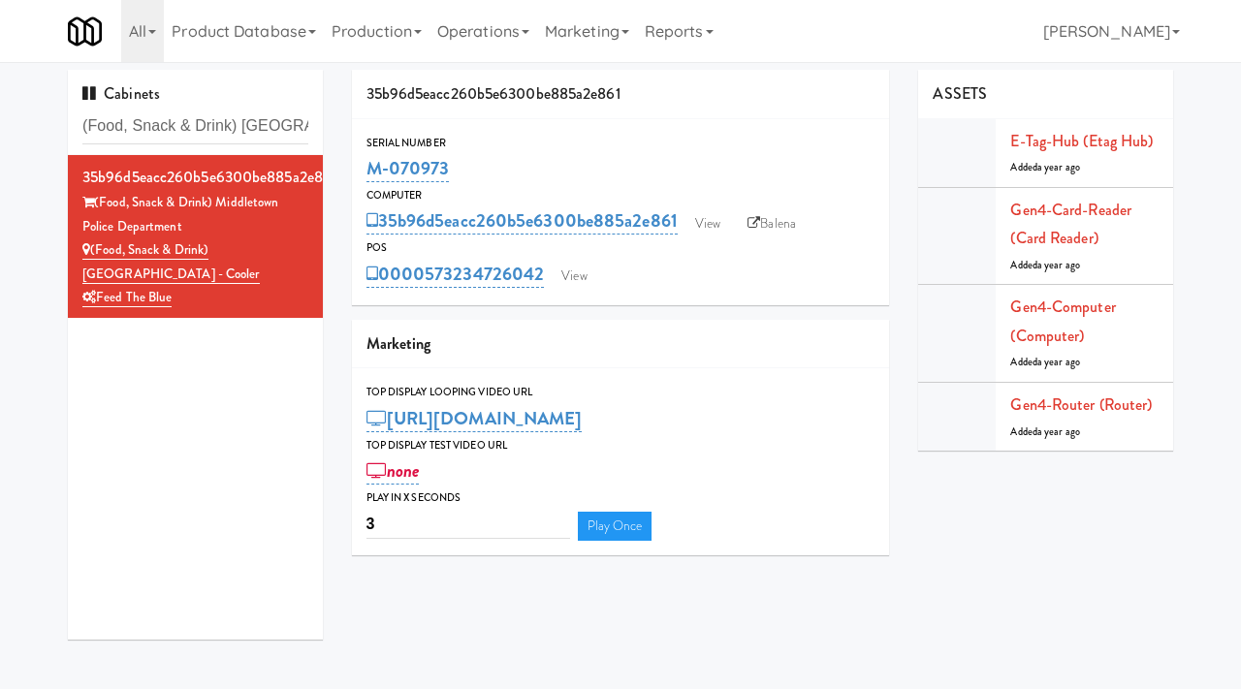
click at [459, 162] on div "M-070973" at bounding box center [621, 168] width 509 height 33
click at [586, 275] on link "View" at bounding box center [574, 276] width 45 height 29
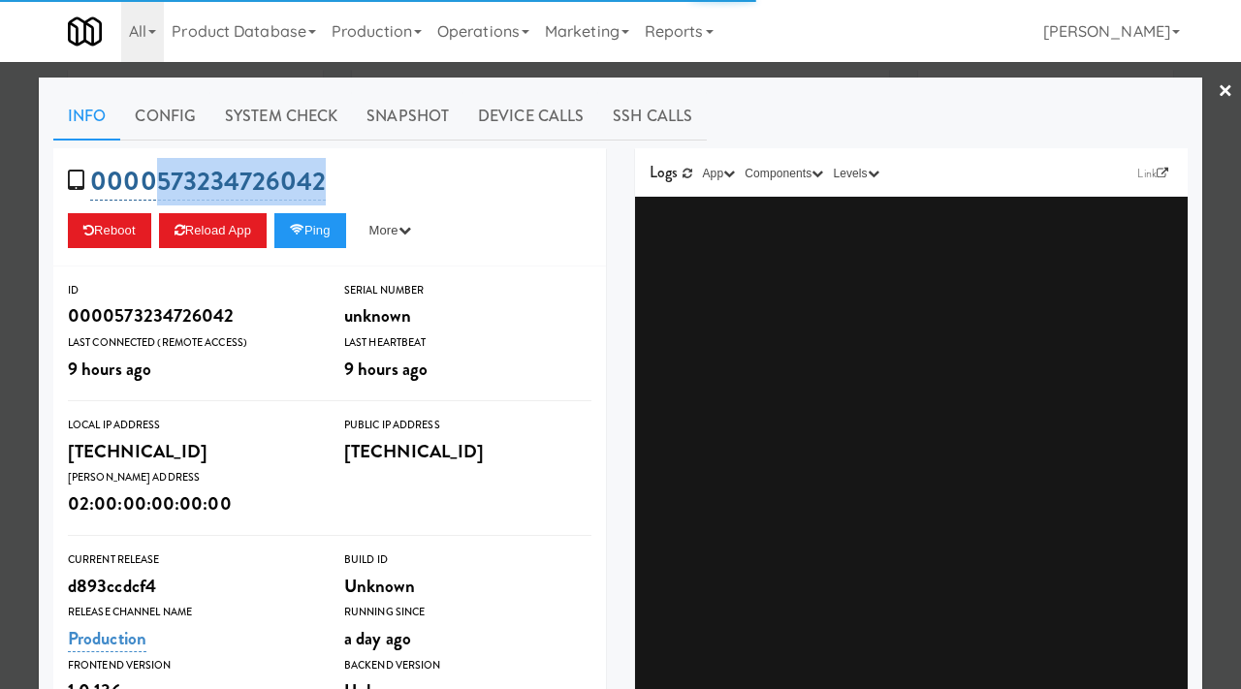
drag, startPoint x: 339, startPoint y: 184, endPoint x: 150, endPoint y: 184, distance: 189.1
click at [150, 184] on div "0000573234726042 Reboot Reload App Ping More Ping Server Restart Server Force R…" at bounding box center [329, 207] width 553 height 118
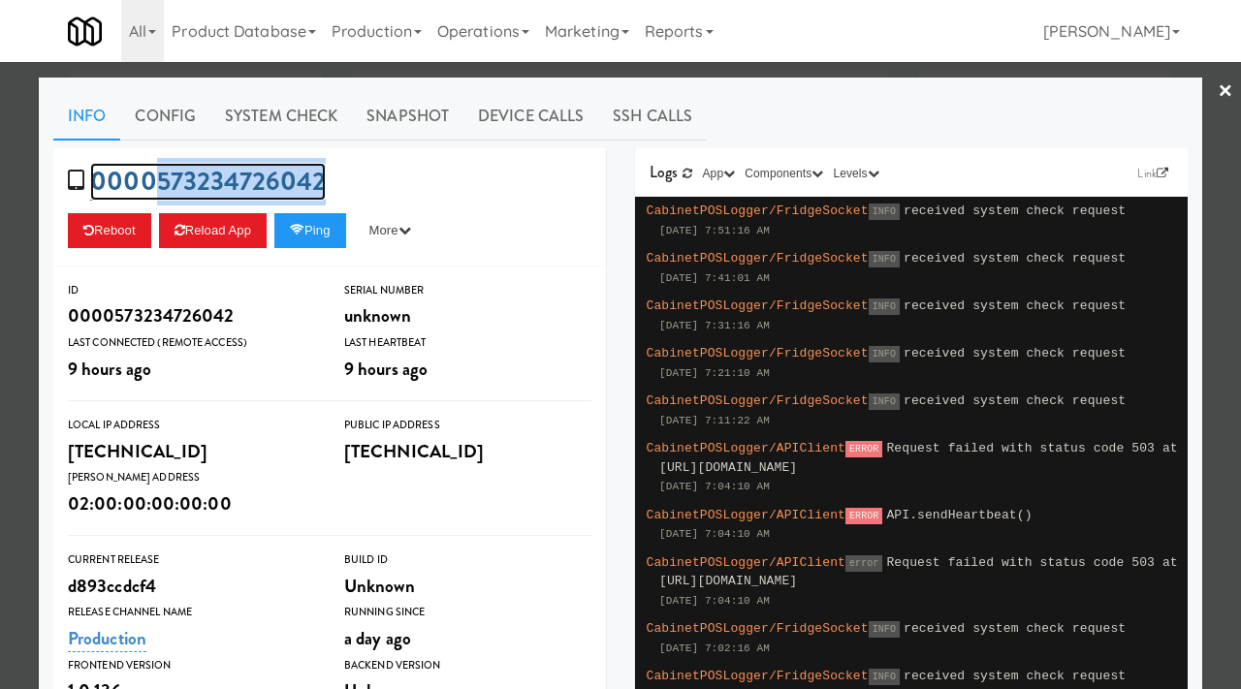
copy link "573234726042"
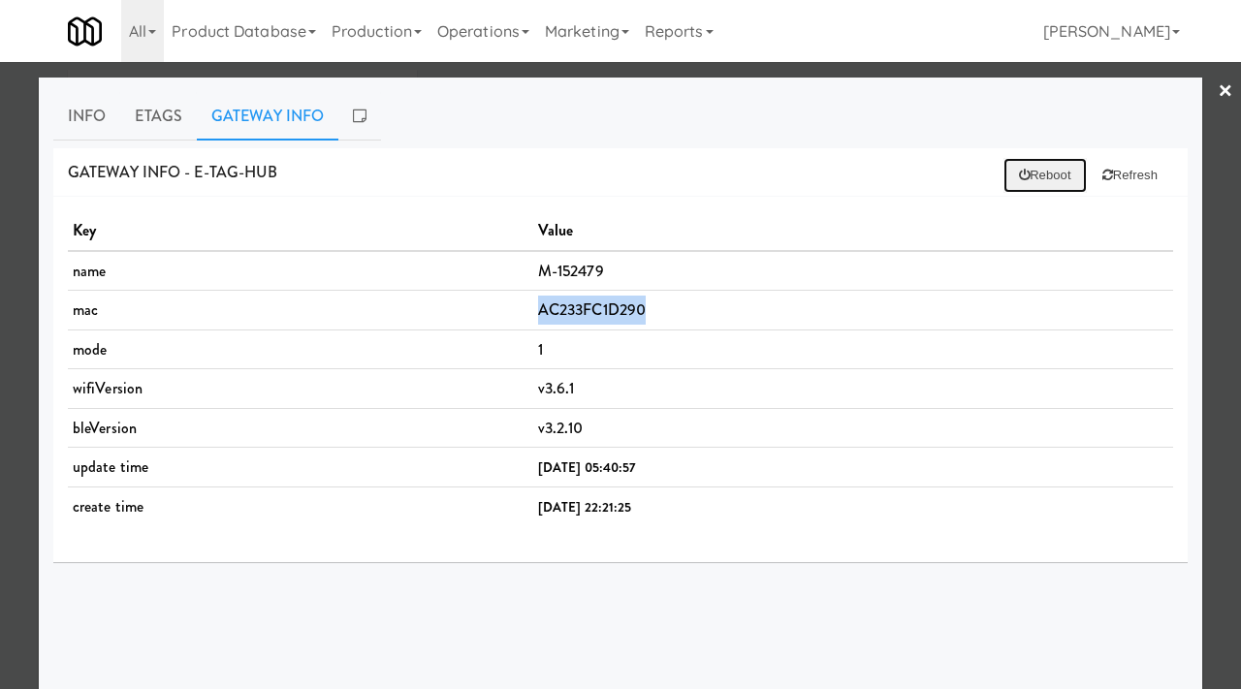
click at [1034, 173] on button "Reboot" at bounding box center [1045, 175] width 83 height 35
click at [1022, 177] on button "Reboot" at bounding box center [1045, 175] width 83 height 35
